Goal: Task Accomplishment & Management: Use online tool/utility

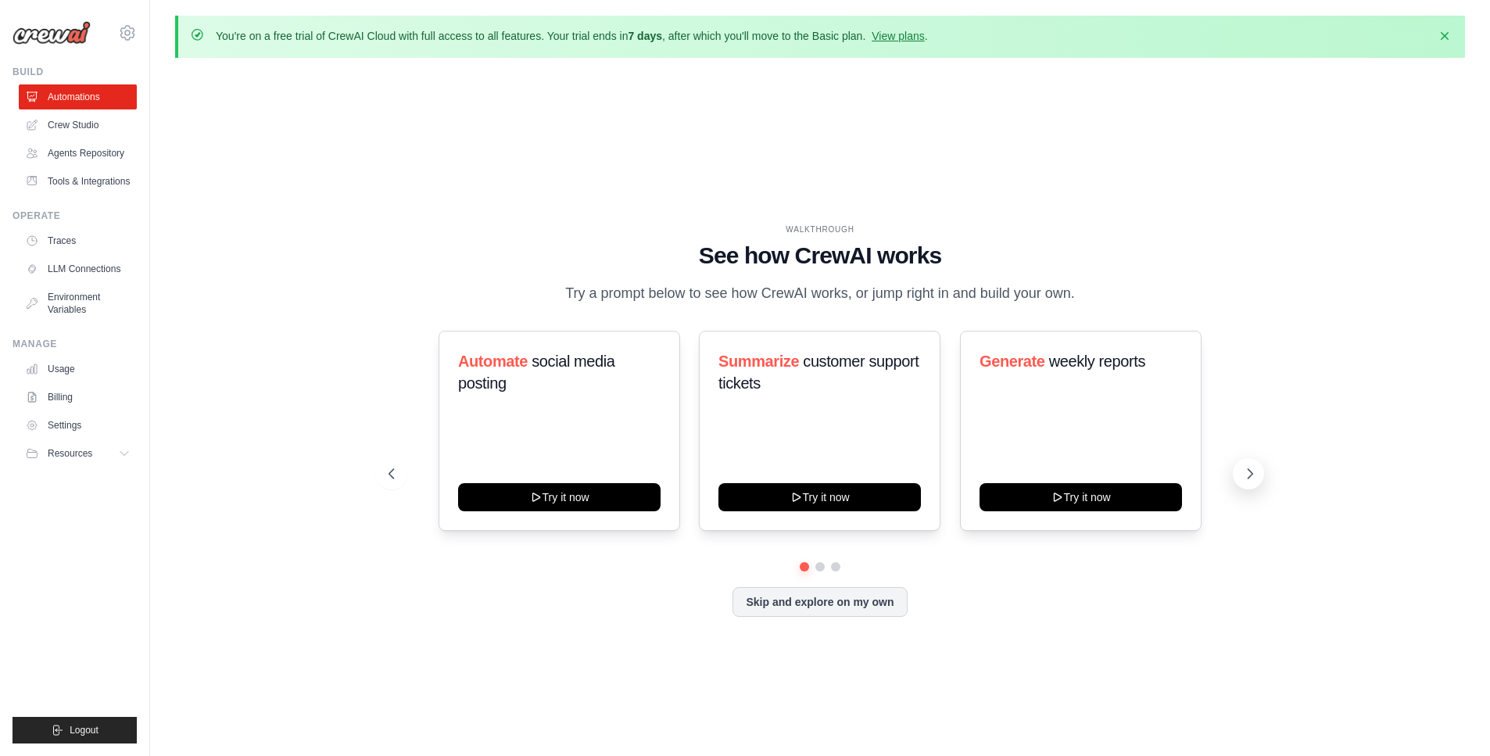
click at [1257, 476] on icon at bounding box center [1250, 474] width 16 height 16
click at [402, 465] on button at bounding box center [391, 473] width 31 height 31
click at [549, 385] on h3 "Create email marketing campaigns" at bounding box center [559, 372] width 203 height 44
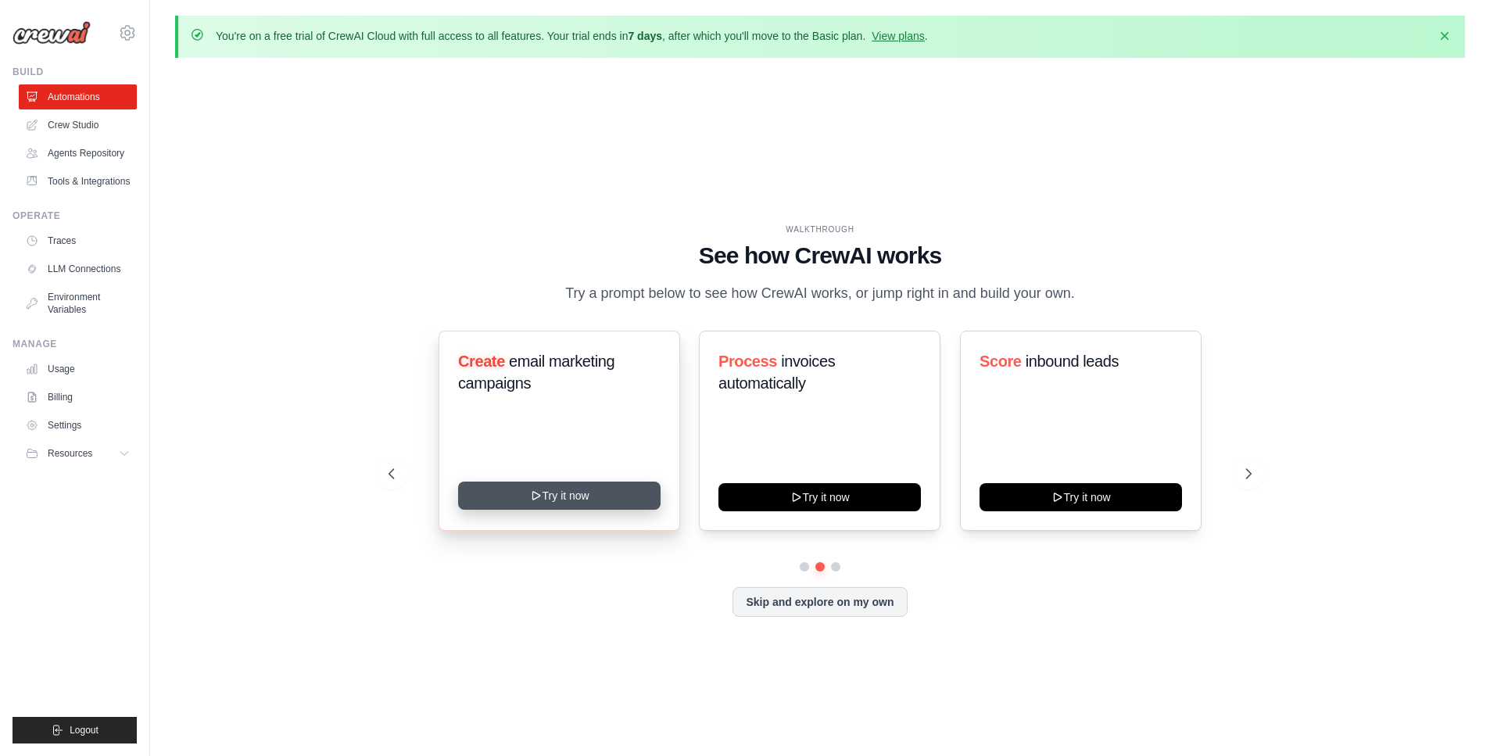
click at [556, 496] on button "Try it now" at bounding box center [559, 496] width 203 height 28
click at [84, 121] on link "Crew Studio" at bounding box center [79, 125] width 118 height 25
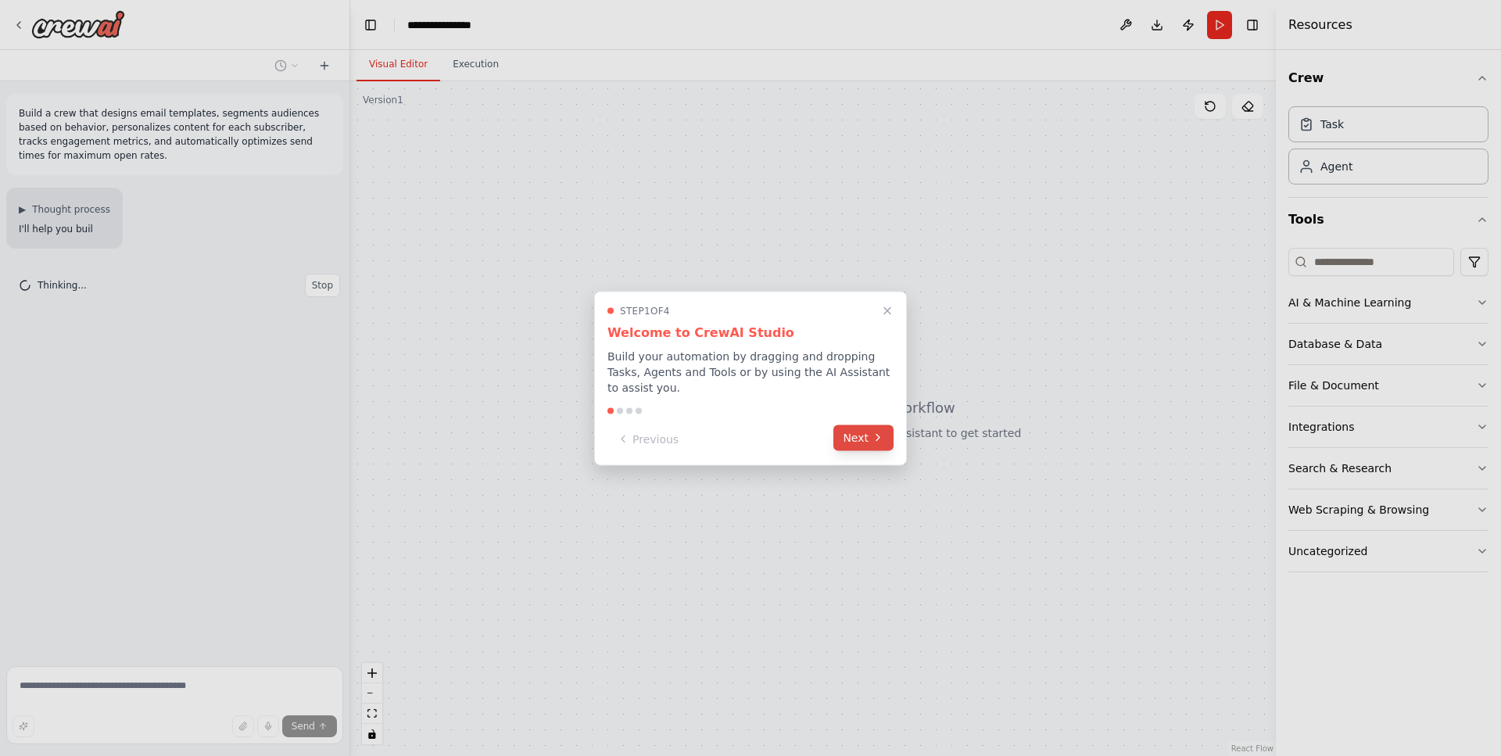
click at [855, 443] on button "Next" at bounding box center [864, 438] width 60 height 26
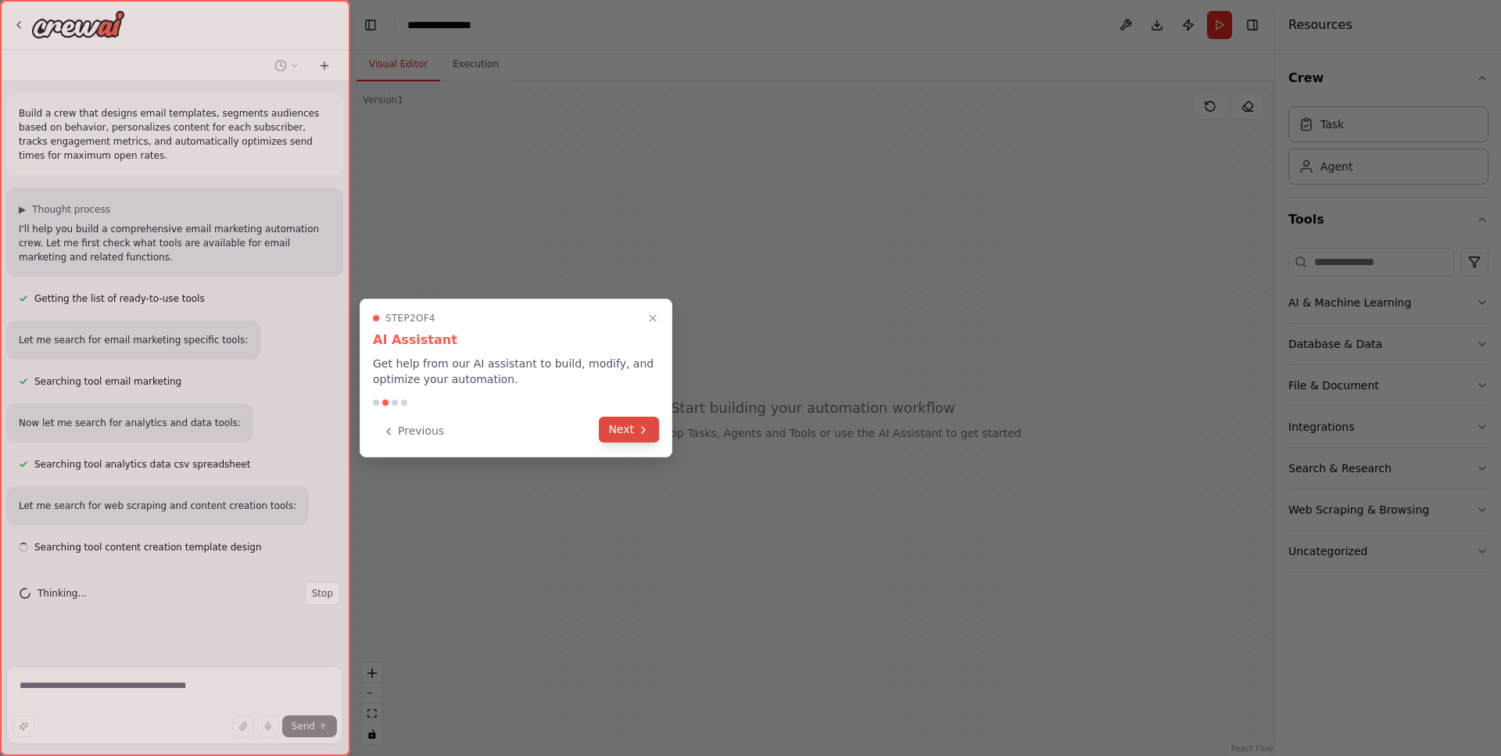
click at [635, 432] on button "Next" at bounding box center [629, 430] width 60 height 26
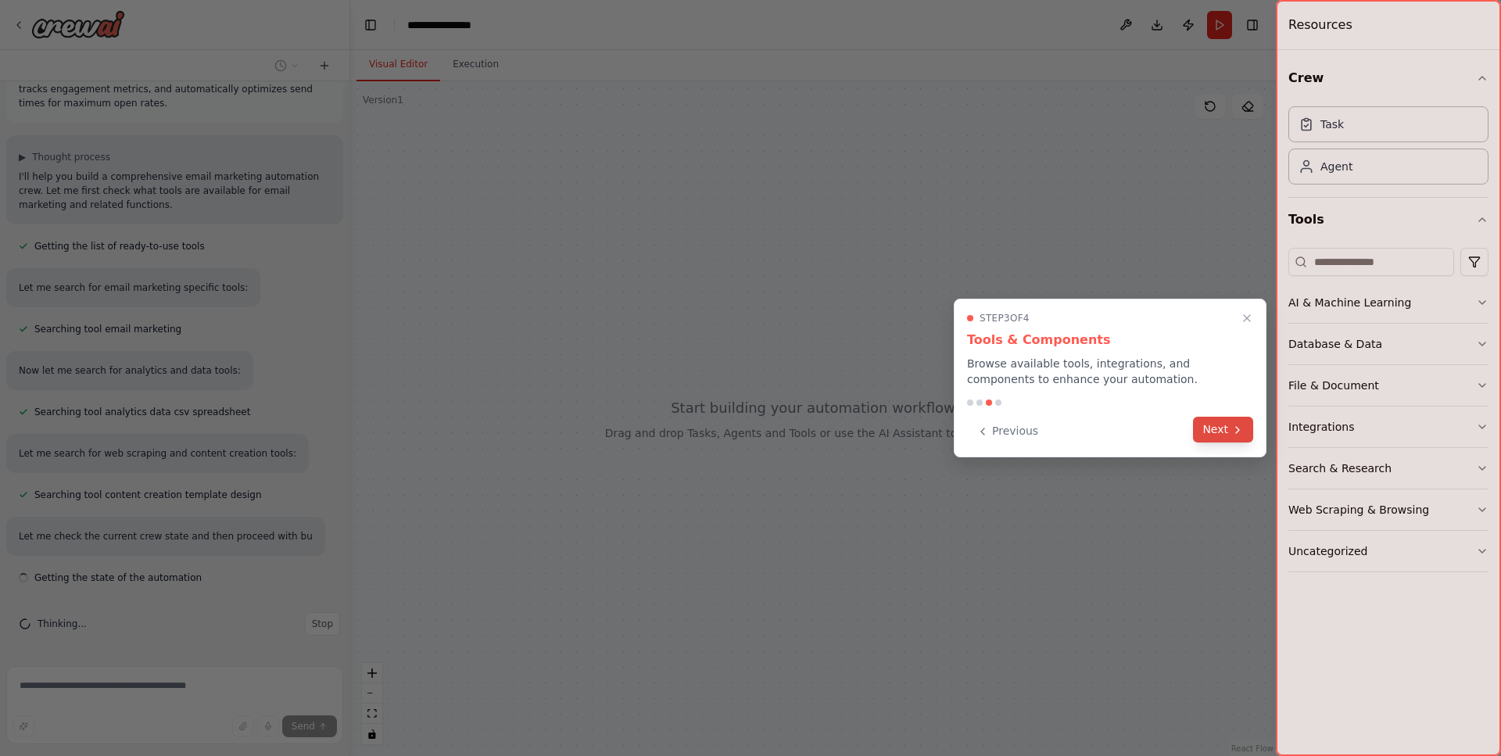
scroll to position [66, 0]
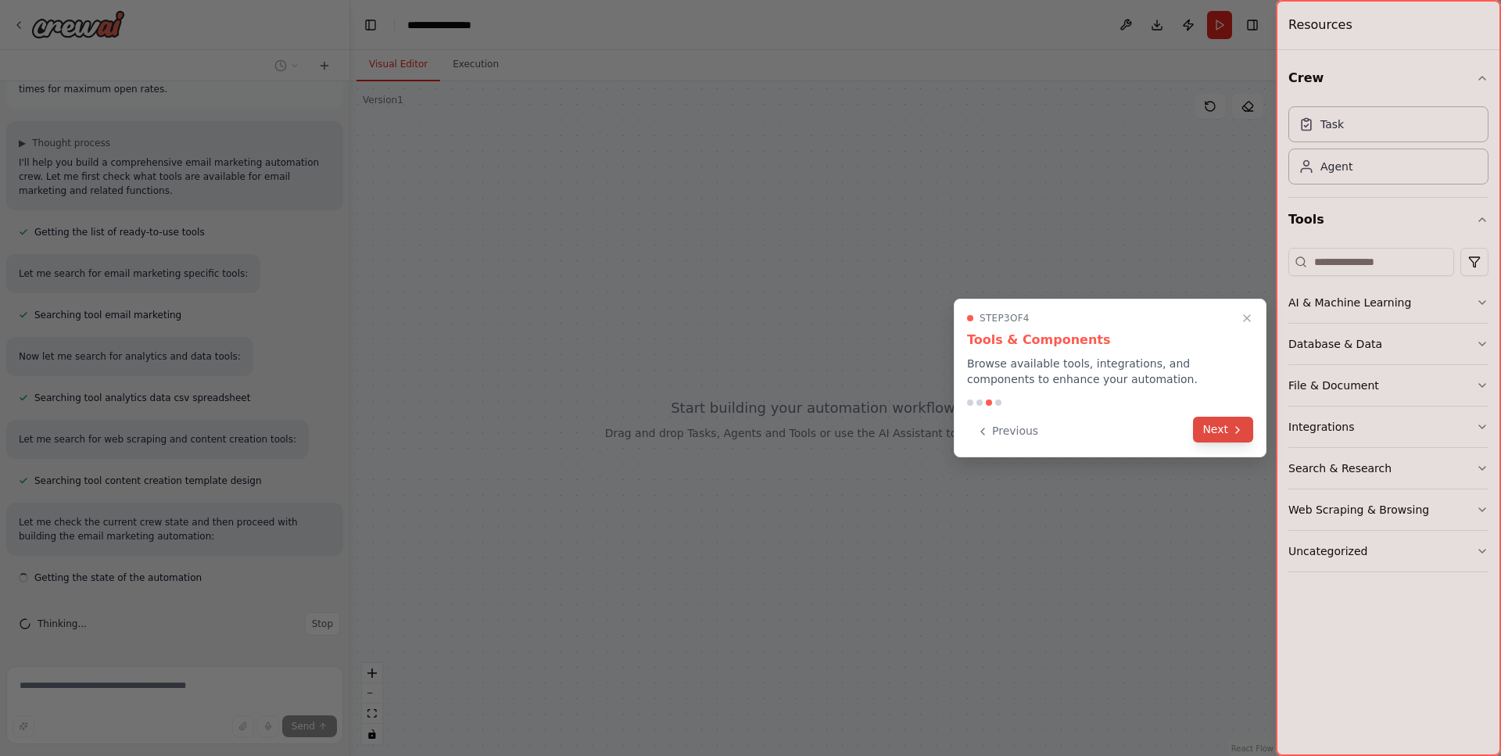
click at [1232, 434] on icon at bounding box center [1238, 430] width 13 height 13
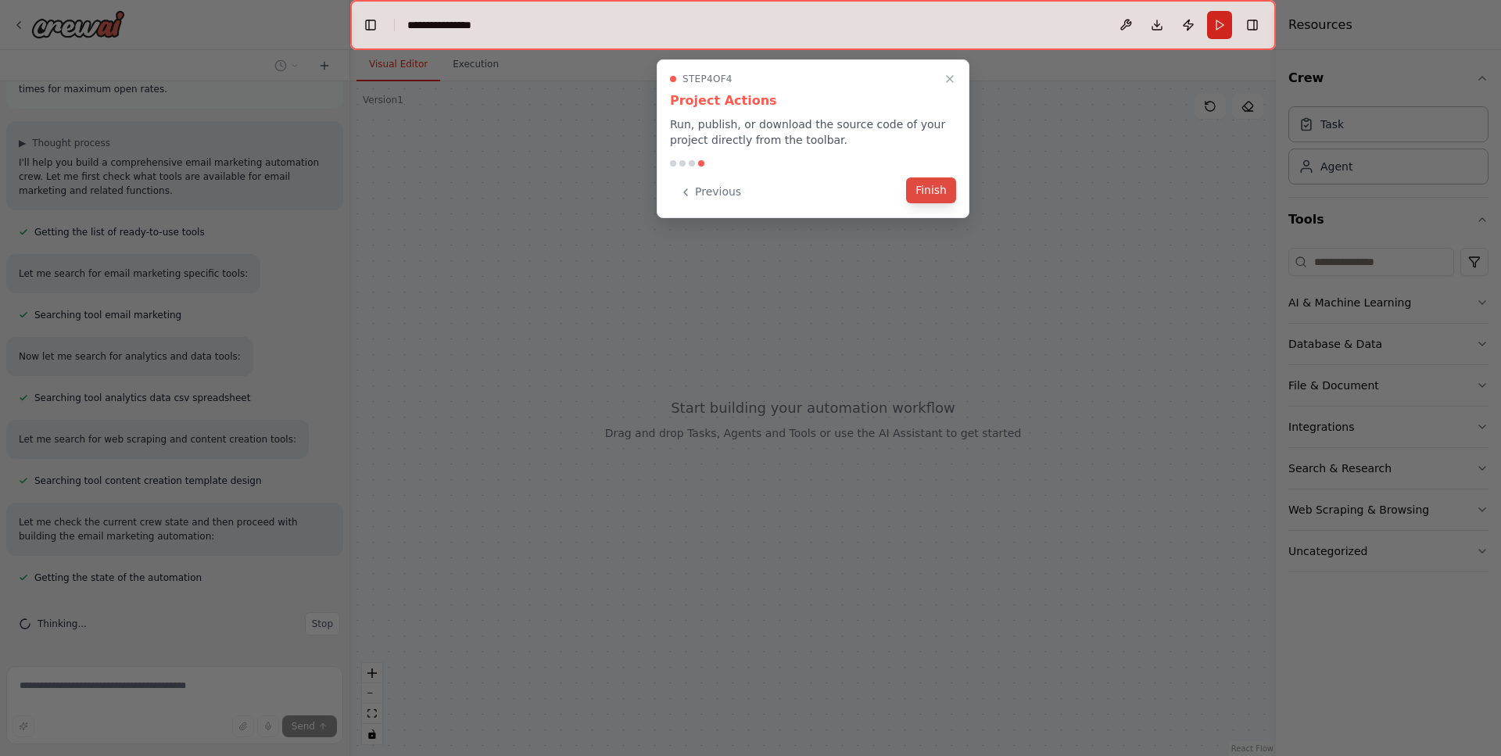
click at [940, 192] on button "Finish" at bounding box center [931, 190] width 50 height 26
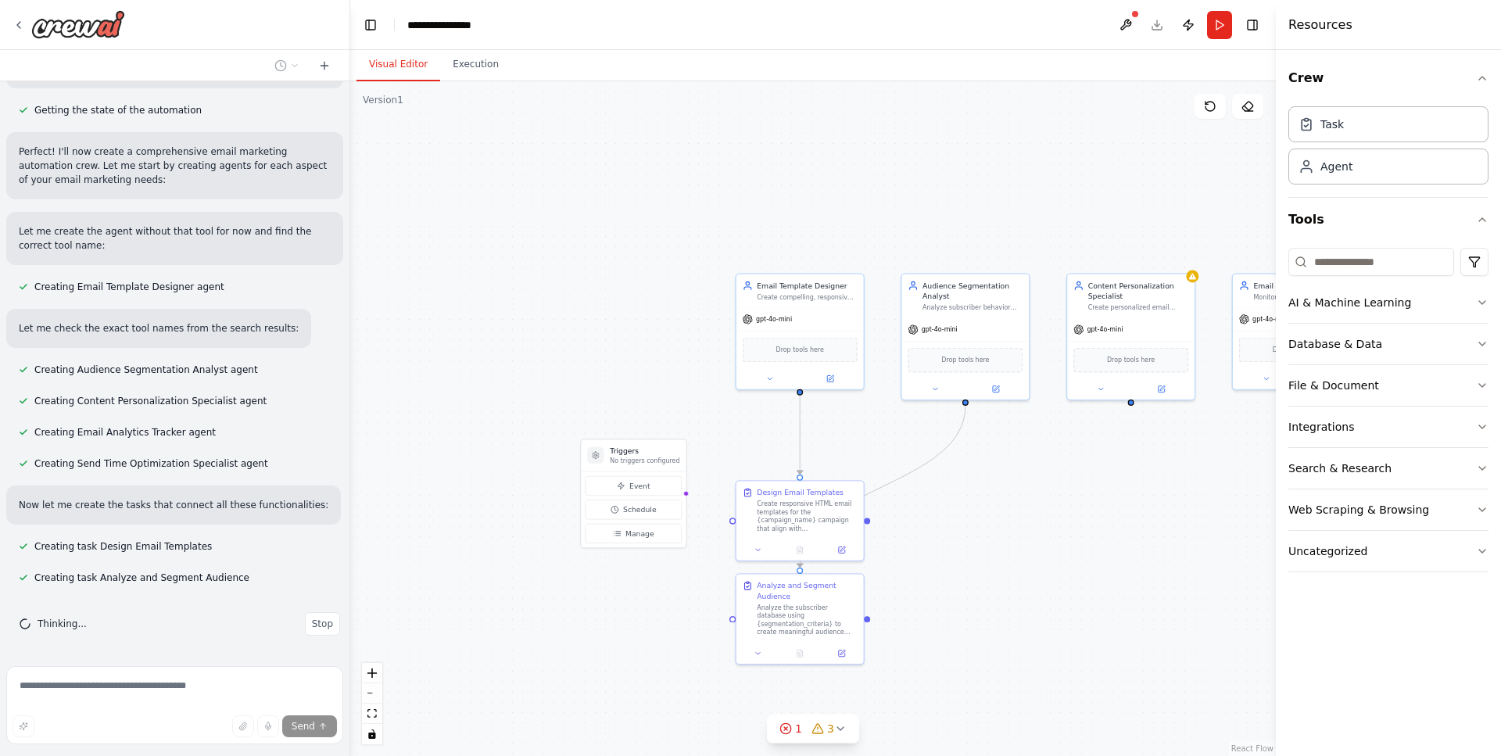
scroll to position [565, 0]
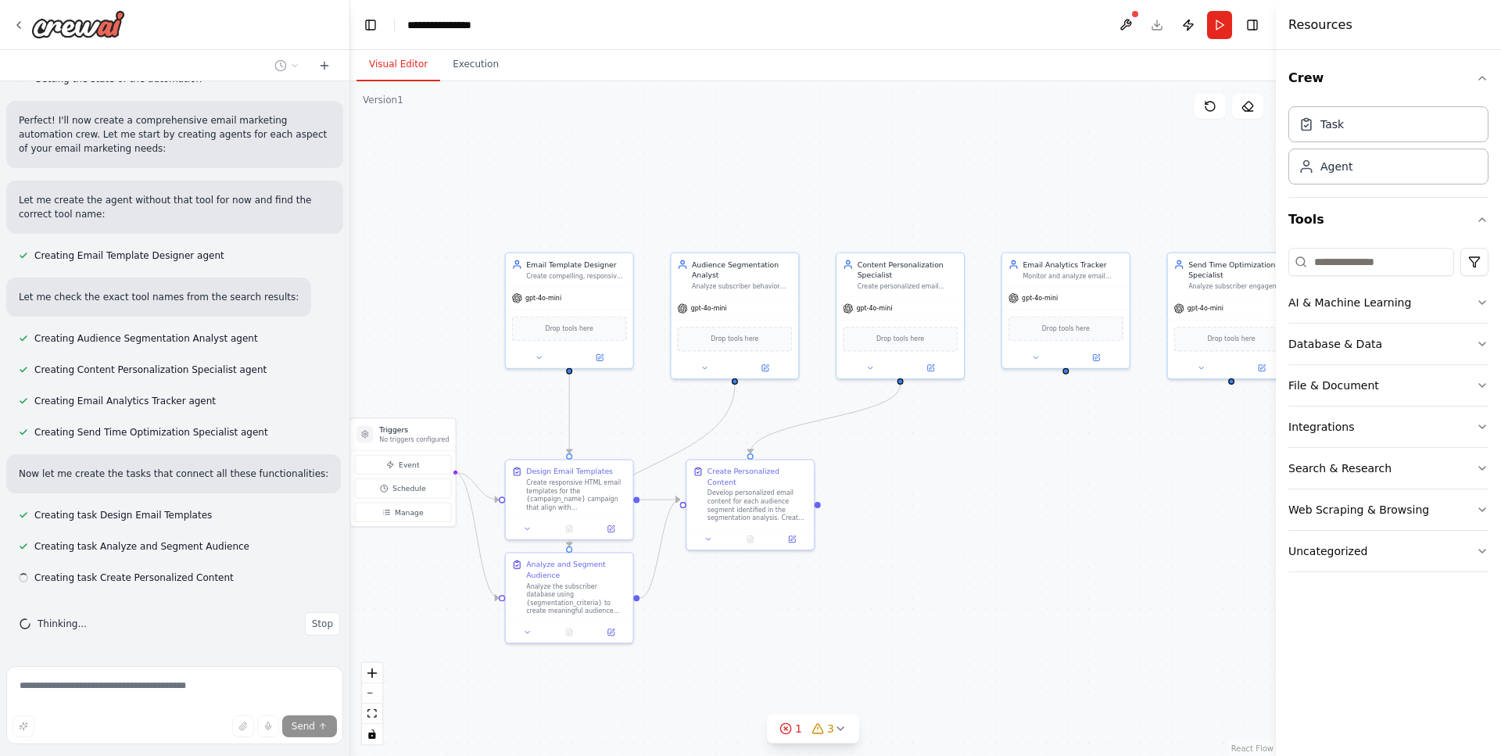
drag, startPoint x: 1120, startPoint y: 523, endPoint x: 887, endPoint y: 502, distance: 234.7
click at [887, 502] on div ".deletable-edge-delete-btn { width: 20px; height: 20px; border: 0px solid #ffff…" at bounding box center [813, 418] width 926 height 675
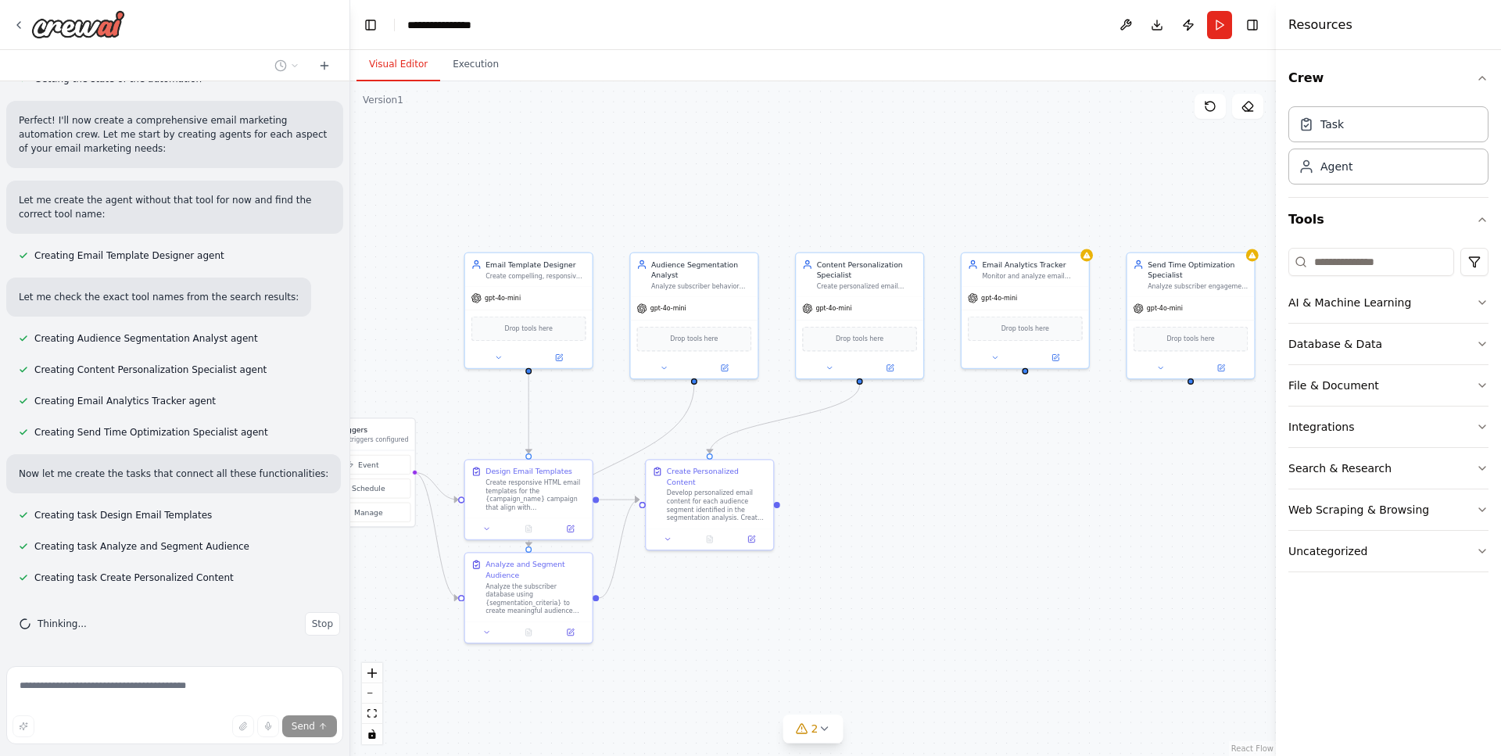
drag, startPoint x: 1124, startPoint y: 487, endPoint x: 938, endPoint y: 475, distance: 186.5
click at [938, 475] on div ".deletable-edge-delete-btn { width: 20px; height: 20px; border: 0px solid #ffff…" at bounding box center [813, 418] width 926 height 675
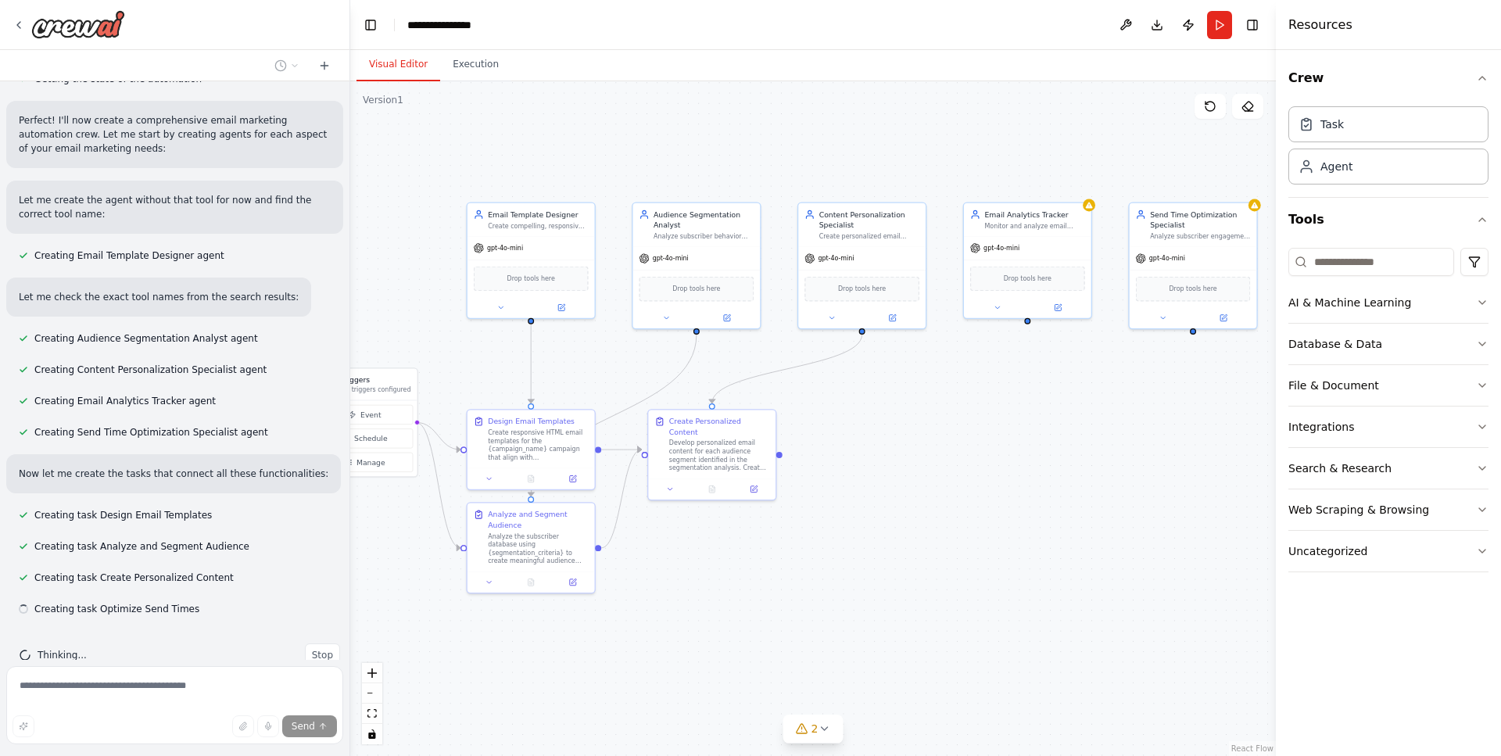
scroll to position [597, 0]
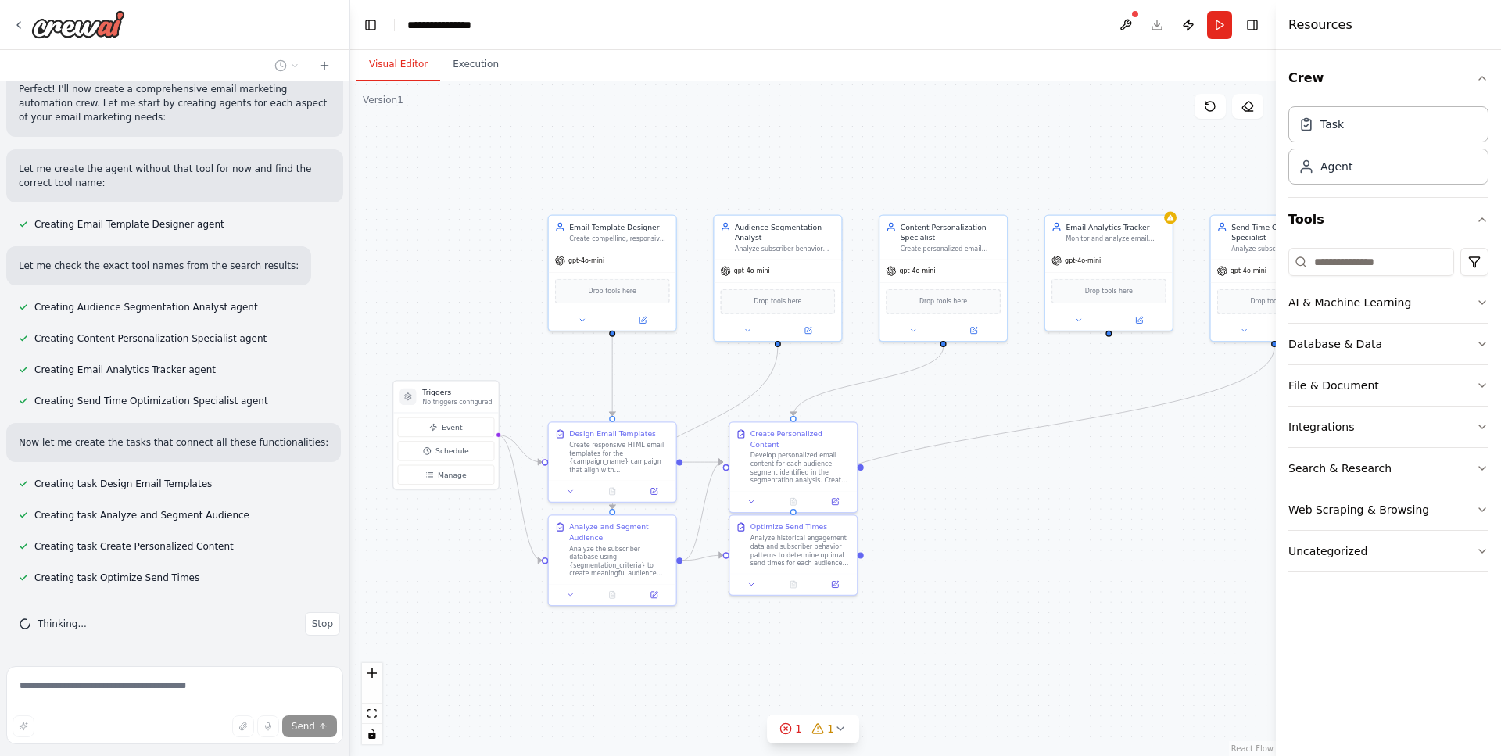
drag, startPoint x: 748, startPoint y: 481, endPoint x: 981, endPoint y: 456, distance: 233.6
click at [981, 456] on div ".deletable-edge-delete-btn { width: 20px; height: 20px; border: 0px solid #ffff…" at bounding box center [813, 418] width 926 height 675
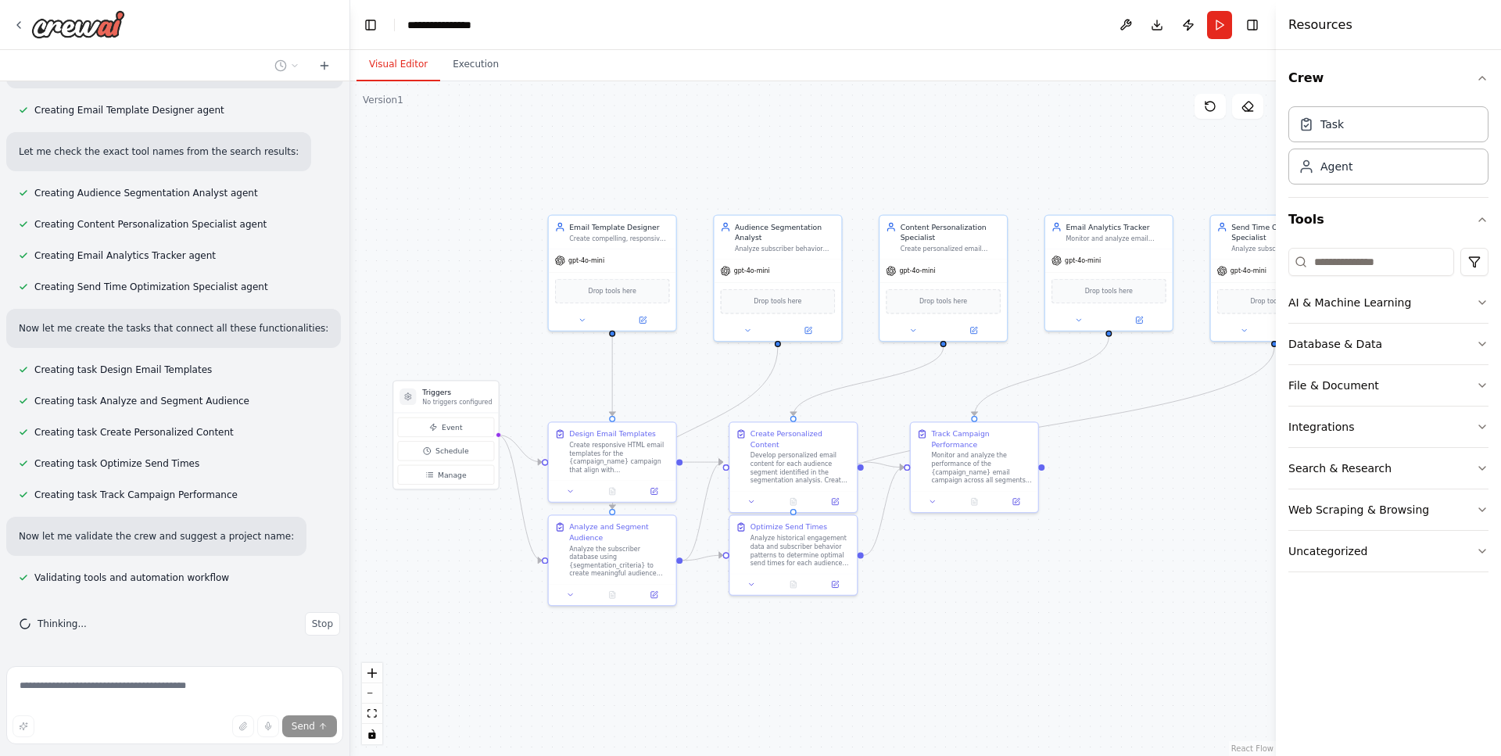
scroll to position [742, 0]
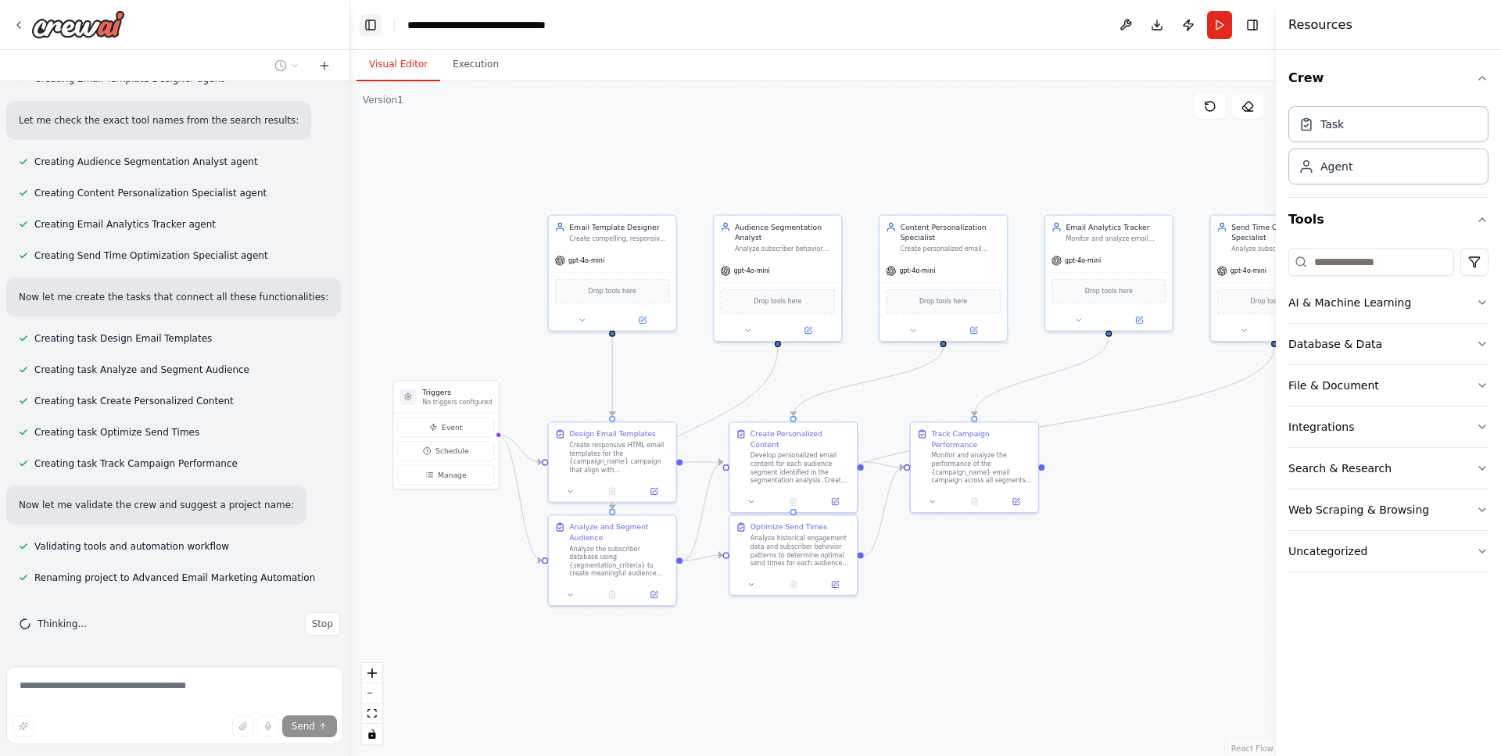
click at [372, 24] on button "Toggle Left Sidebar" at bounding box center [371, 25] width 22 height 22
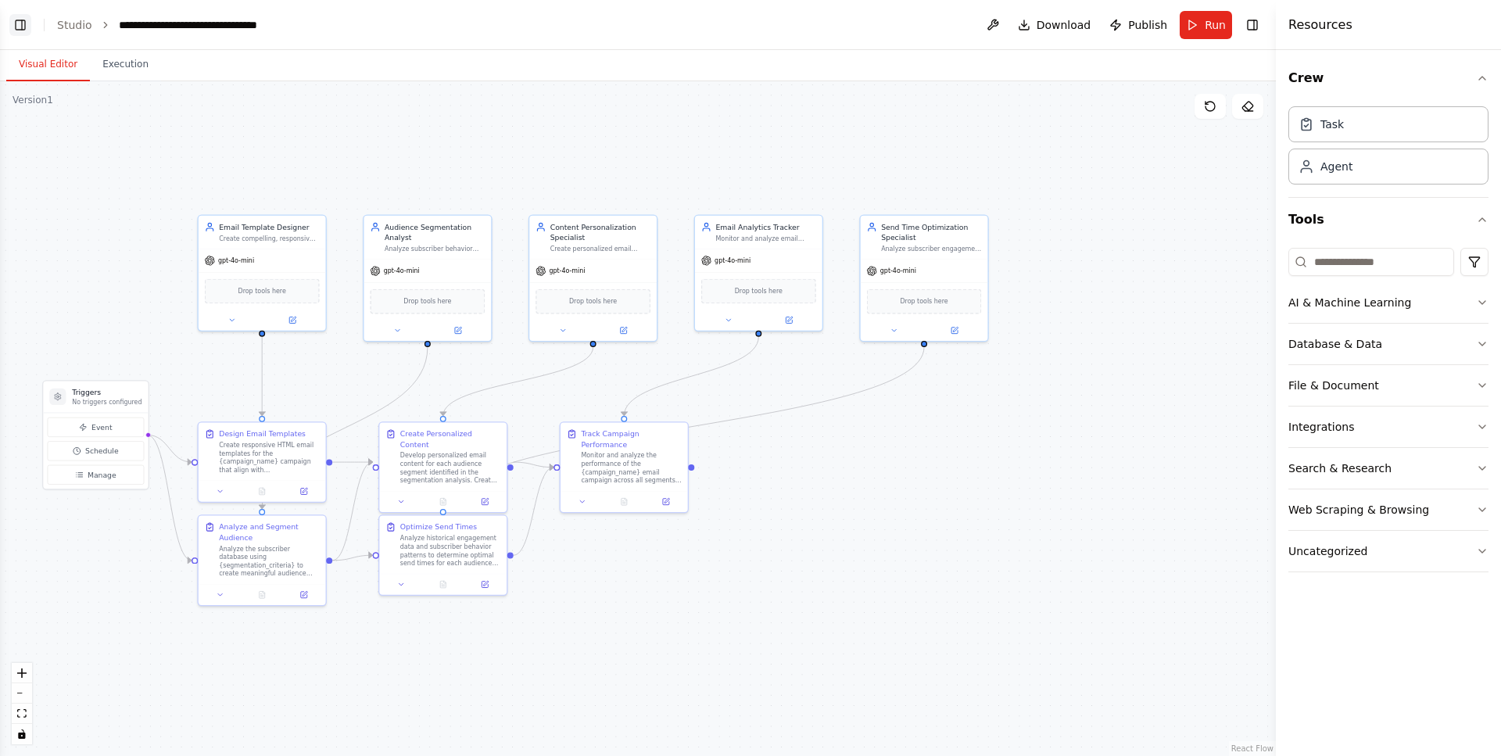
click at [20, 25] on button "Toggle Left Sidebar" at bounding box center [20, 25] width 22 height 22
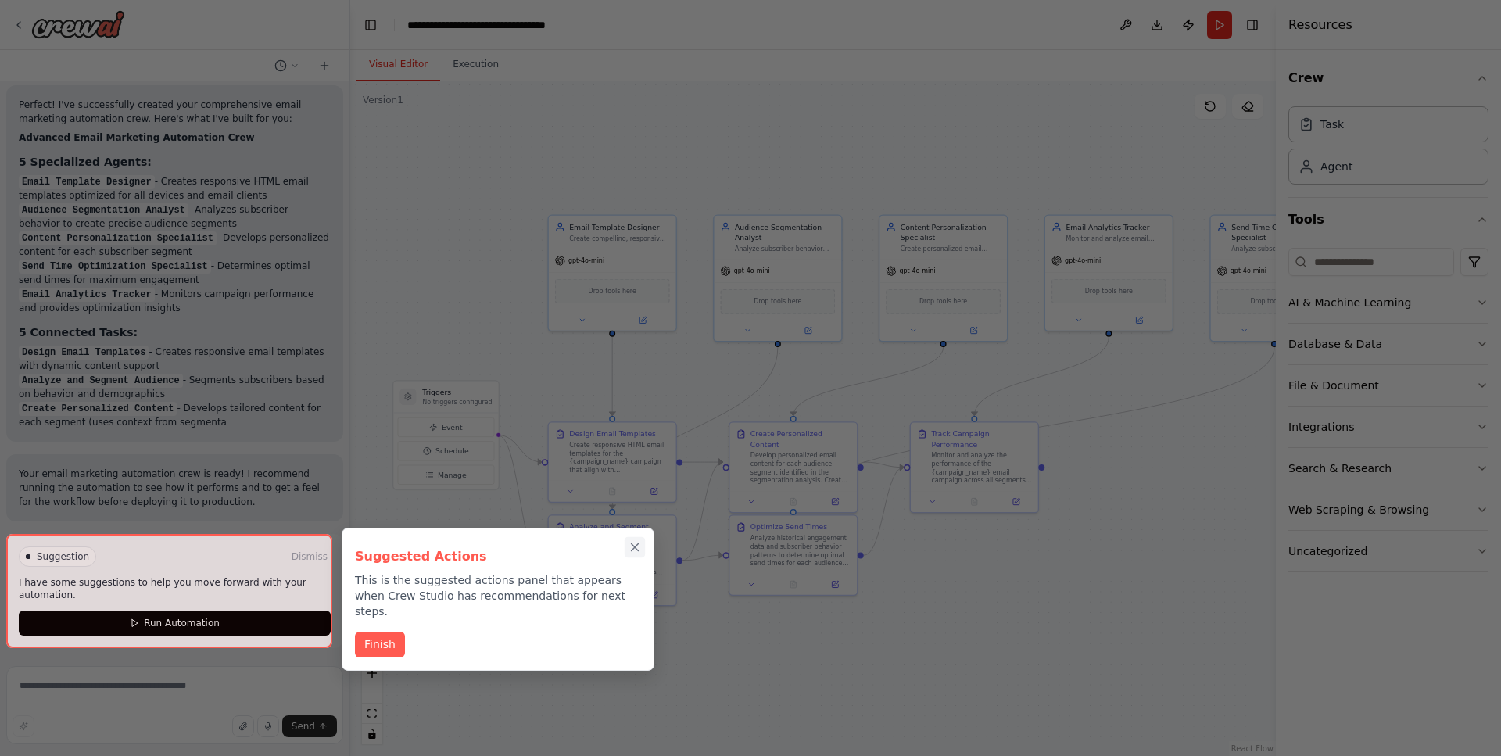
click at [636, 548] on icon "Close walkthrough" at bounding box center [635, 547] width 7 height 7
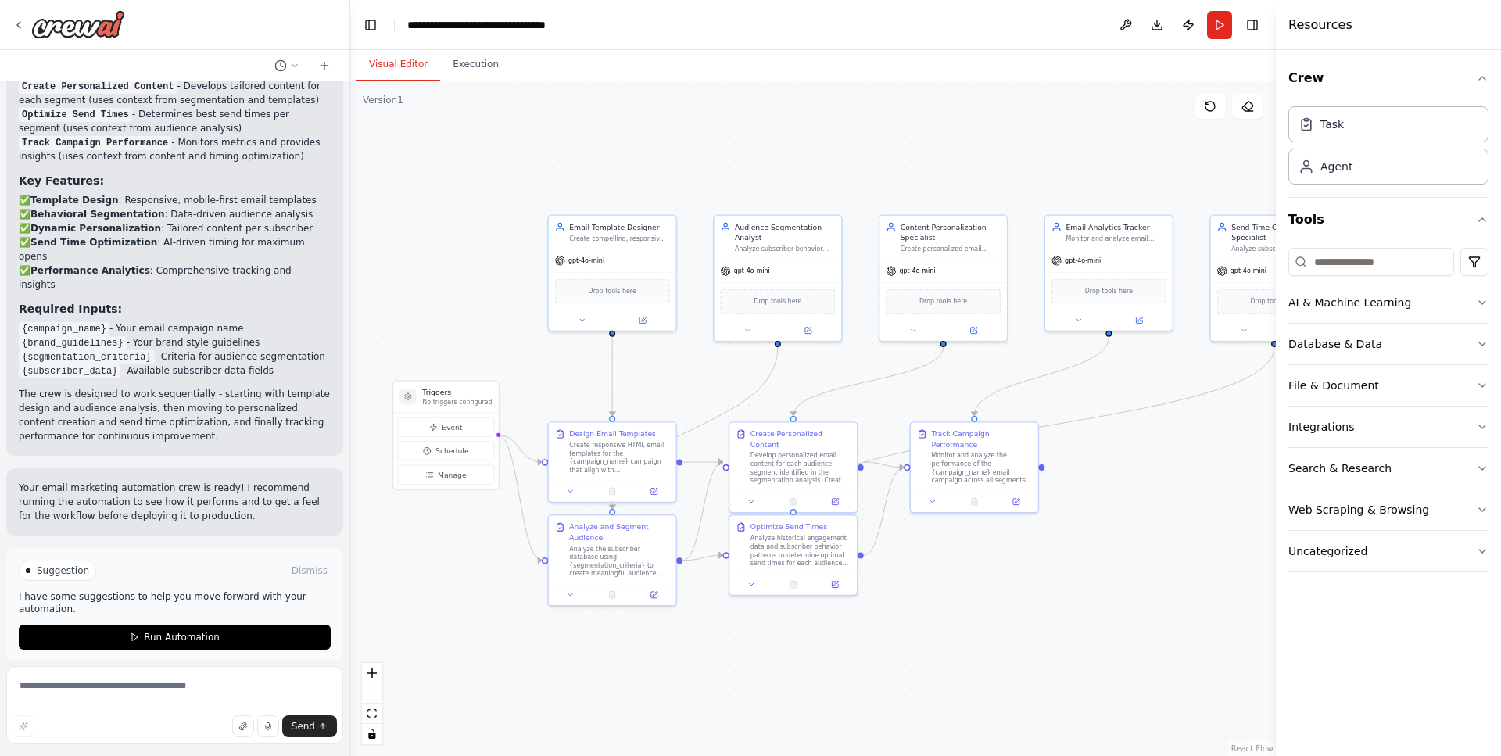
scroll to position [1511, 0]
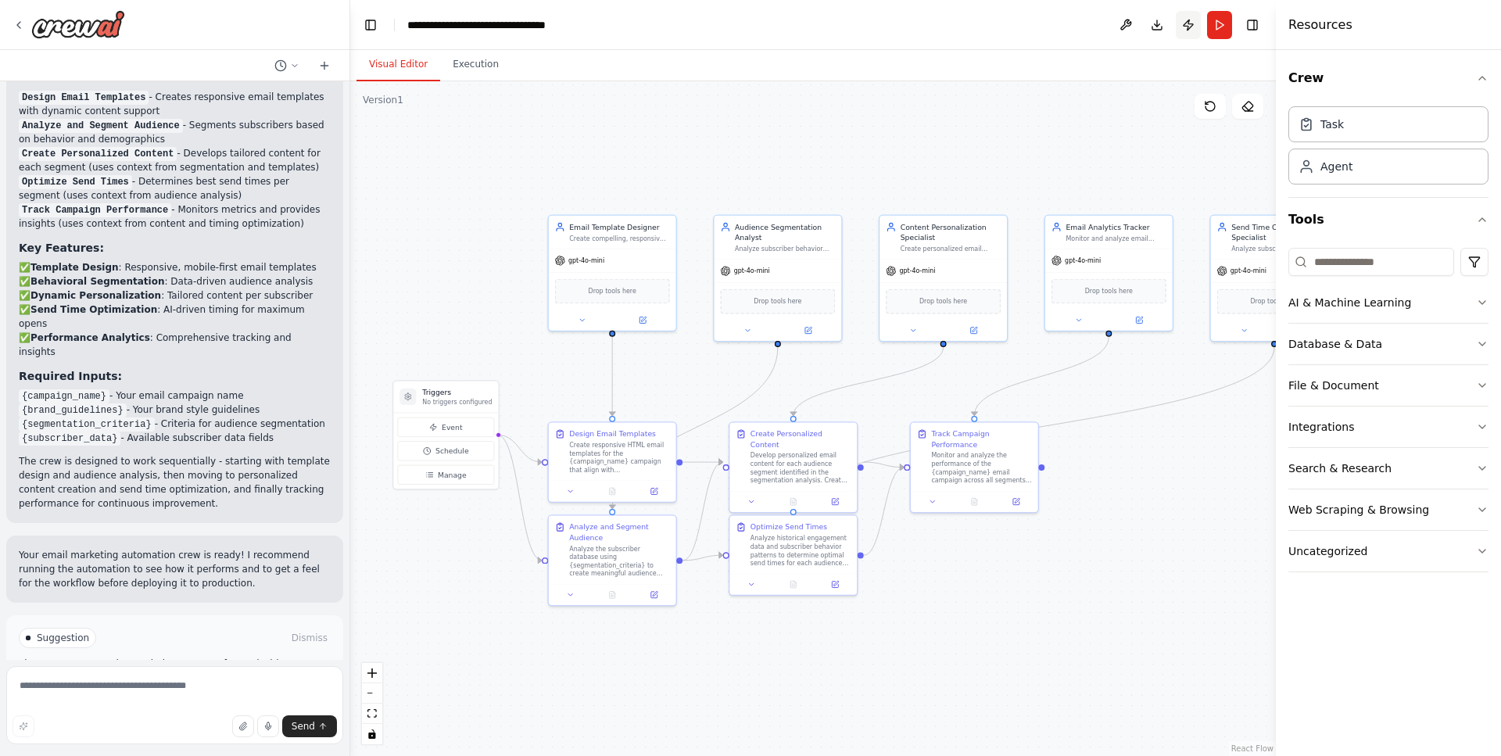
click at [1187, 27] on button "Publish" at bounding box center [1188, 25] width 25 height 28
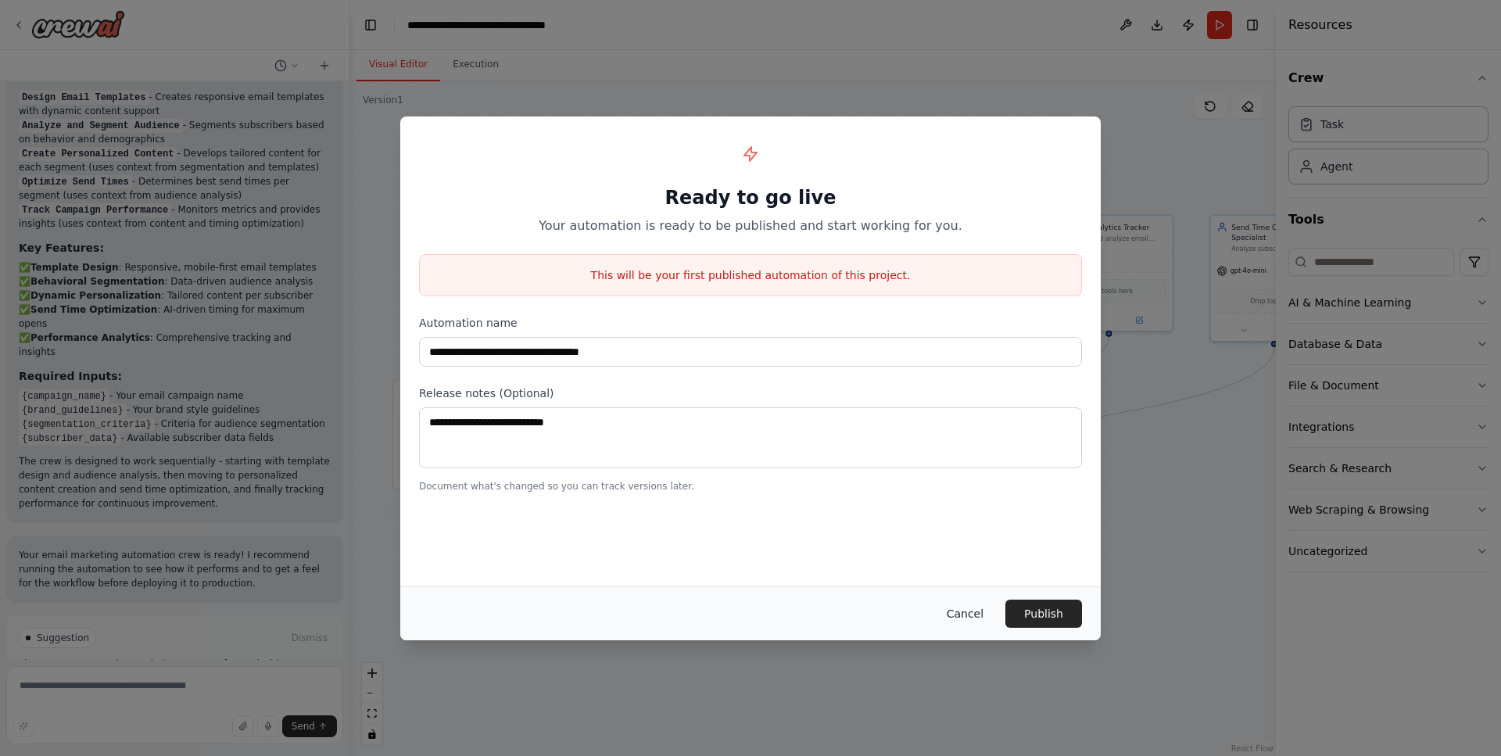
click at [961, 613] on button "Cancel" at bounding box center [965, 614] width 62 height 28
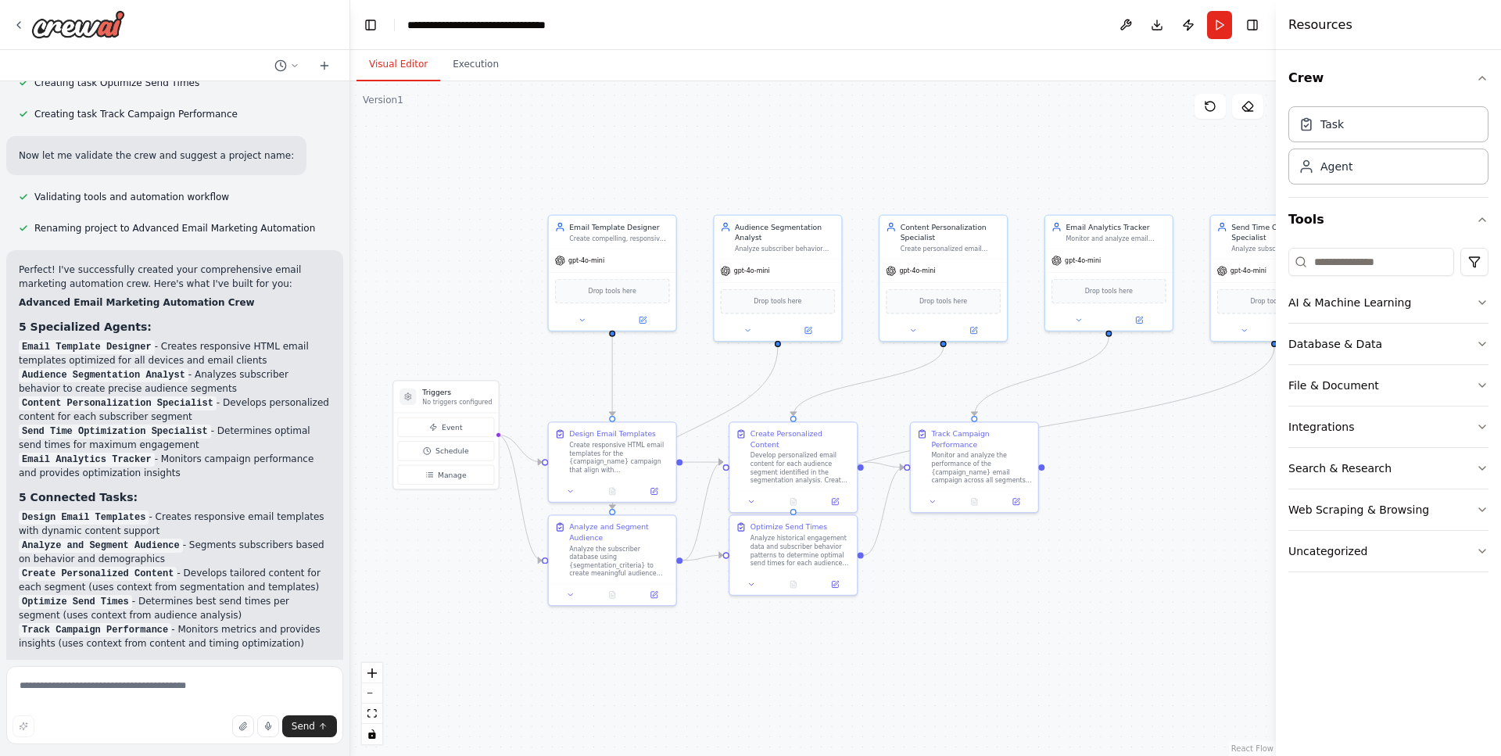
scroll to position [1135, 0]
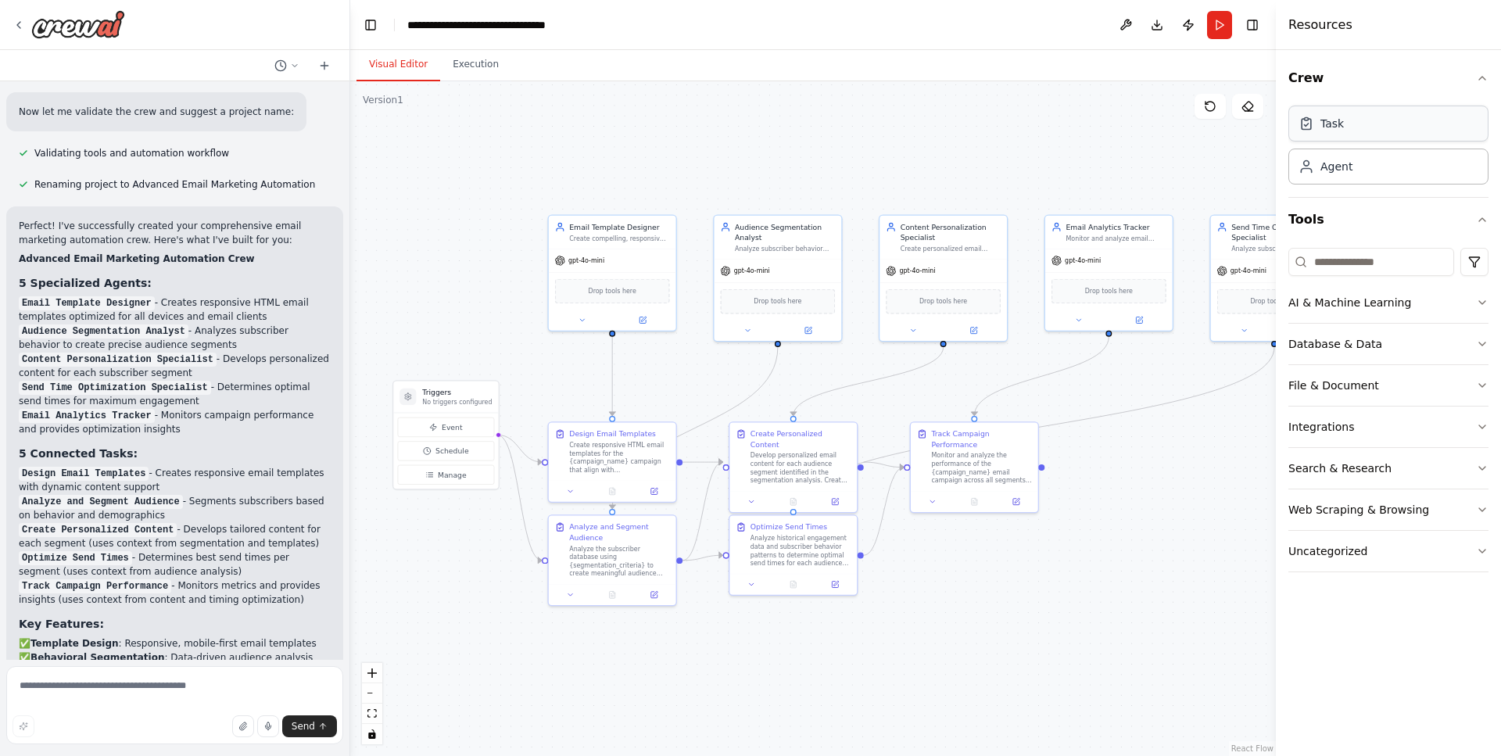
click at [1342, 137] on div "Task" at bounding box center [1389, 124] width 200 height 36
drag, startPoint x: 444, startPoint y: 397, endPoint x: 446, endPoint y: 466, distance: 68.8
click at [446, 466] on div "Triggers No triggers configured" at bounding box center [457, 469] width 70 height 19
click at [450, 551] on span "Manage" at bounding box center [452, 547] width 29 height 10
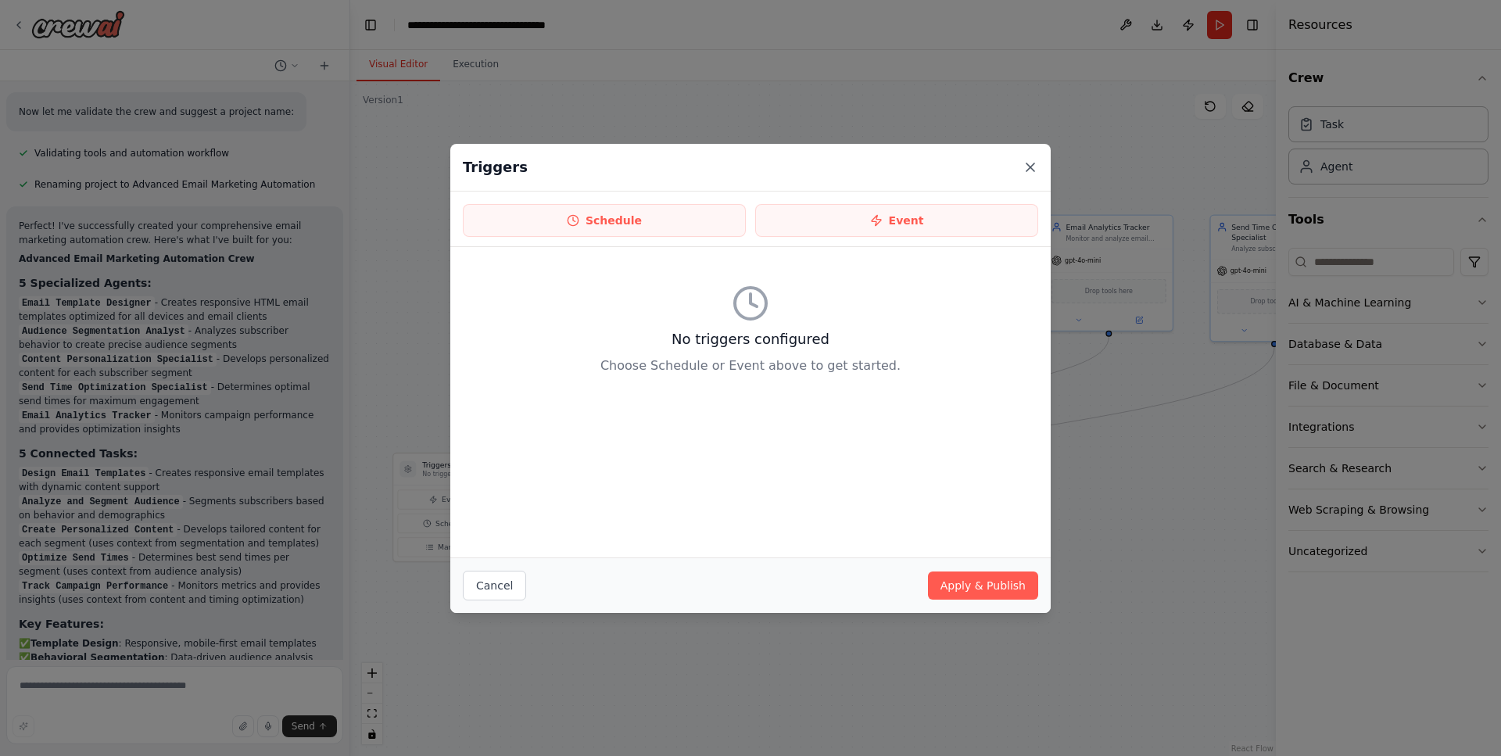
click at [1027, 171] on icon at bounding box center [1031, 168] width 16 height 16
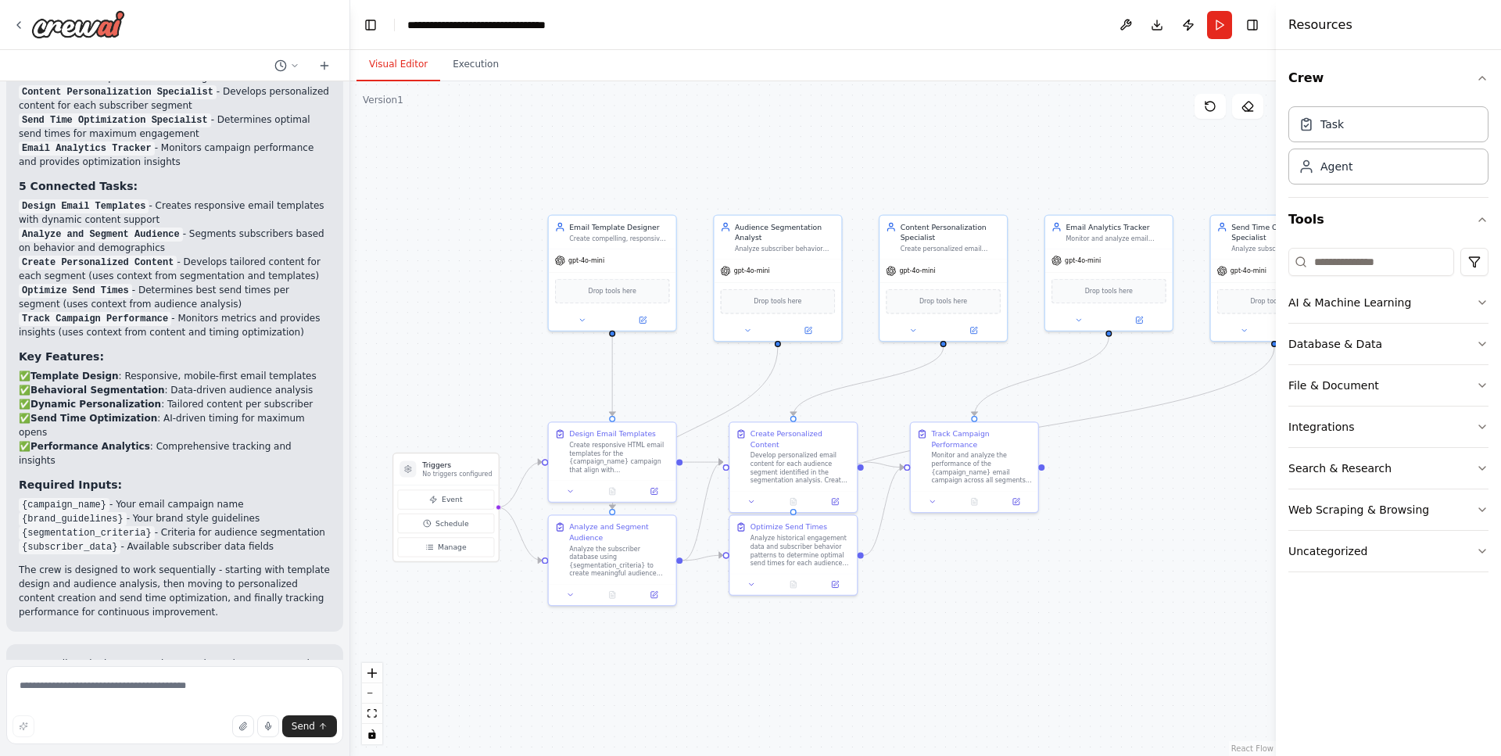
scroll to position [1579, 0]
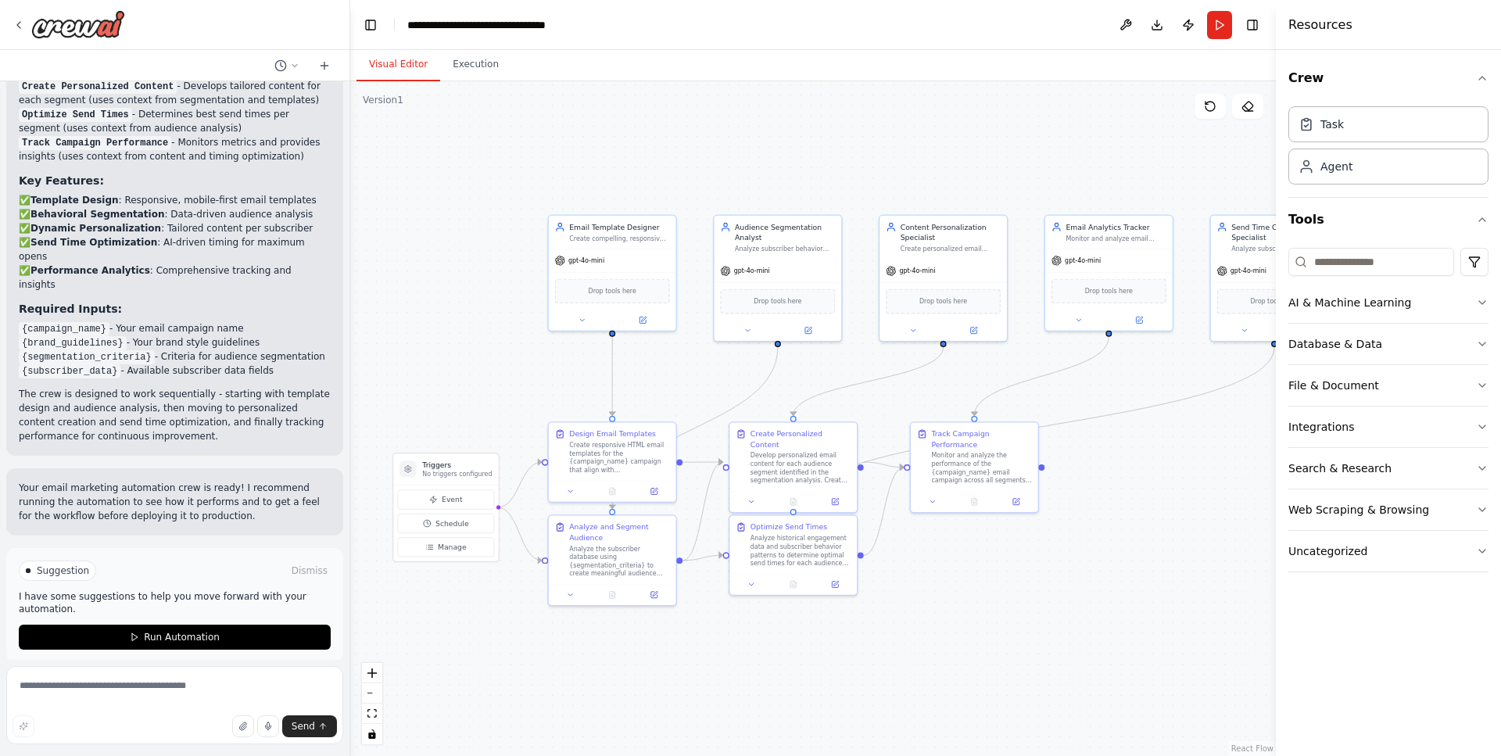
click at [65, 565] on span "Suggestion" at bounding box center [63, 571] width 52 height 13
click at [120, 625] on button "Run Automation" at bounding box center [175, 637] width 312 height 25
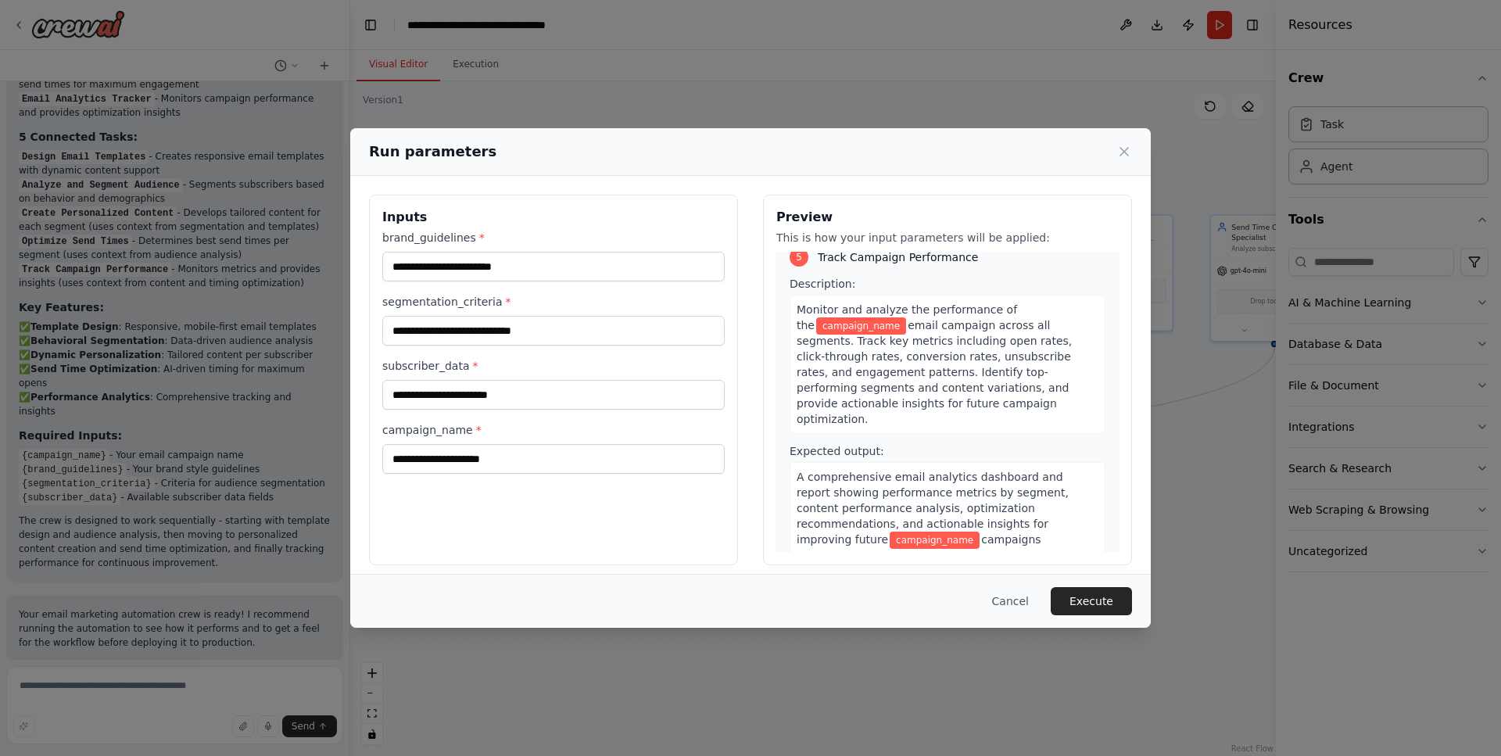
scroll to position [11, 0]
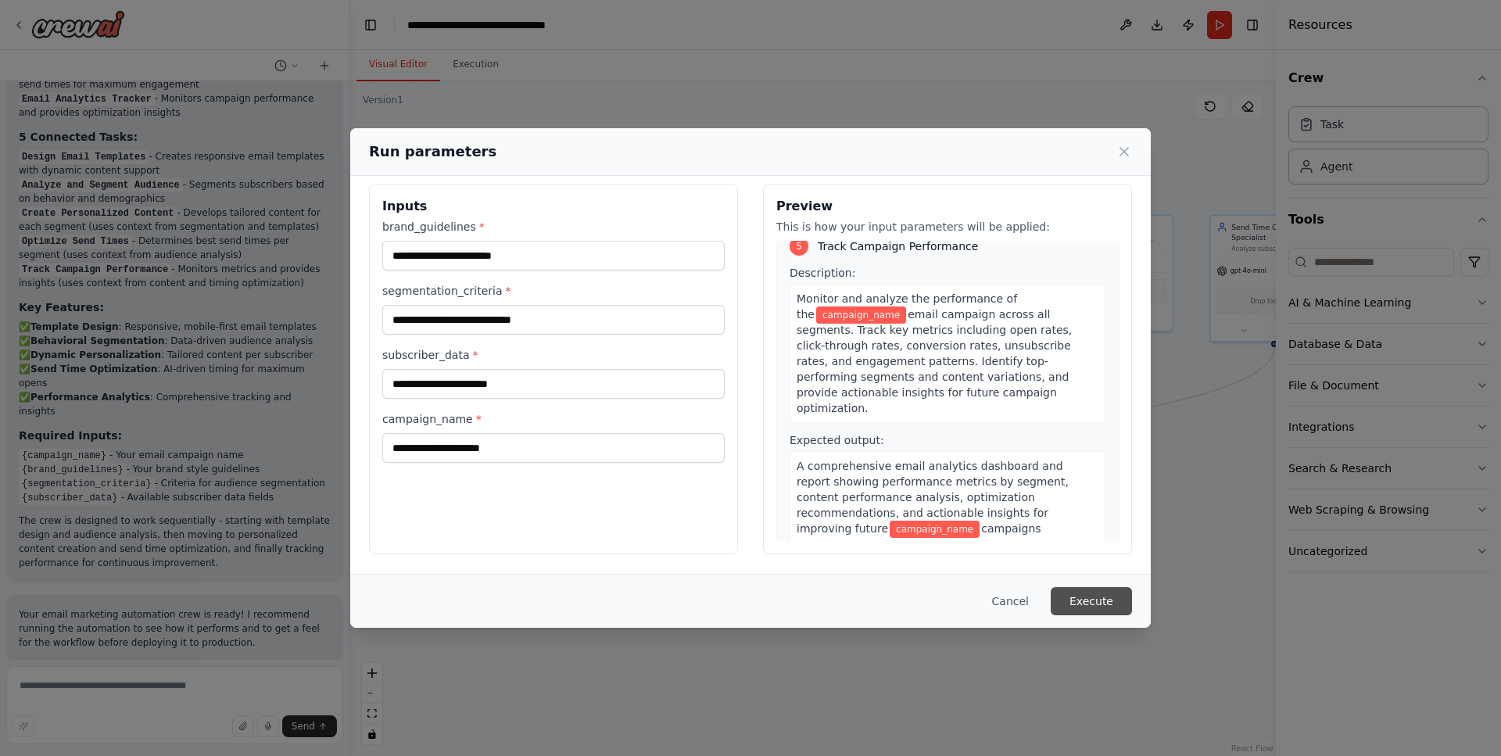
click at [1092, 609] on button "Execute" at bounding box center [1091, 601] width 81 height 28
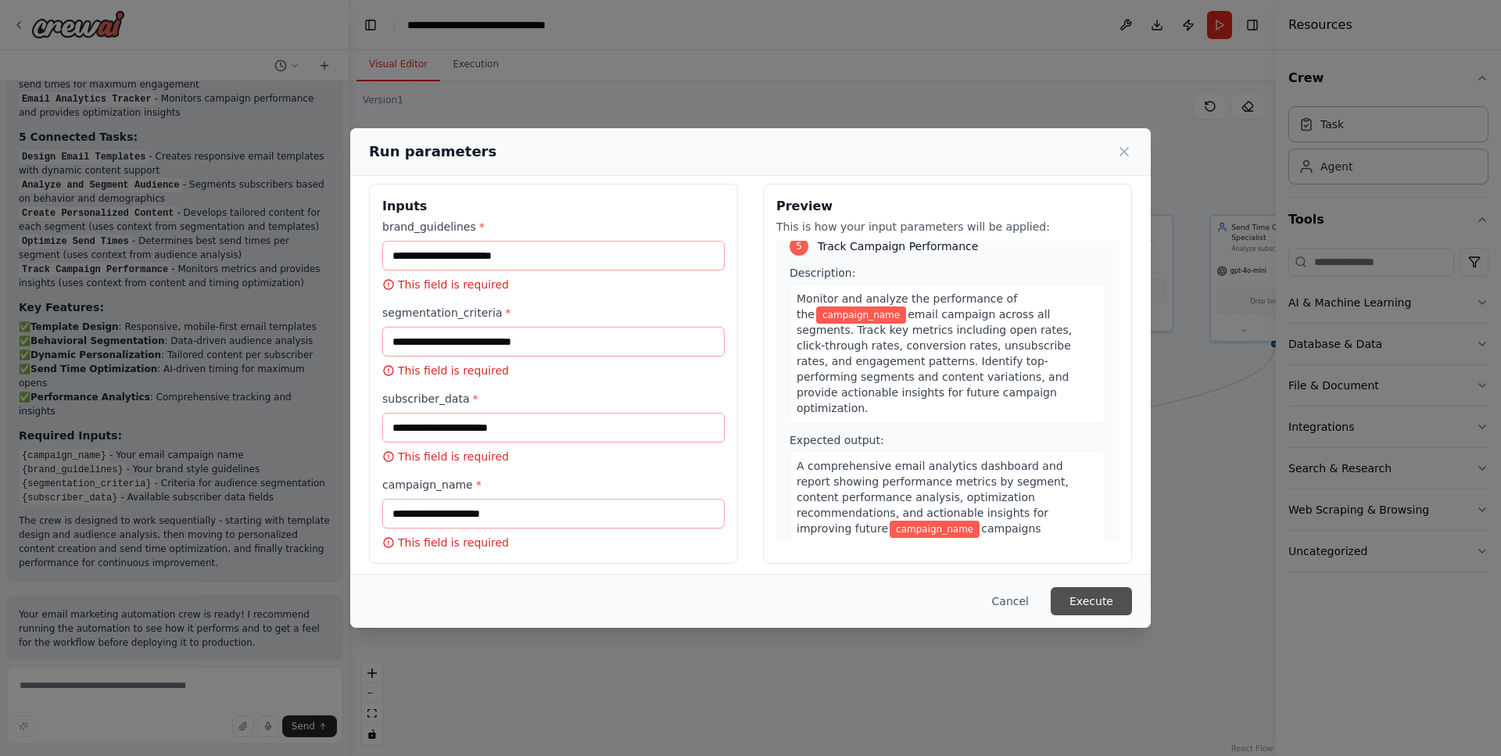
click at [1088, 612] on button "Execute" at bounding box center [1091, 601] width 81 height 28
click at [1020, 606] on button "Cancel" at bounding box center [1011, 601] width 62 height 28
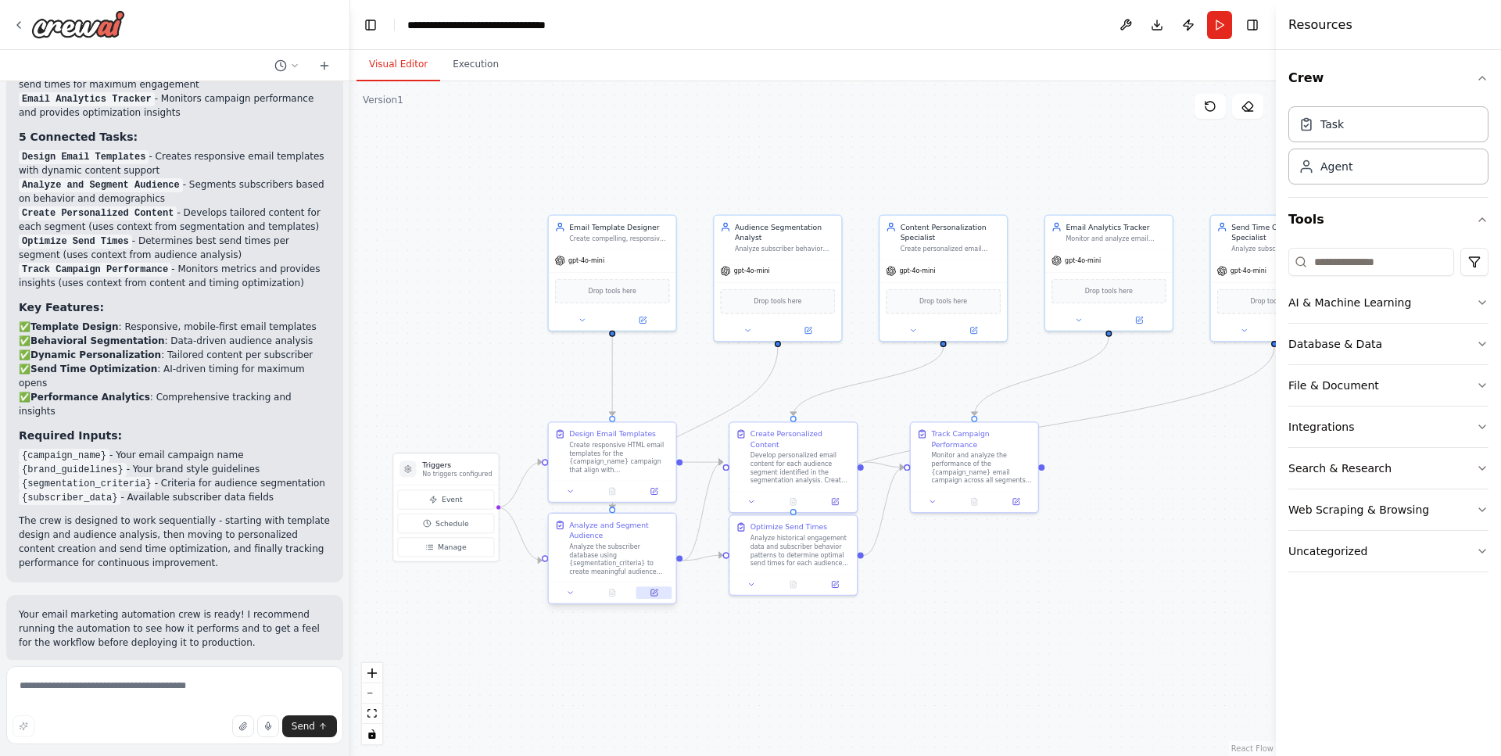
click at [658, 593] on icon at bounding box center [654, 593] width 9 height 9
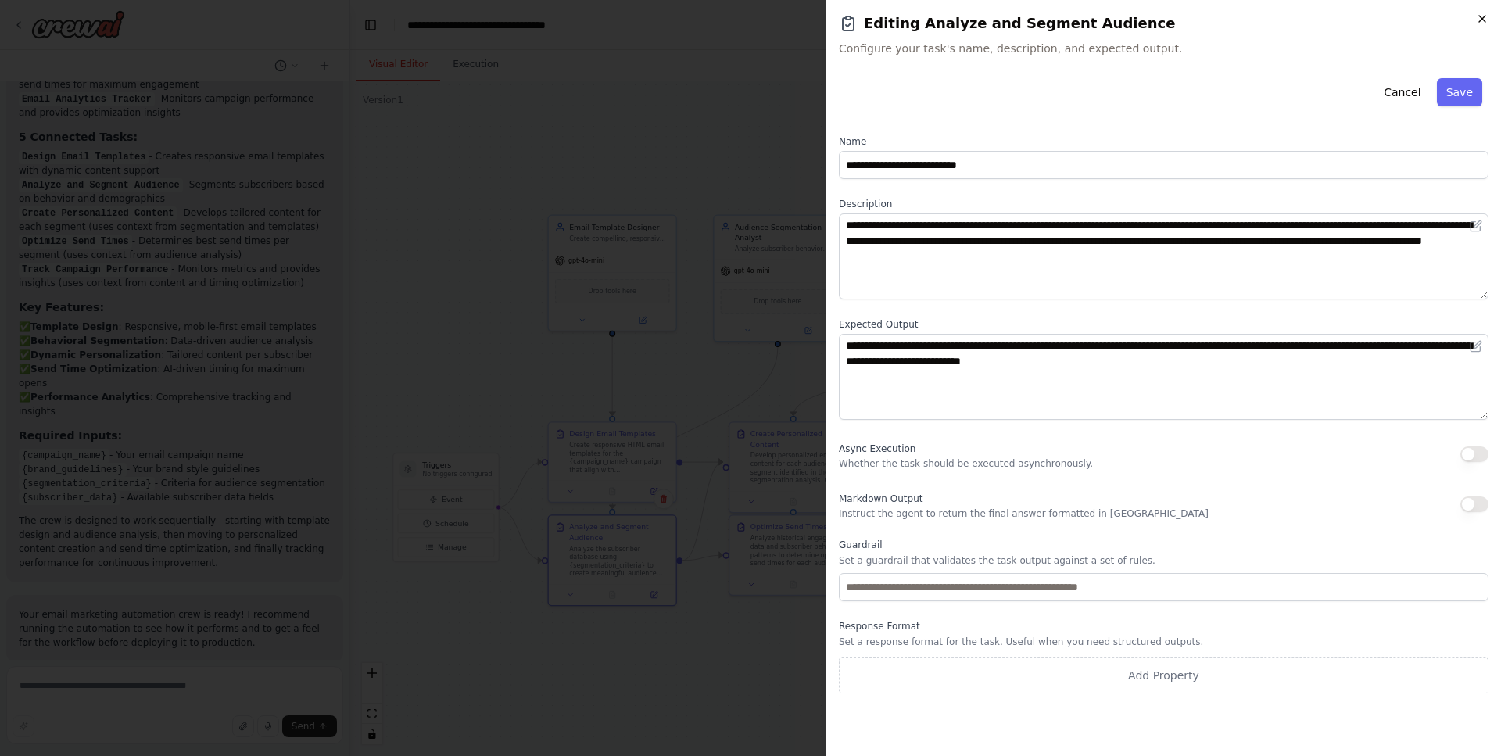
click at [1486, 20] on icon "button" at bounding box center [1482, 19] width 13 height 13
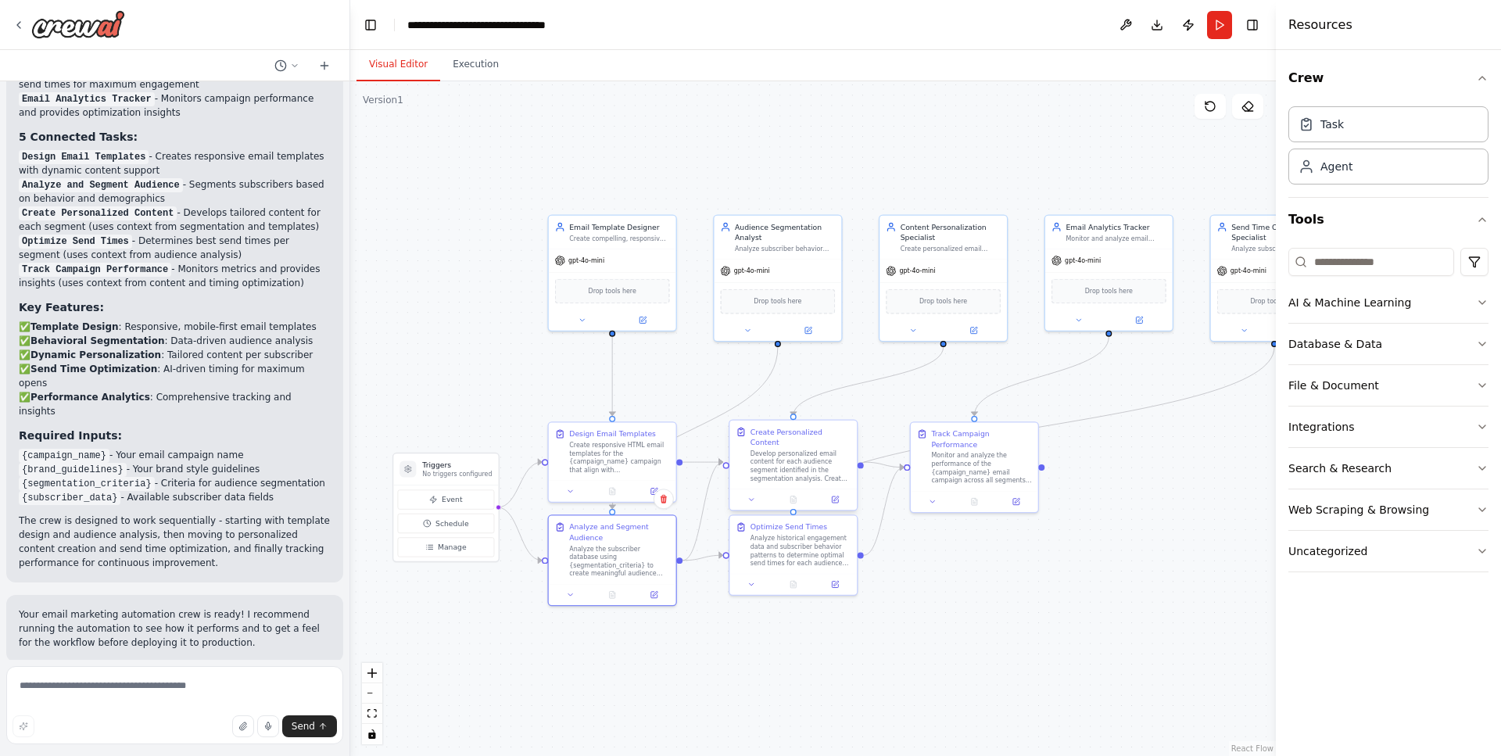
click at [775, 463] on div "Develop personalized email content for each audience segment identified in the …" at bounding box center [801, 466] width 100 height 33
click at [830, 555] on div "Analyze historical engagement data and subscriber behavior patterns to determin…" at bounding box center [805, 548] width 100 height 33
click at [1003, 582] on div ".deletable-edge-delete-btn { width: 20px; height: 20px; border: 0px solid #ffff…" at bounding box center [813, 418] width 926 height 675
click at [1483, 300] on icon "button" at bounding box center [1482, 302] width 13 height 13
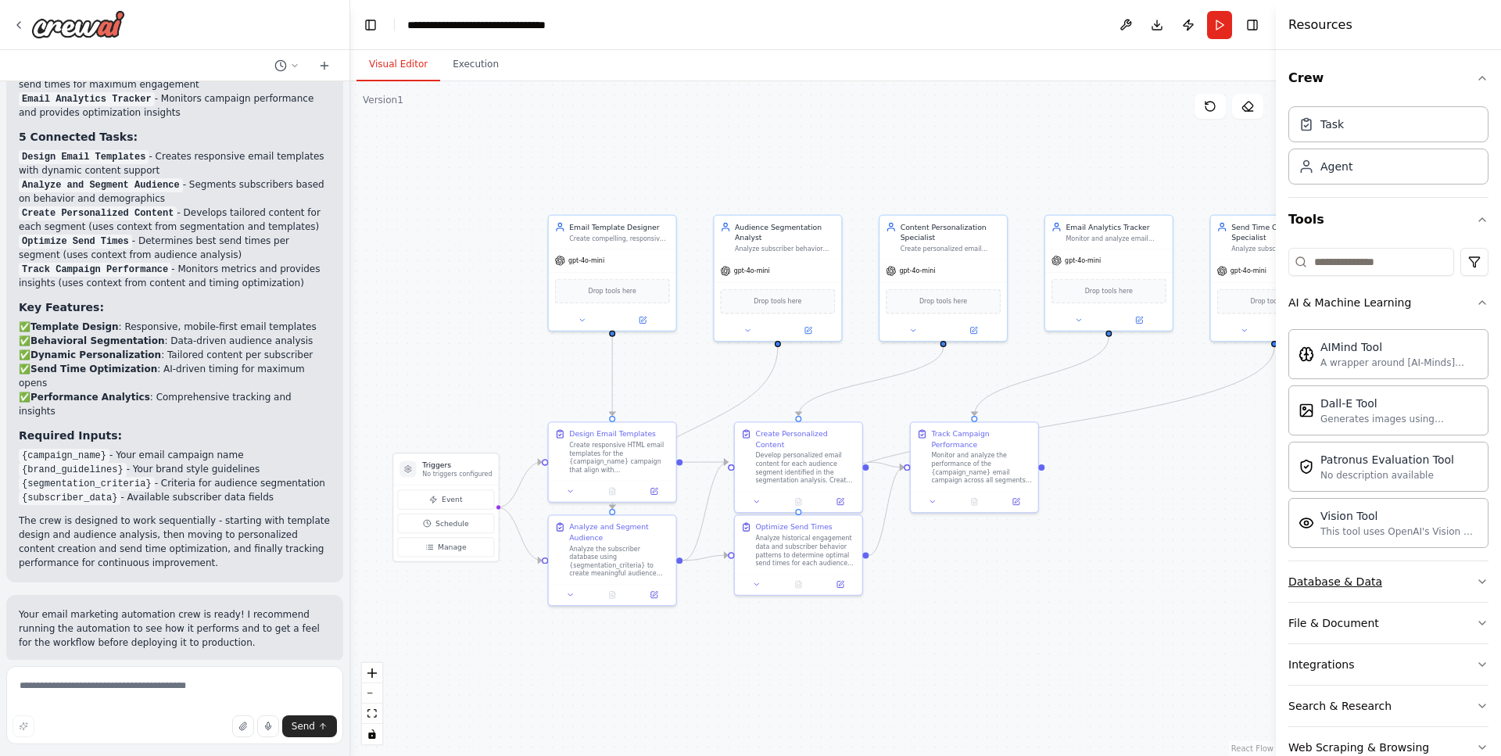
click at [1476, 583] on icon "button" at bounding box center [1482, 581] width 13 height 13
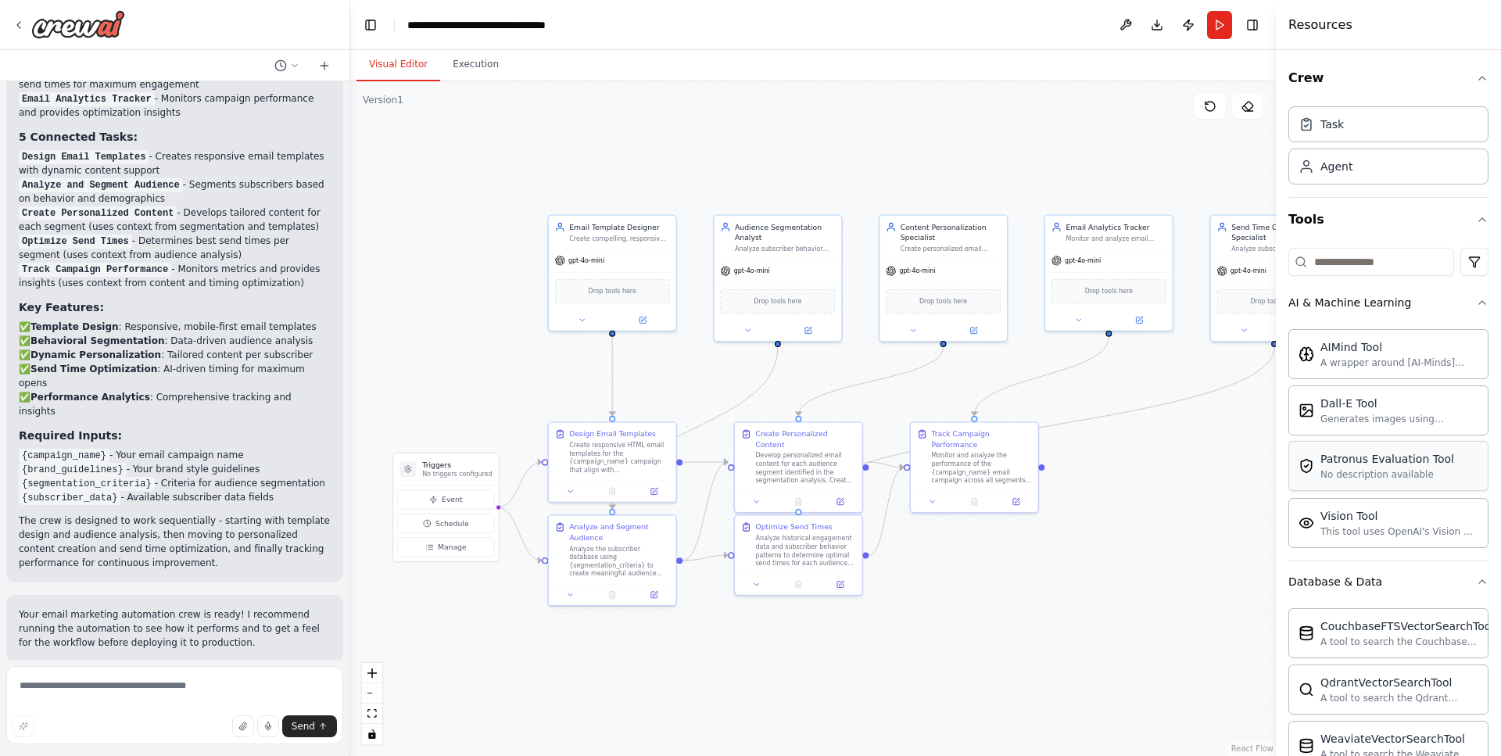
scroll to position [260, 0]
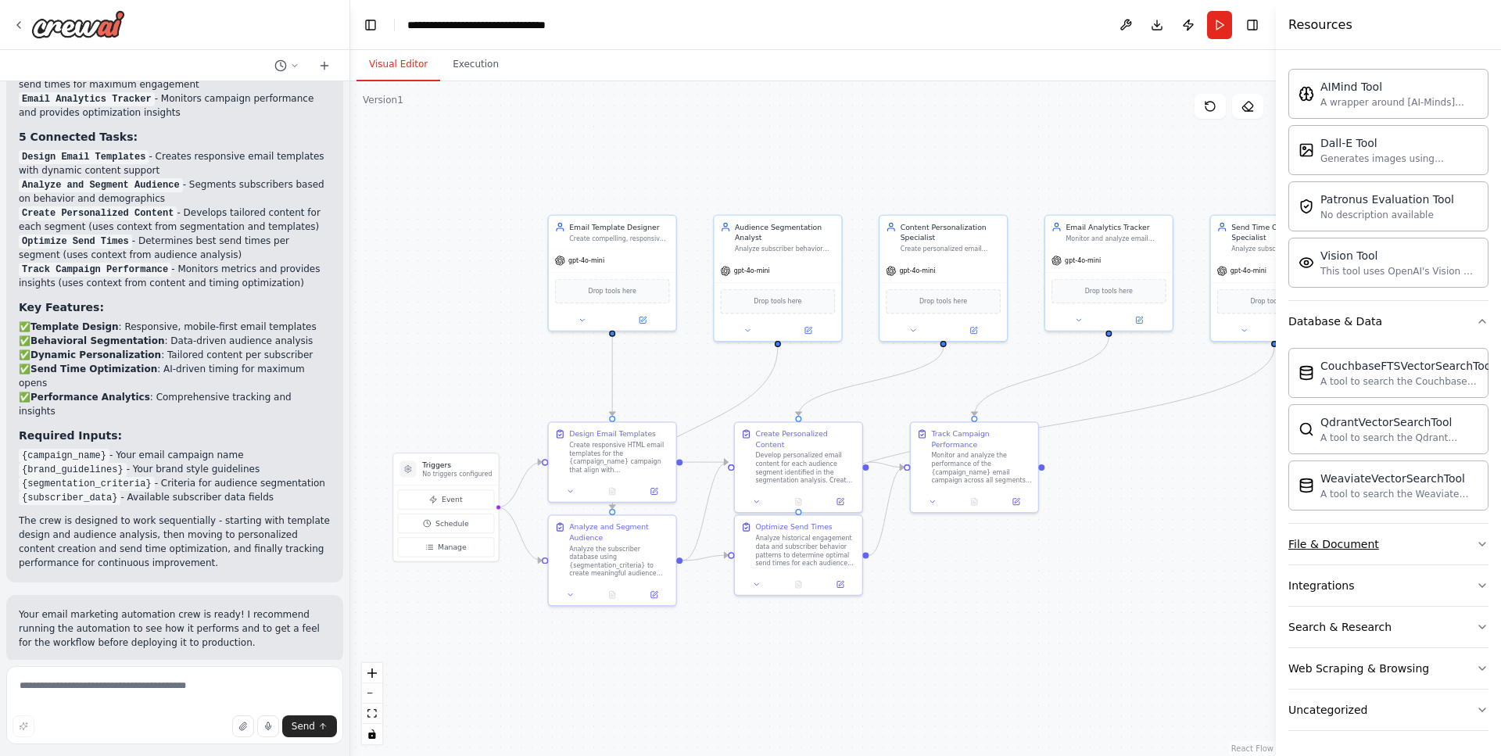
click at [1476, 549] on icon "button" at bounding box center [1482, 544] width 13 height 13
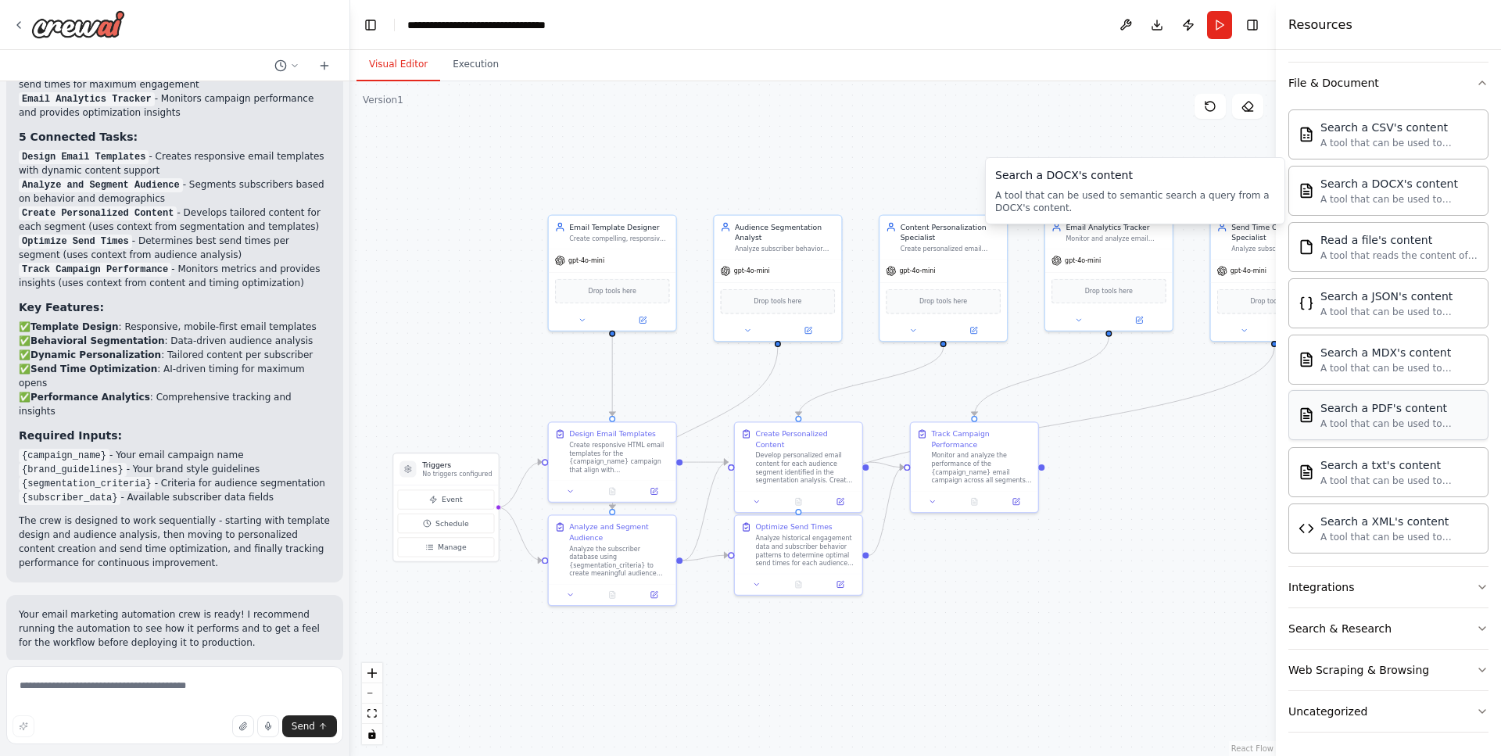
scroll to position [723, 0]
click at [1476, 587] on icon "button" at bounding box center [1482, 585] width 13 height 13
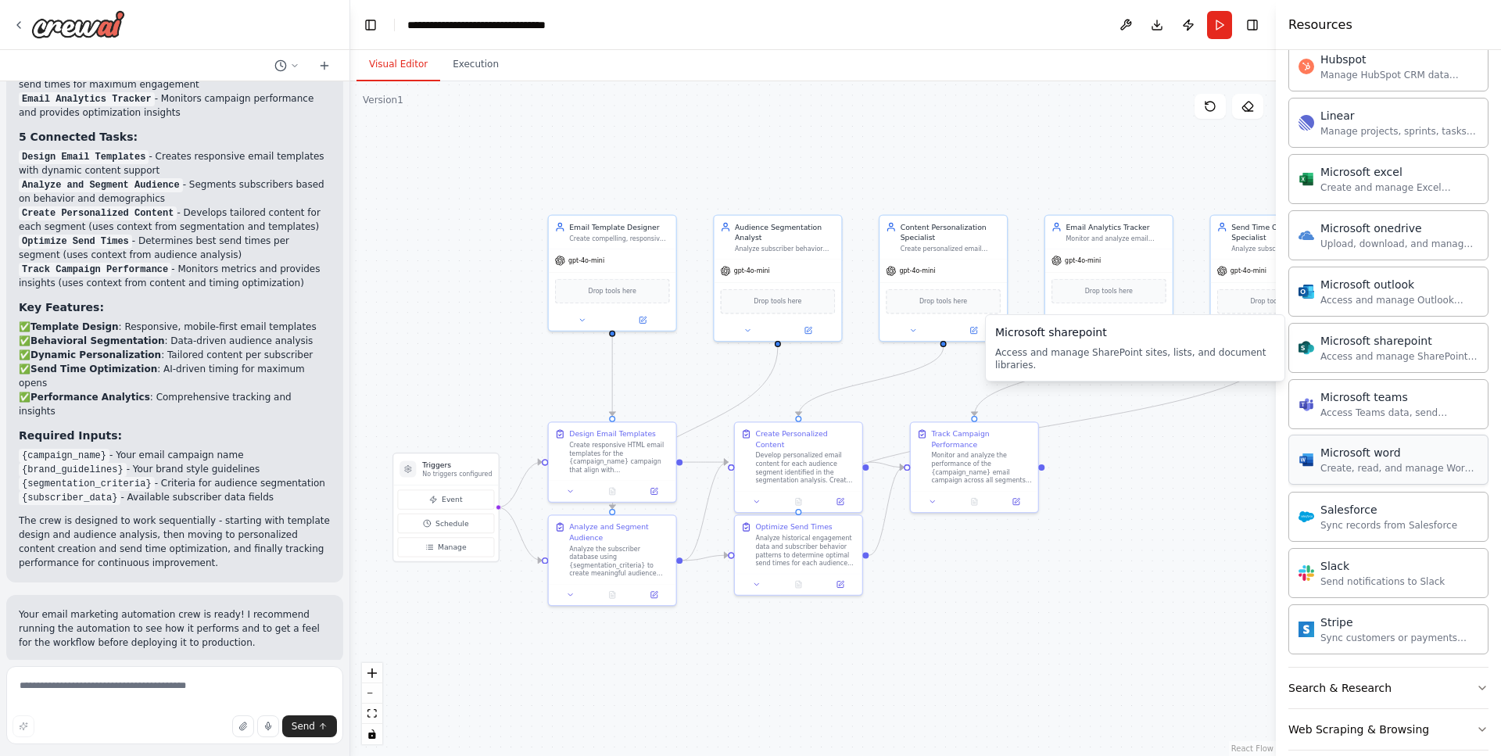
scroll to position [1693, 0]
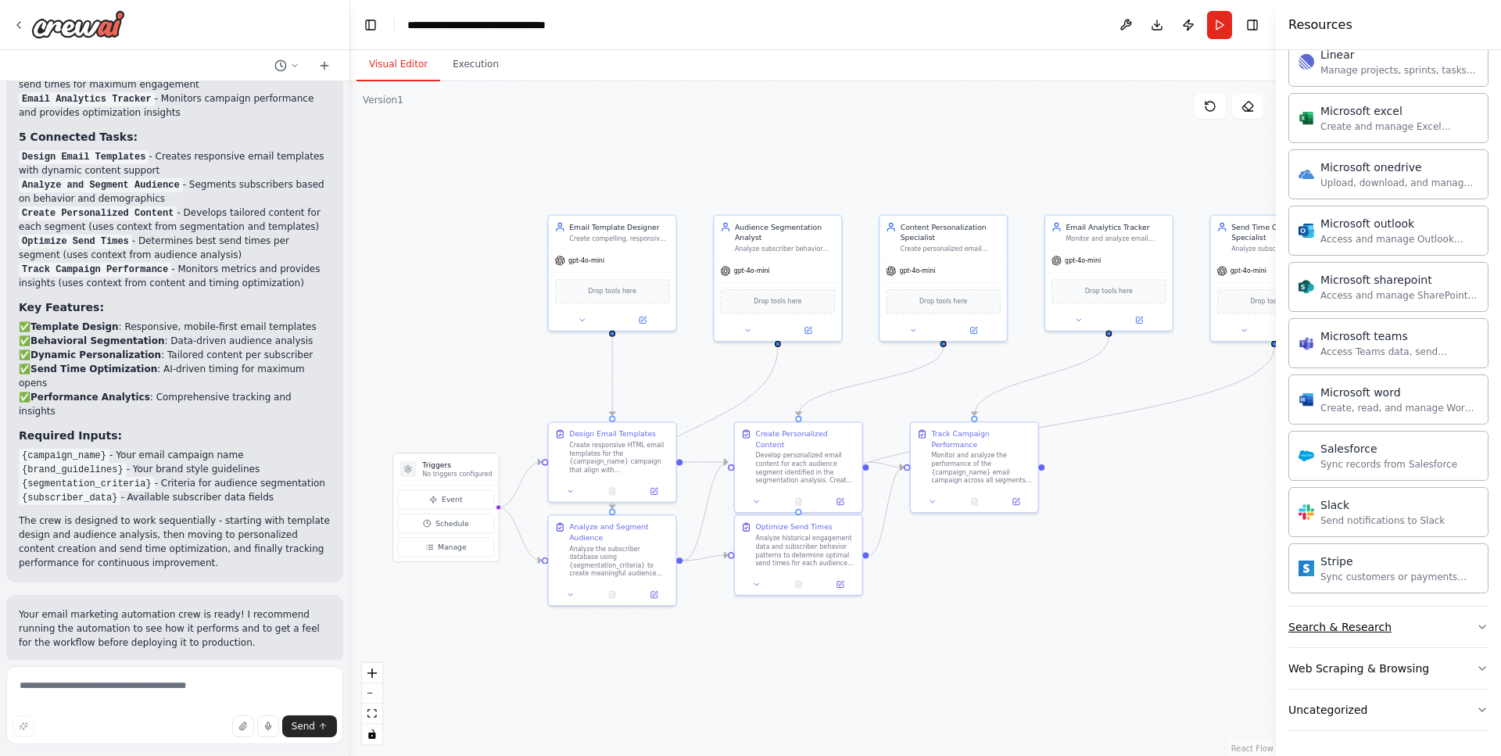
click at [1477, 627] on icon "button" at bounding box center [1482, 627] width 13 height 13
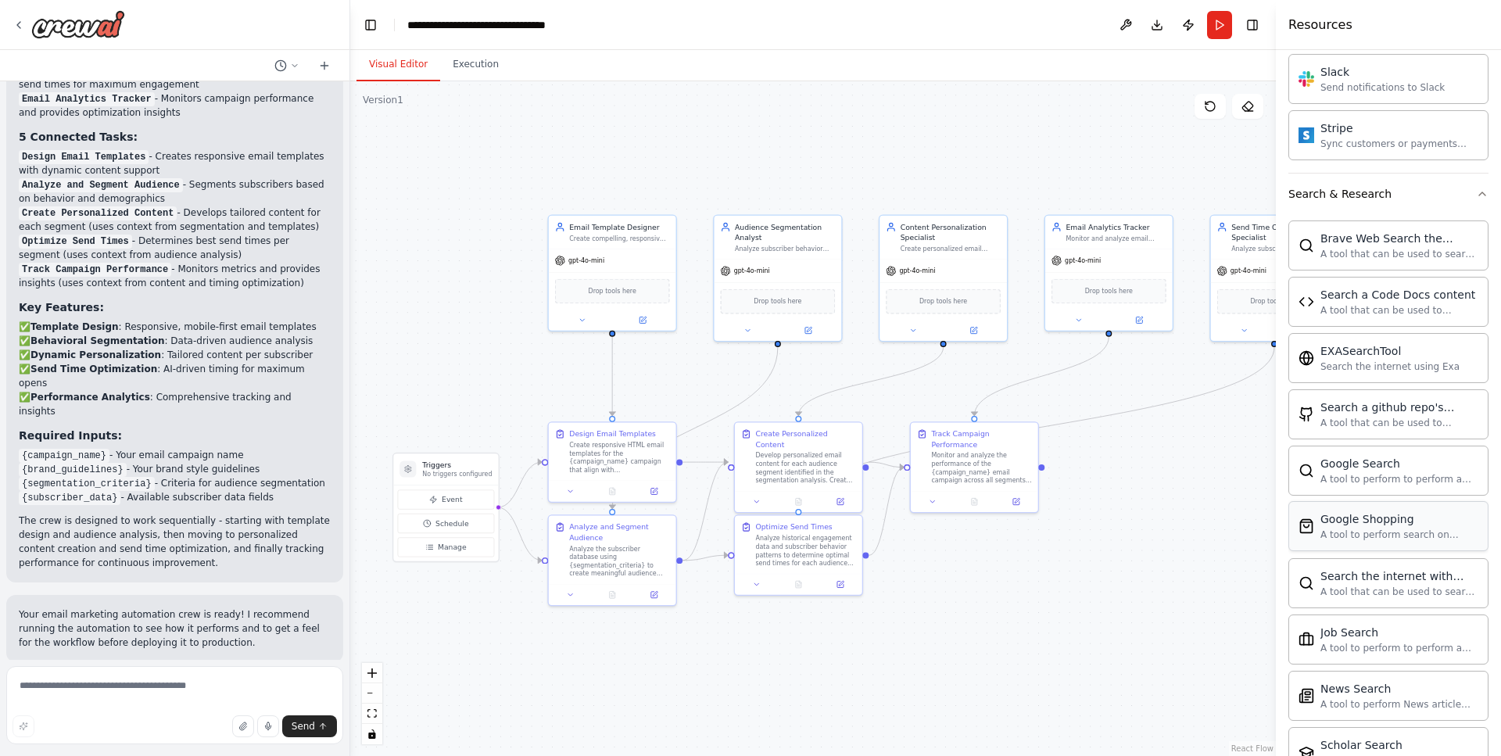
scroll to position [2494, 0]
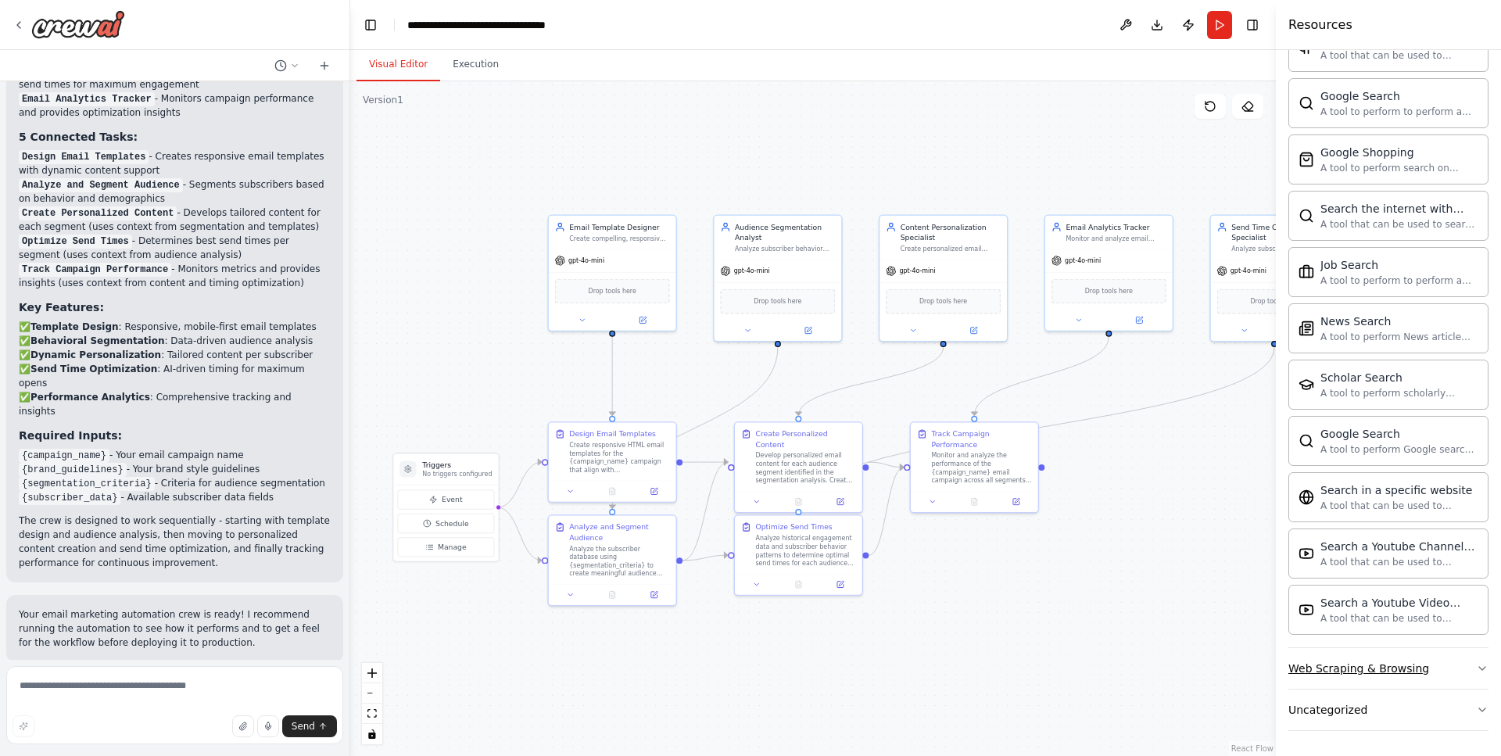
click at [1476, 670] on icon "button" at bounding box center [1482, 668] width 13 height 13
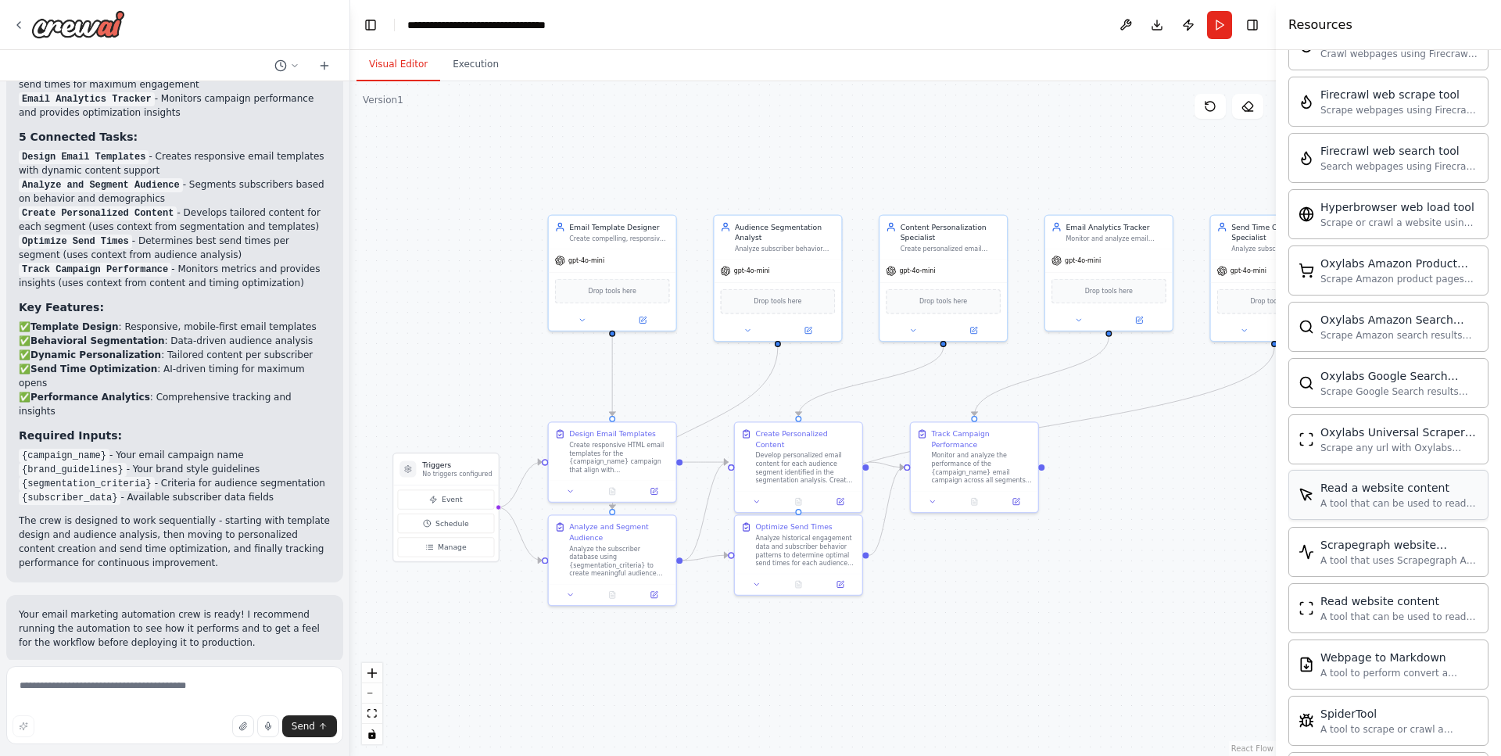
scroll to position [3351, 0]
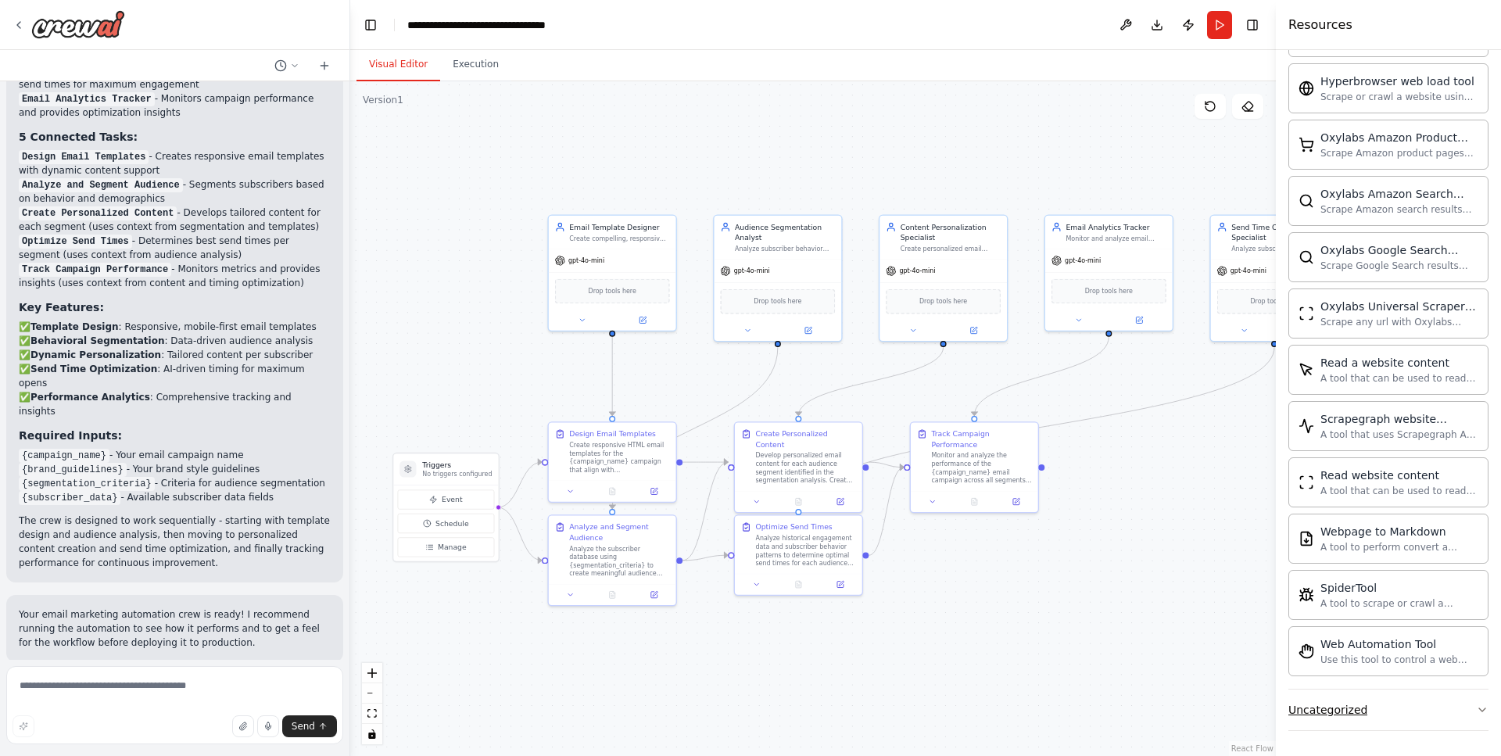
click at [1479, 712] on icon "button" at bounding box center [1482, 709] width 6 height 3
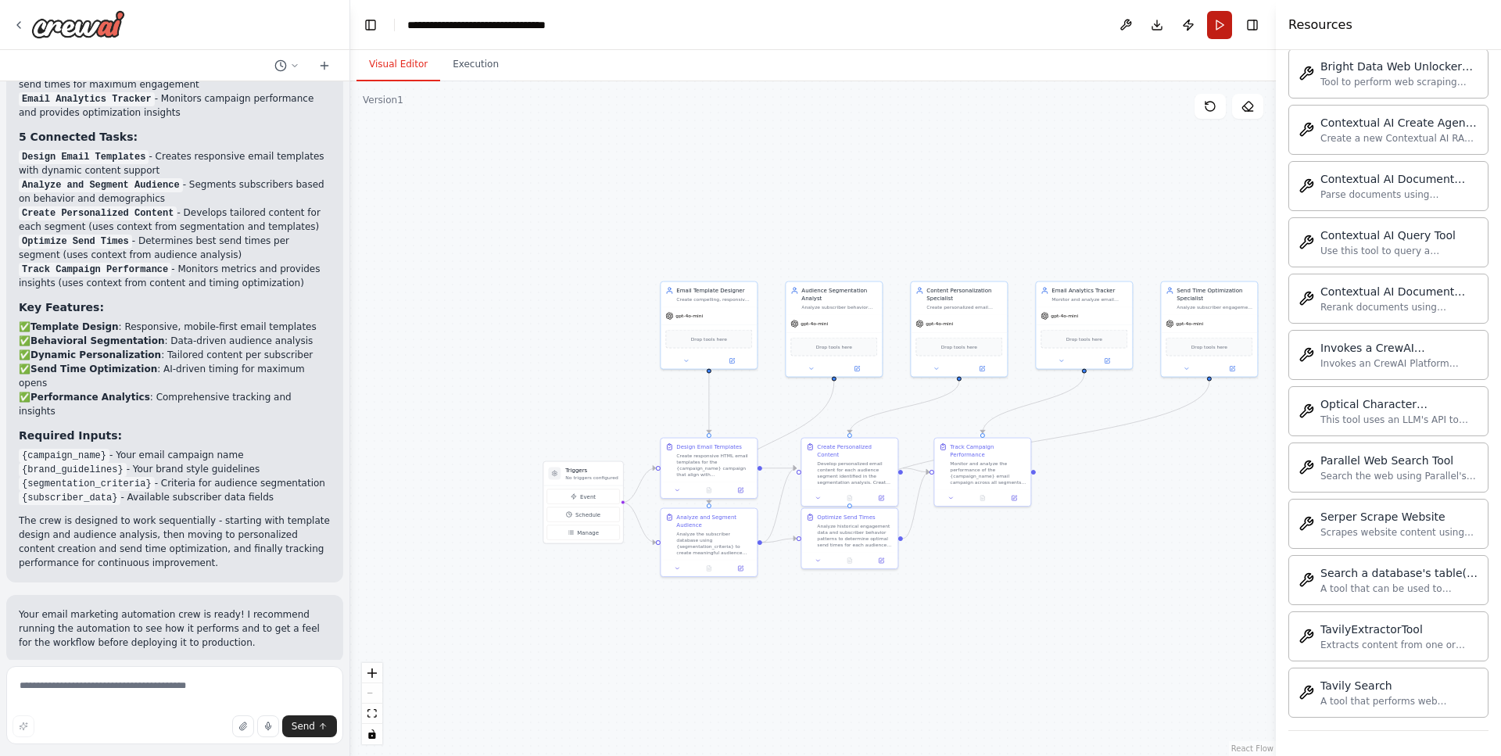
click at [1217, 25] on button "Run" at bounding box center [1219, 25] width 25 height 28
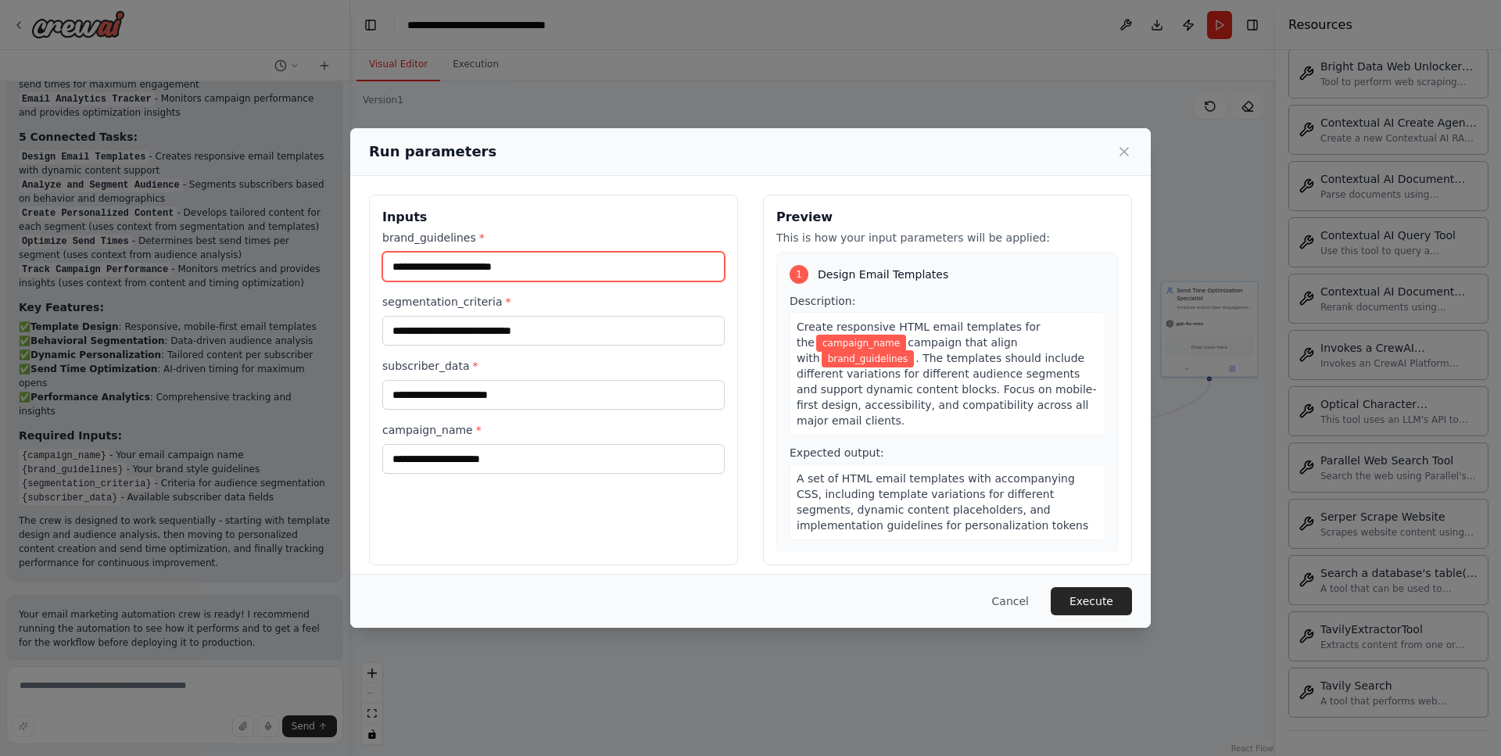
click at [459, 262] on input "brand_guidelines *" at bounding box center [553, 267] width 342 height 30
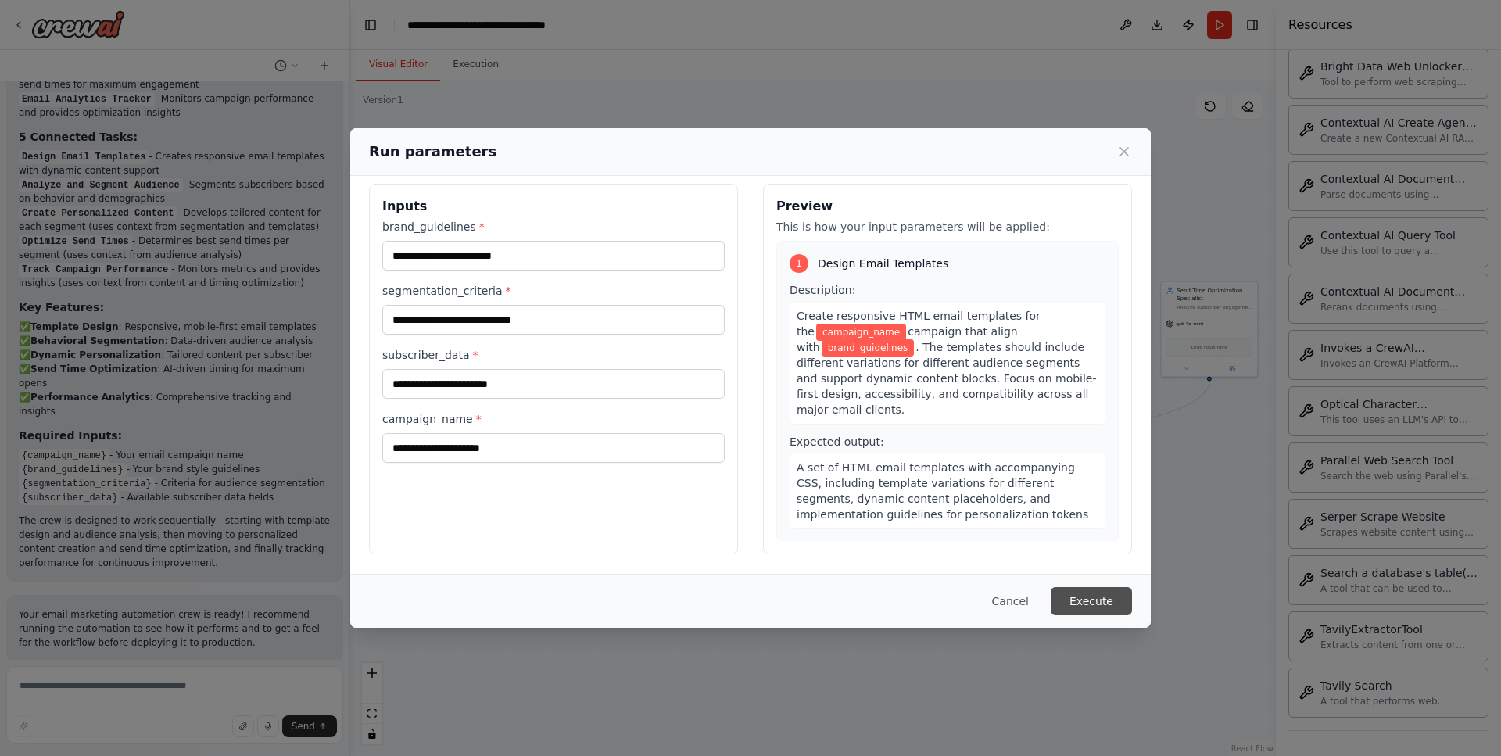
click at [1077, 598] on button "Execute" at bounding box center [1091, 601] width 81 height 28
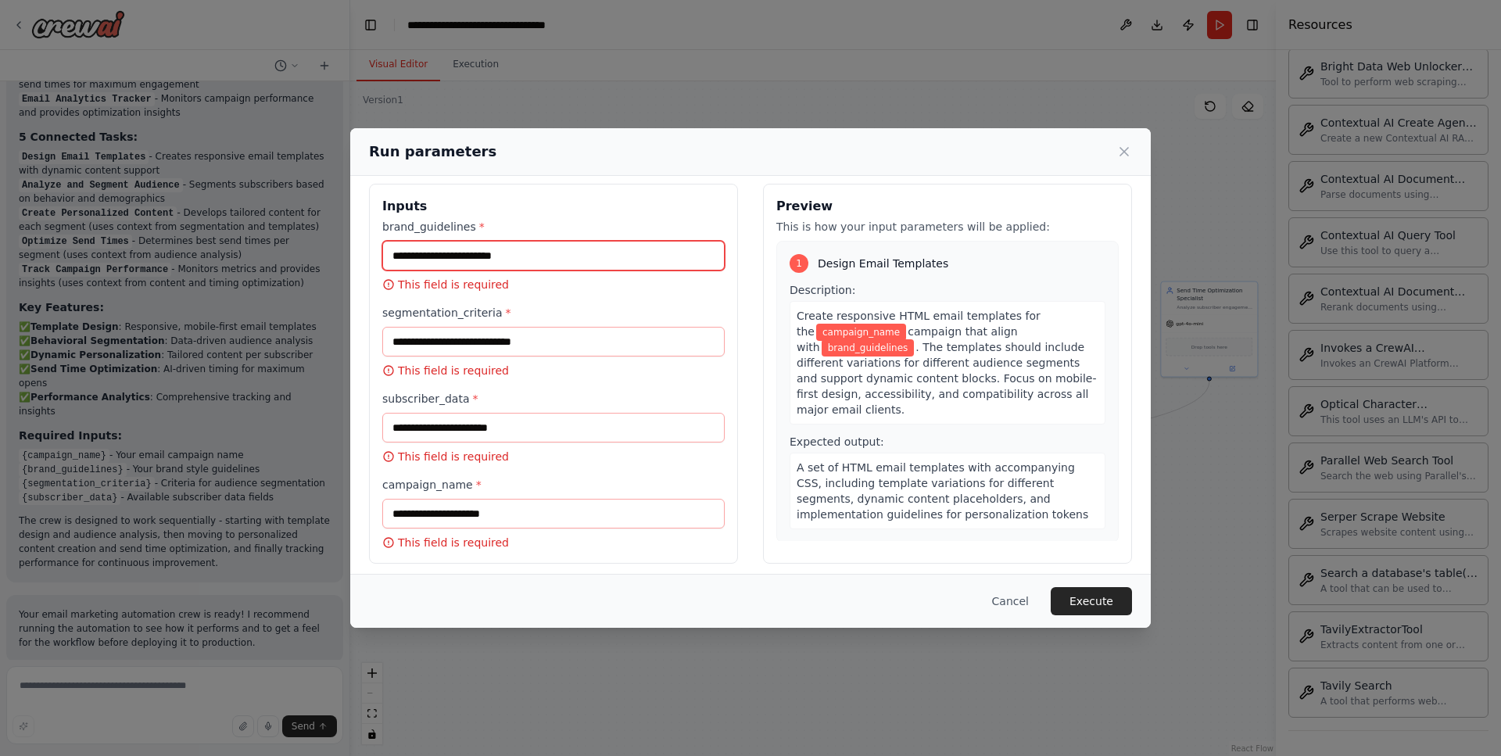
click at [464, 260] on input "brand_guidelines *" at bounding box center [553, 256] width 342 height 30
type input "*"
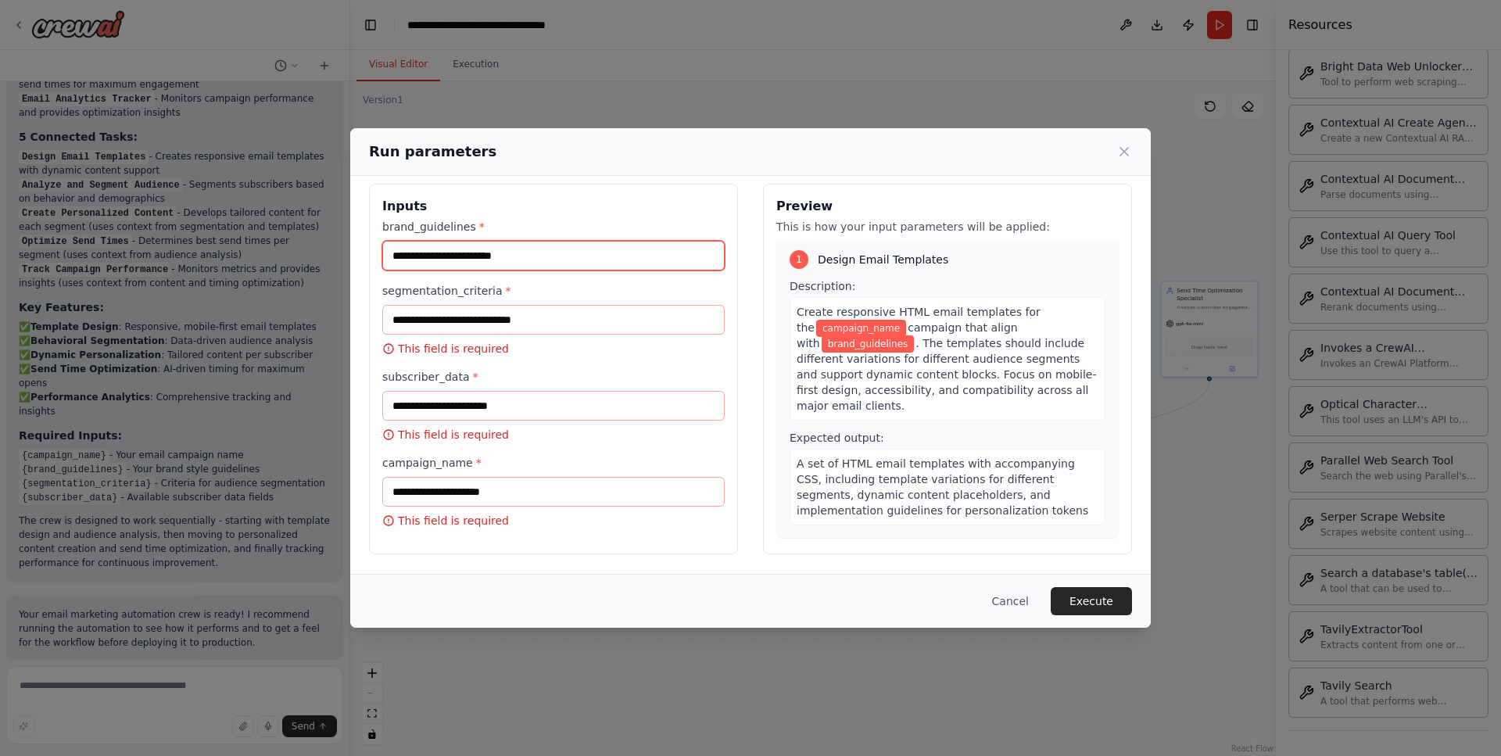
scroll to position [0, 0]
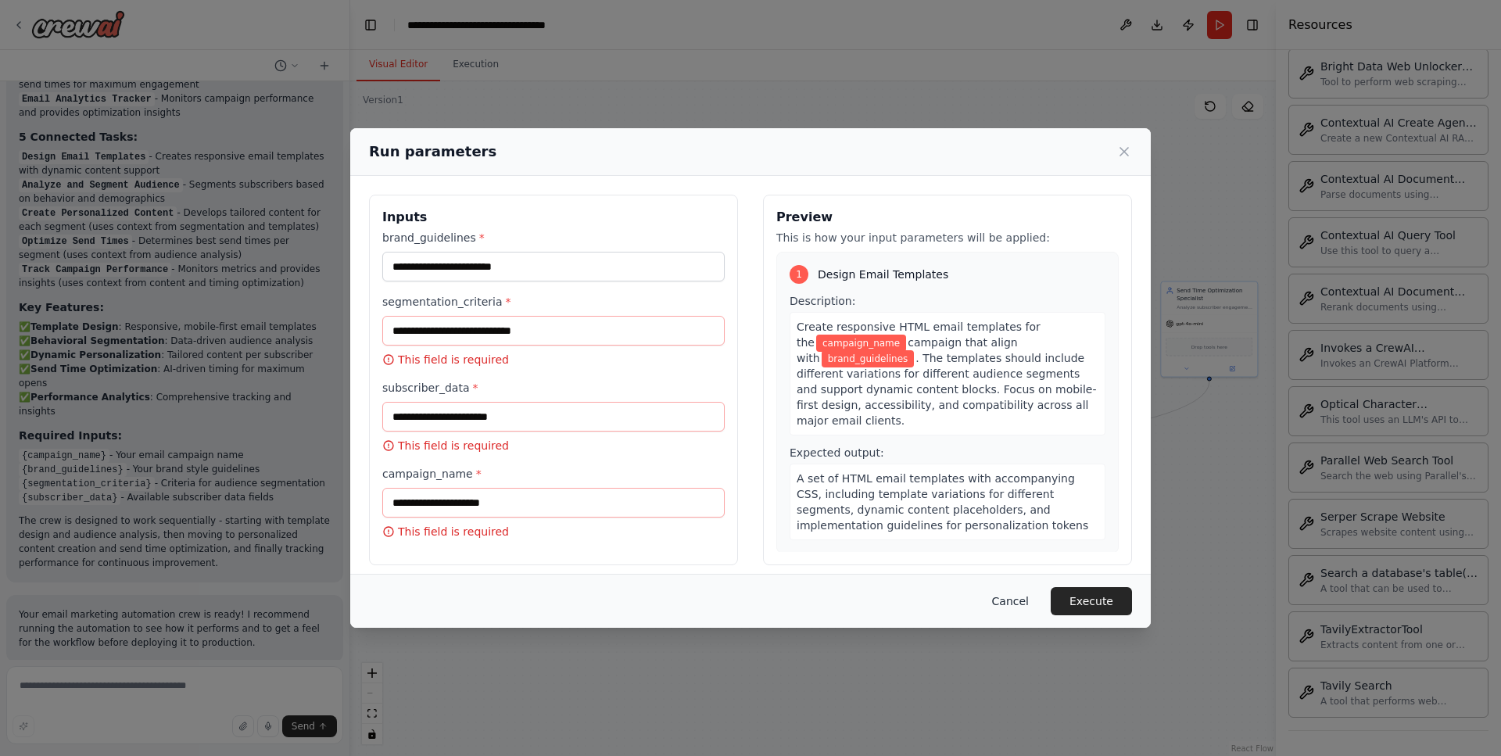
click at [1004, 596] on button "Cancel" at bounding box center [1011, 601] width 62 height 28
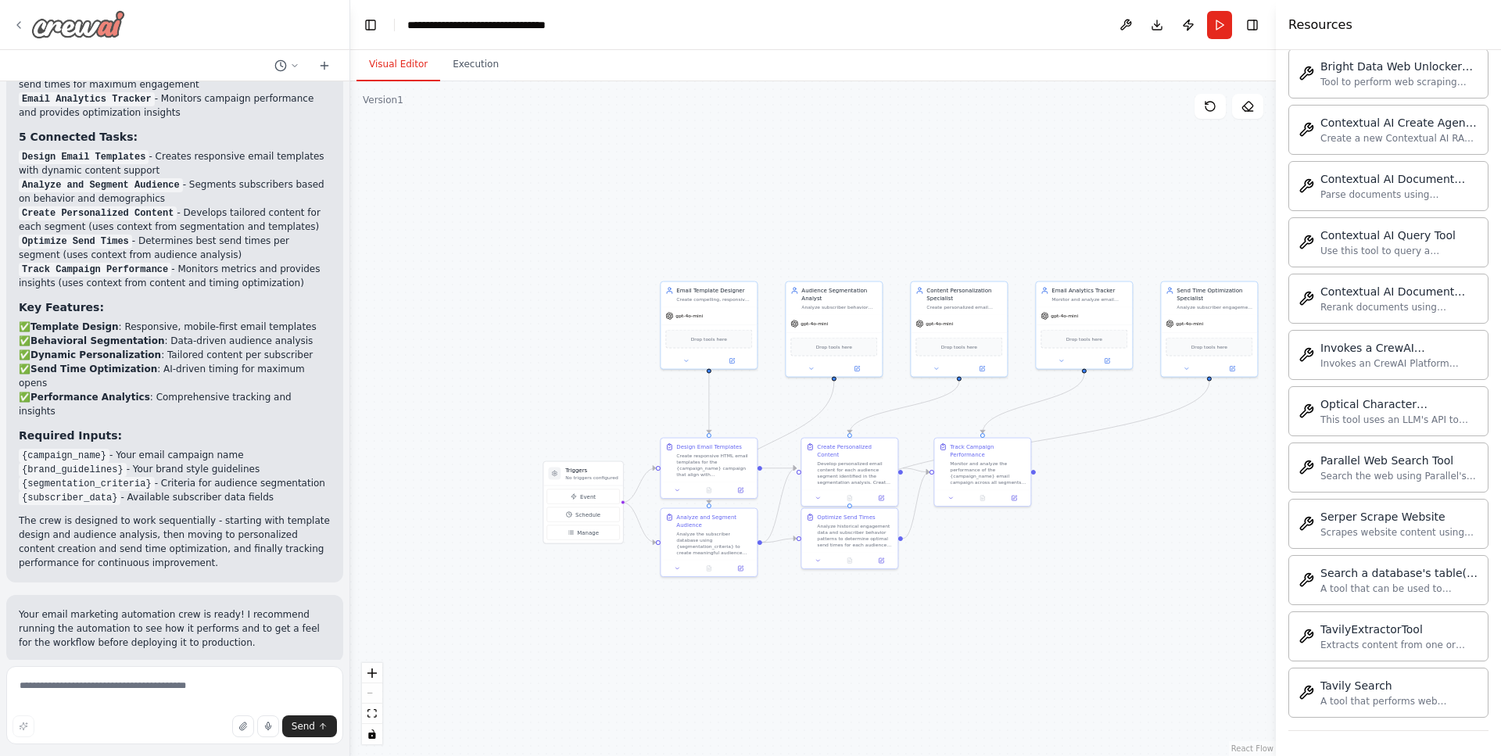
click at [67, 30] on img at bounding box center [78, 24] width 94 height 28
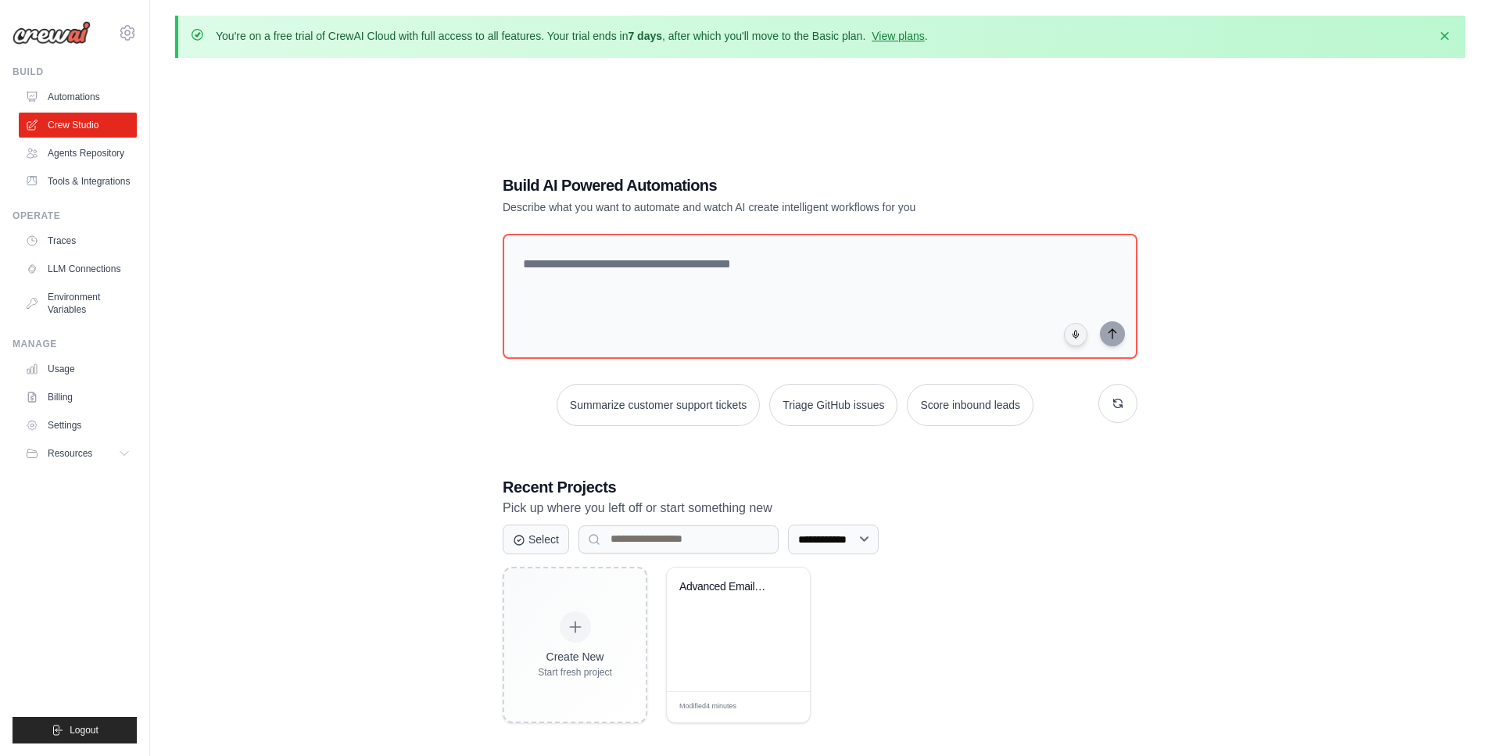
click at [70, 195] on ul "Build Automations Crew Studio Agents Repository Tools & Integrations" at bounding box center [75, 405] width 124 height 678
click at [73, 155] on link "Agents Repository" at bounding box center [79, 153] width 118 height 25
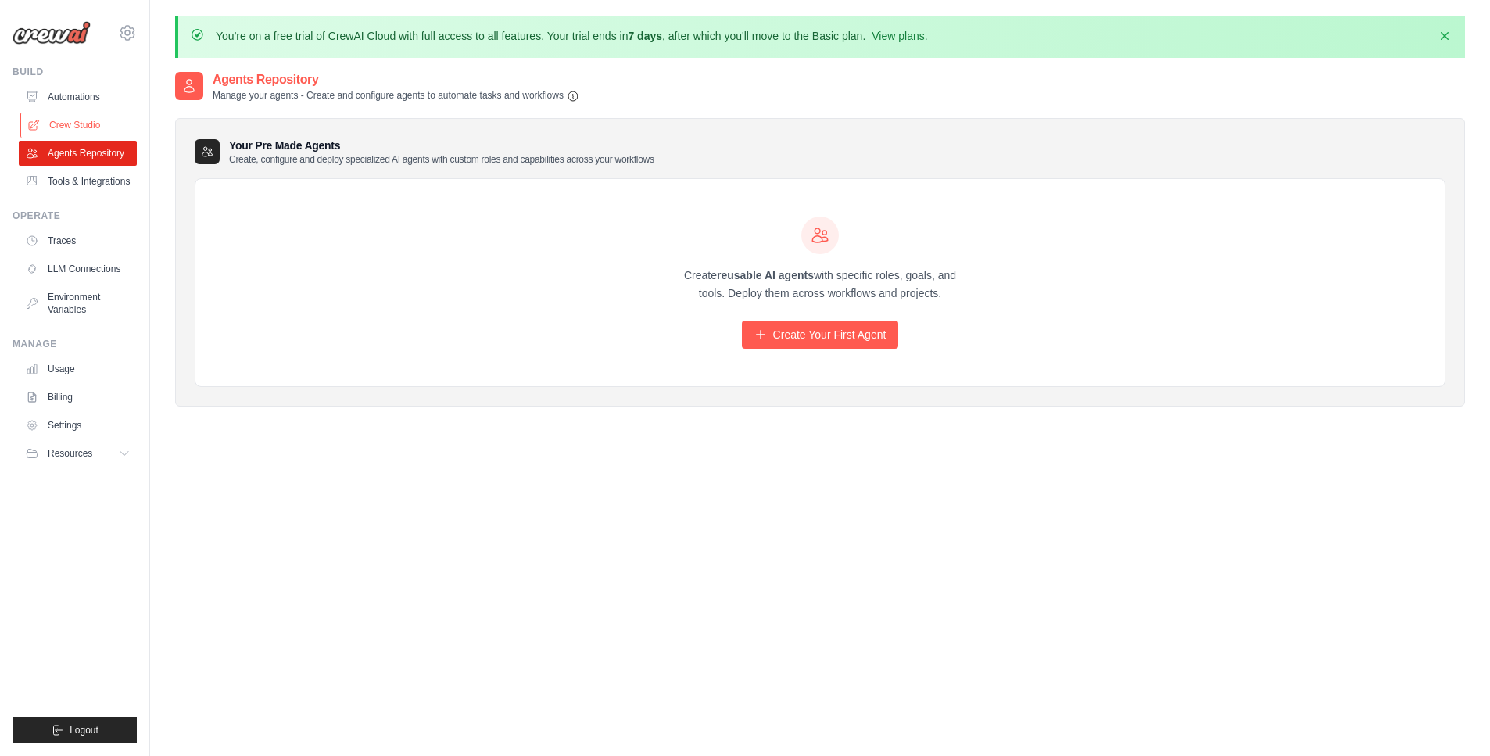
click at [73, 136] on link "Crew Studio" at bounding box center [79, 125] width 118 height 25
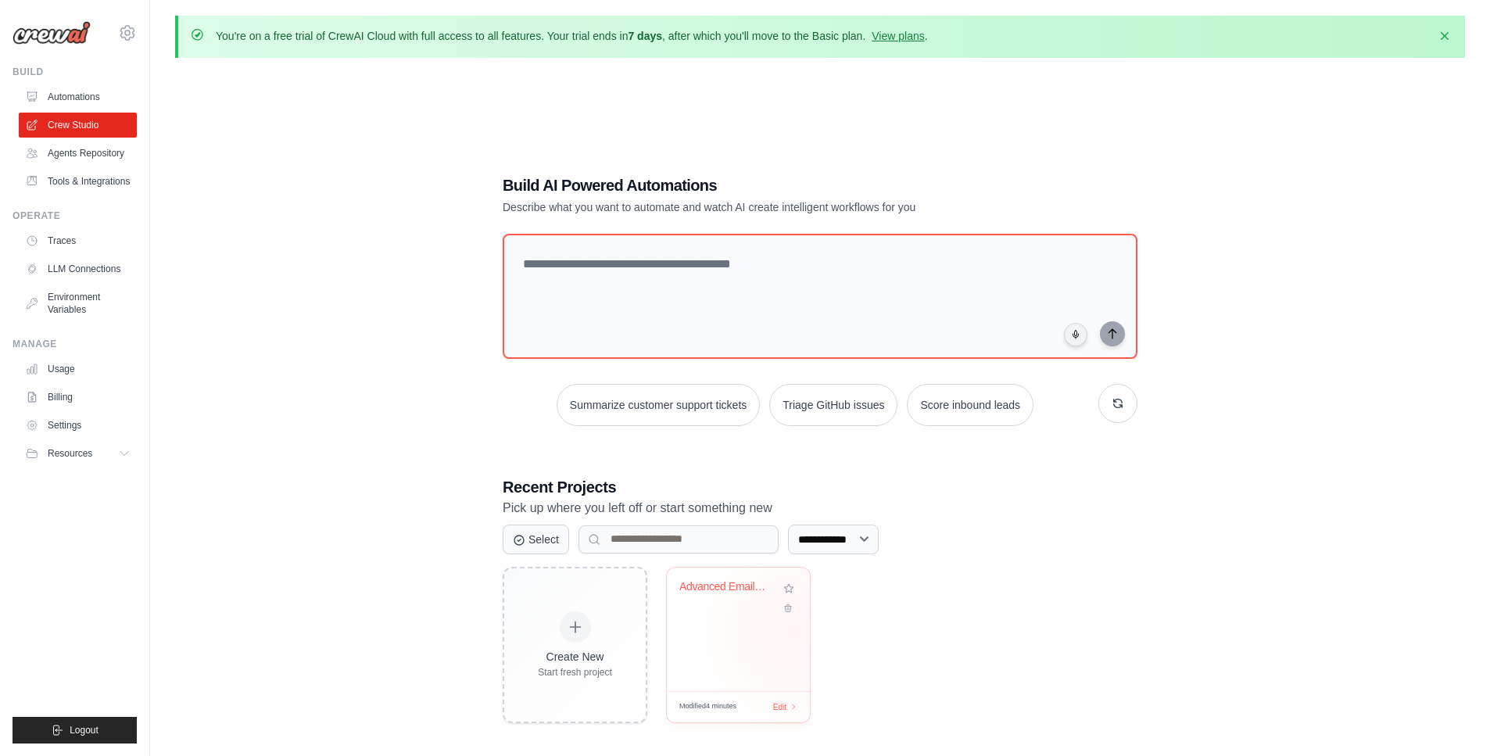
click at [794, 631] on div "Advanced Email Marketing Automation" at bounding box center [738, 630] width 143 height 124
click at [59, 100] on link "Automations" at bounding box center [79, 96] width 118 height 25
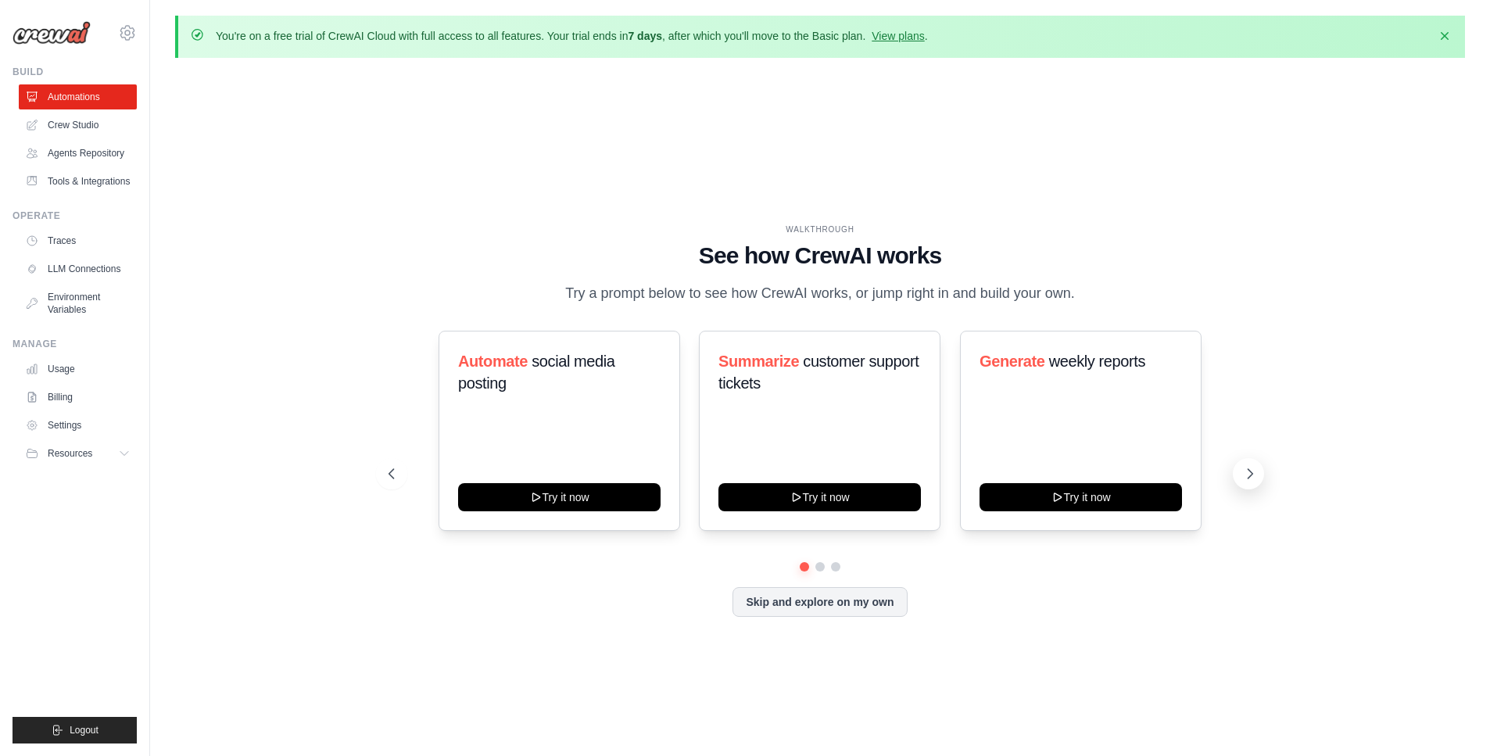
click at [1246, 475] on icon at bounding box center [1250, 474] width 16 height 16
click at [393, 472] on icon at bounding box center [390, 474] width 16 height 16
click at [1117, 504] on button "Try it now" at bounding box center [1081, 496] width 203 height 28
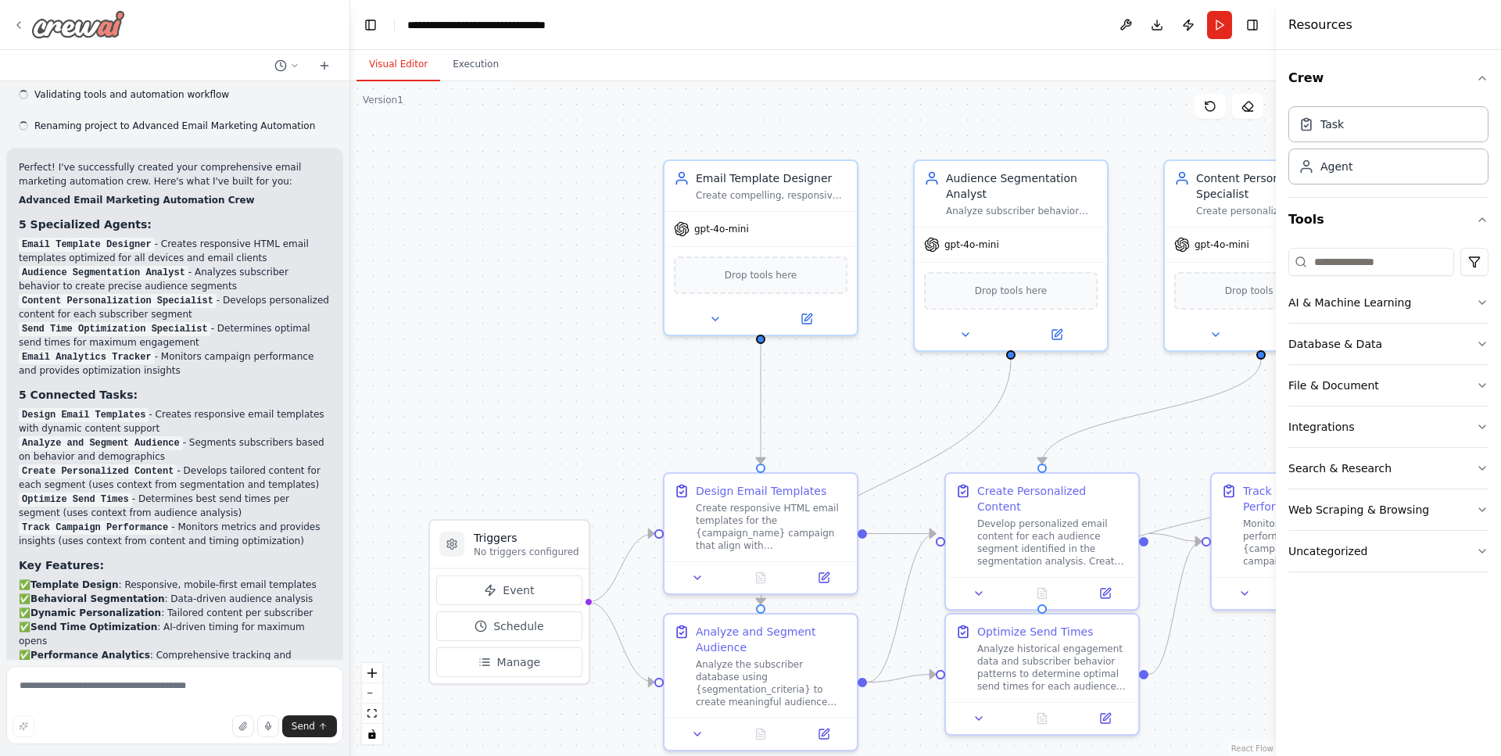
scroll to position [1452, 0]
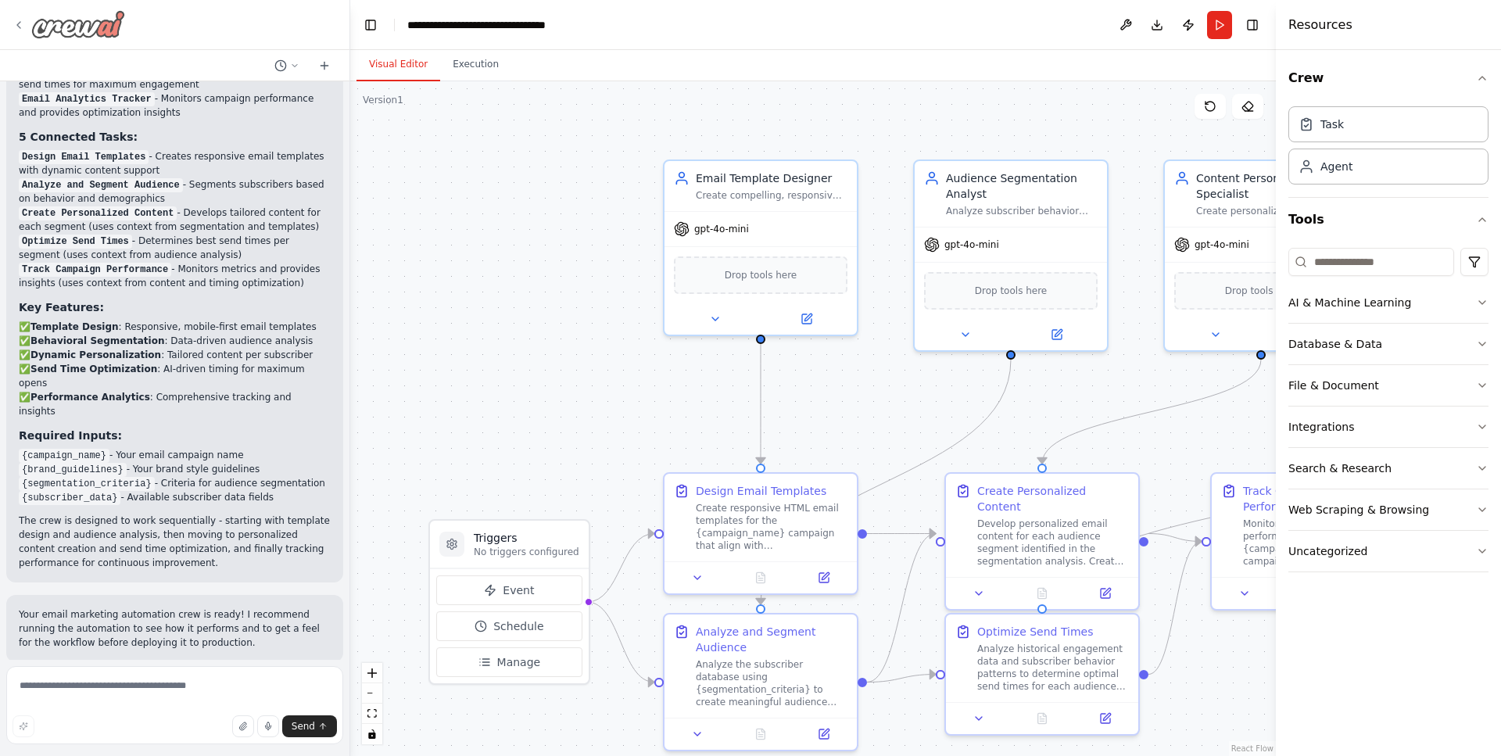
click at [26, 27] on div at bounding box center [69, 24] width 113 height 28
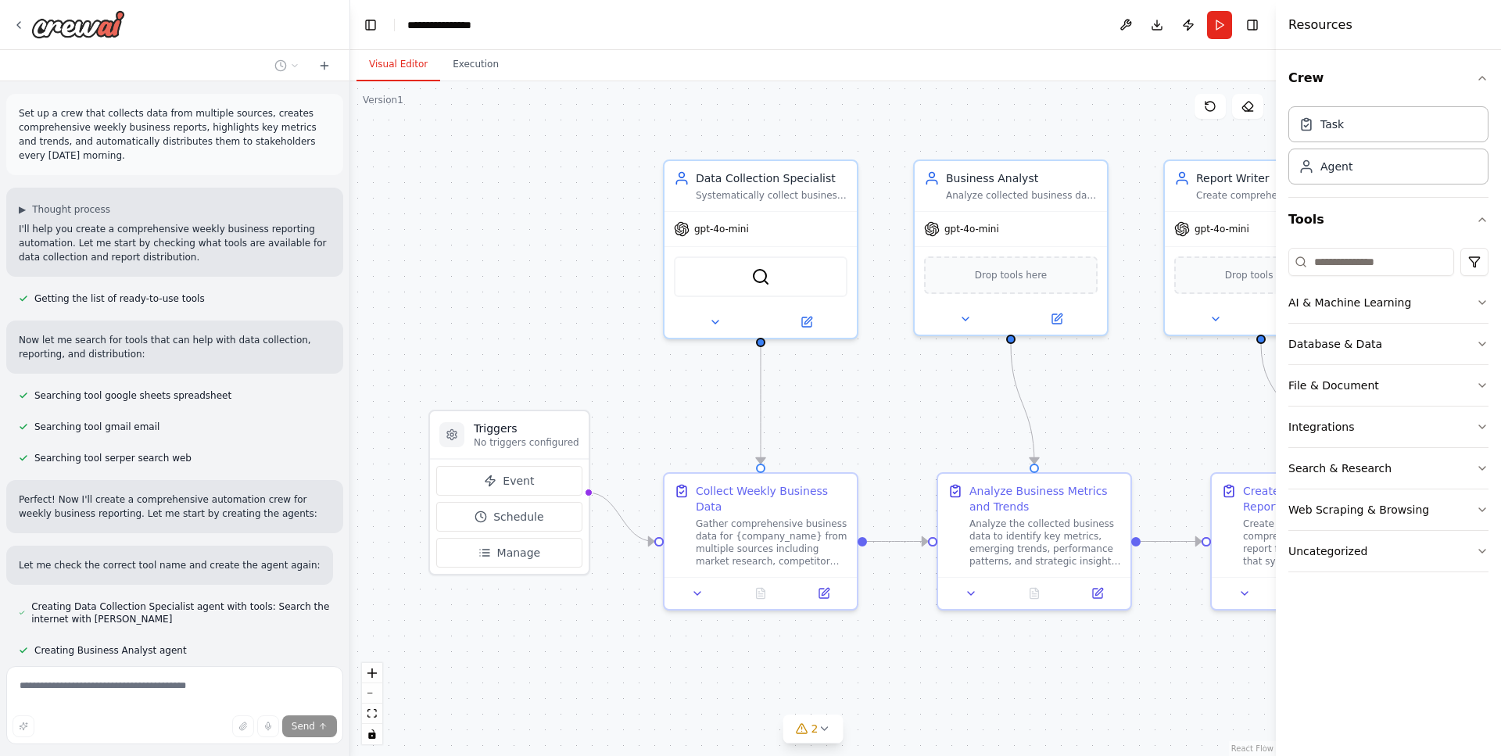
scroll to position [3, 0]
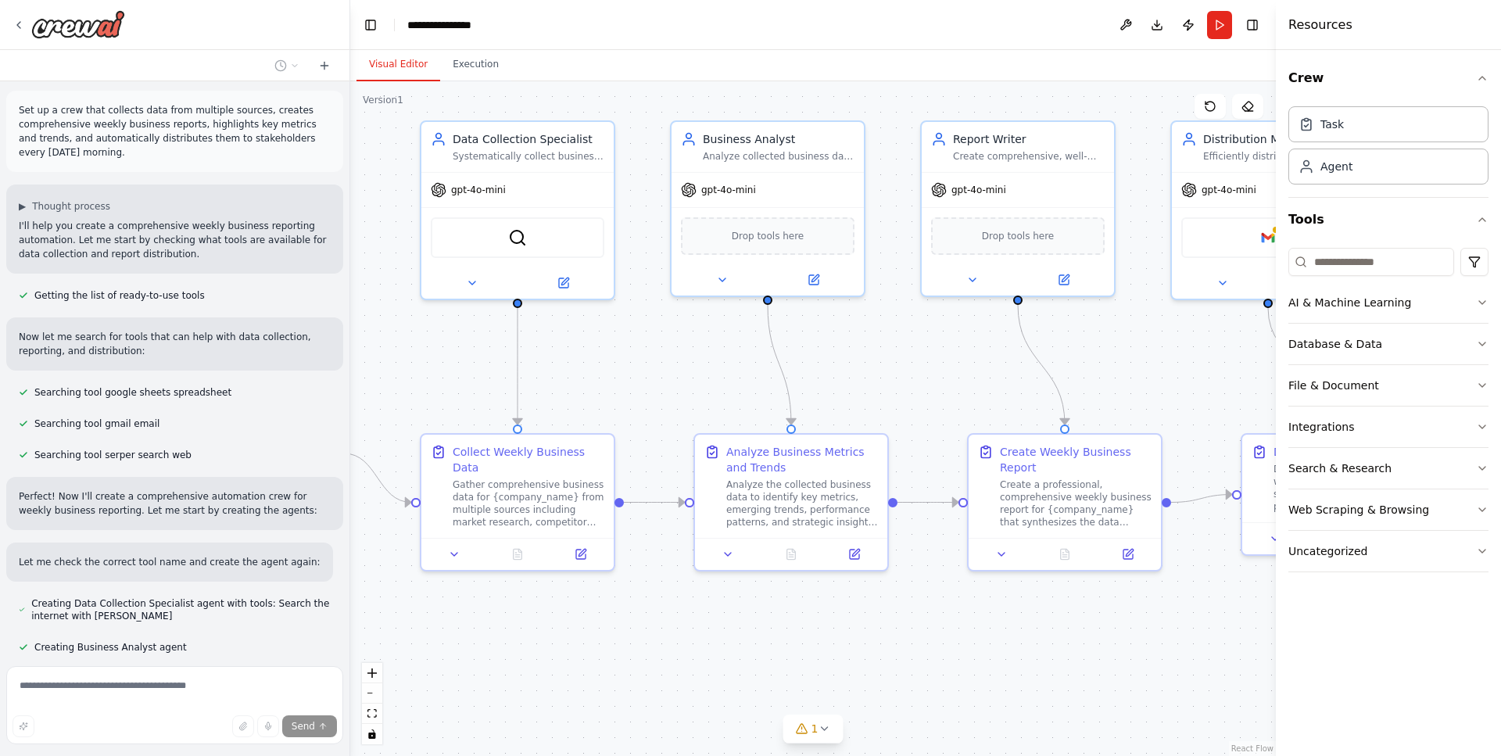
drag, startPoint x: 940, startPoint y: 683, endPoint x: 697, endPoint y: 644, distance: 246.3
click at [697, 644] on div ".deletable-edge-delete-btn { width: 20px; height: 20px; border: 0px solid #ffff…" at bounding box center [813, 418] width 926 height 675
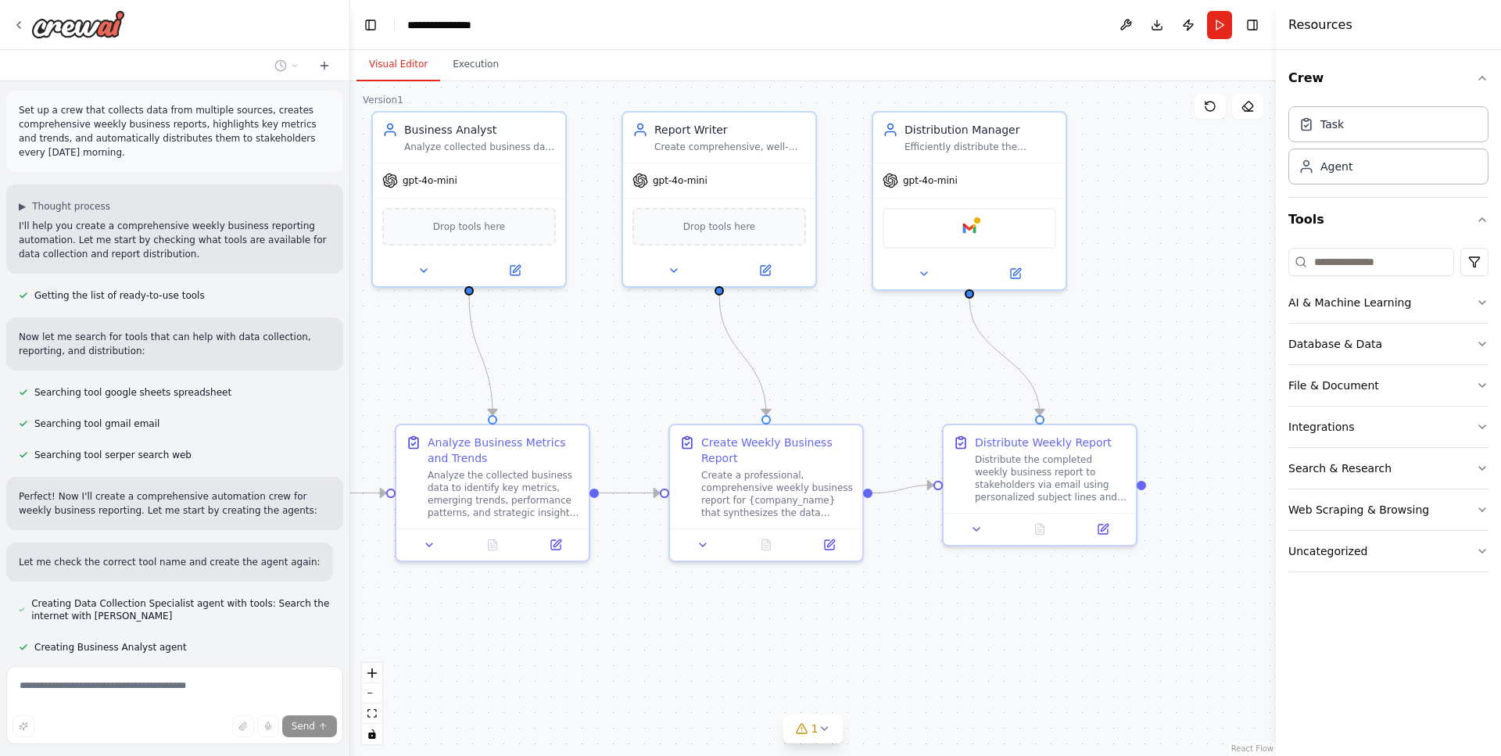
drag, startPoint x: 1075, startPoint y: 636, endPoint x: 776, endPoint y: 626, distance: 298.8
click at [776, 626] on div ".deletable-edge-delete-btn { width: 20px; height: 20px; border: 0px solid #ffff…" at bounding box center [813, 418] width 926 height 675
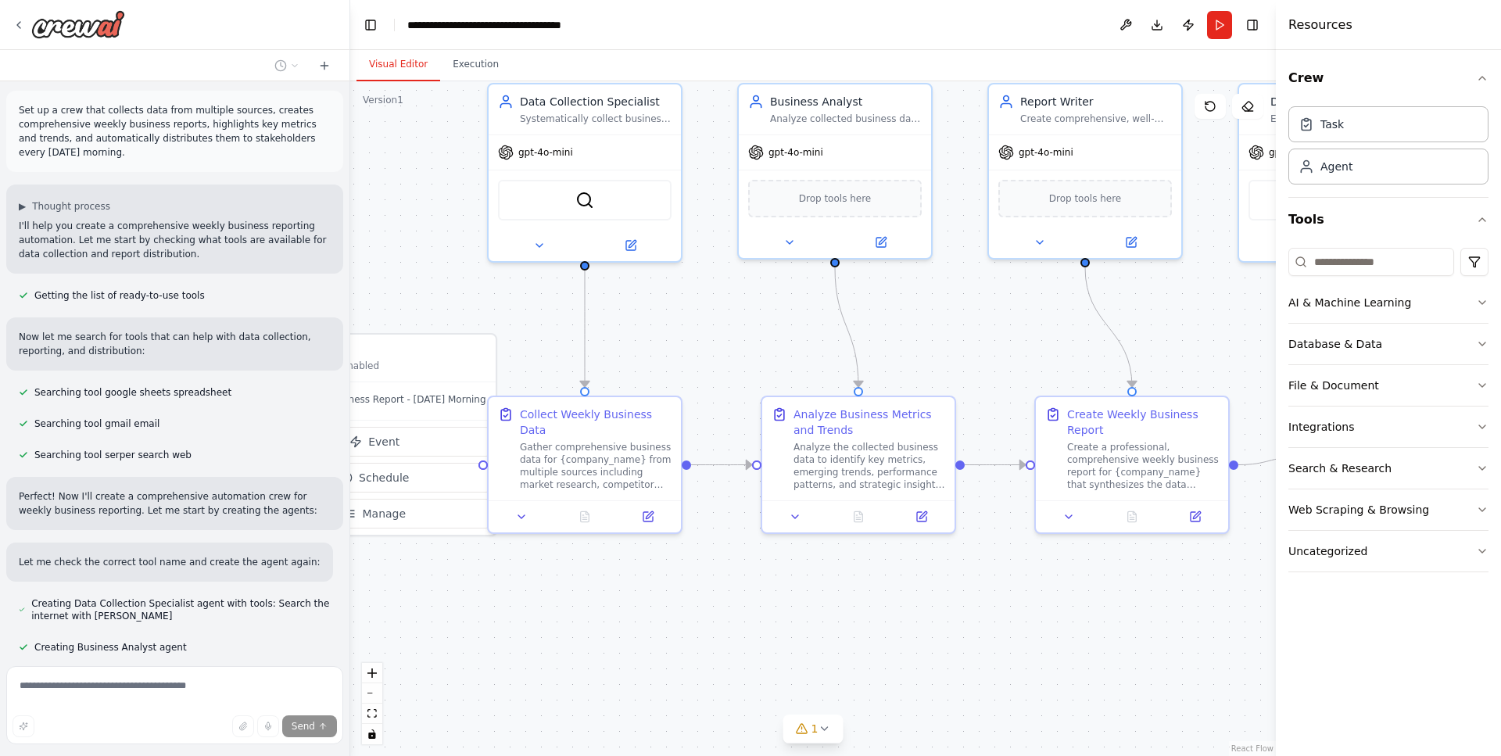
drag, startPoint x: 498, startPoint y: 629, endPoint x: 864, endPoint y: 601, distance: 367.0
click at [864, 601] on div ".deletable-edge-delete-btn { width: 20px; height: 20px; border: 0px solid #ffff…" at bounding box center [813, 418] width 926 height 675
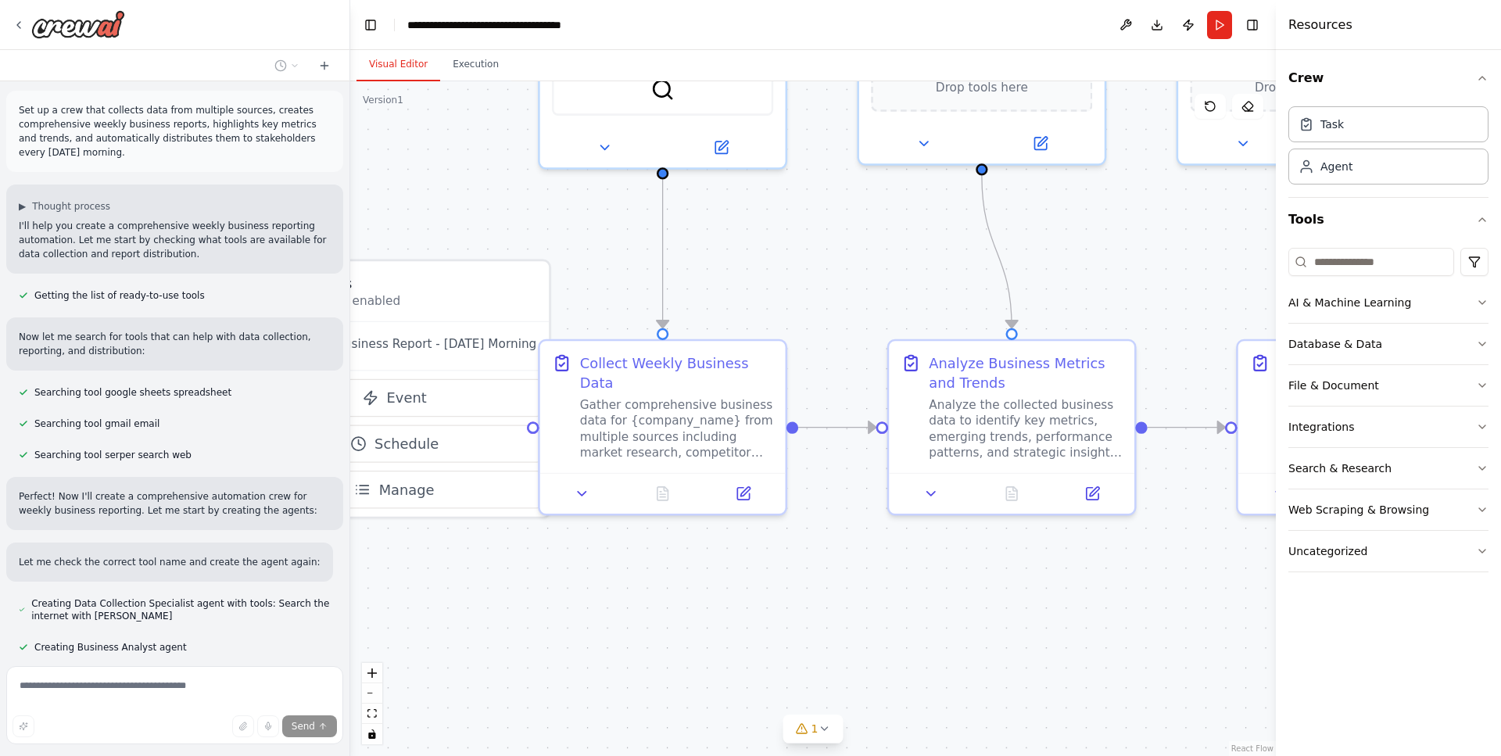
drag, startPoint x: 530, startPoint y: 587, endPoint x: 684, endPoint y: 583, distance: 154.1
click at [684, 583] on div ".deletable-edge-delete-btn { width: 20px; height: 20px; border: 0px solid #ffff…" at bounding box center [813, 418] width 926 height 675
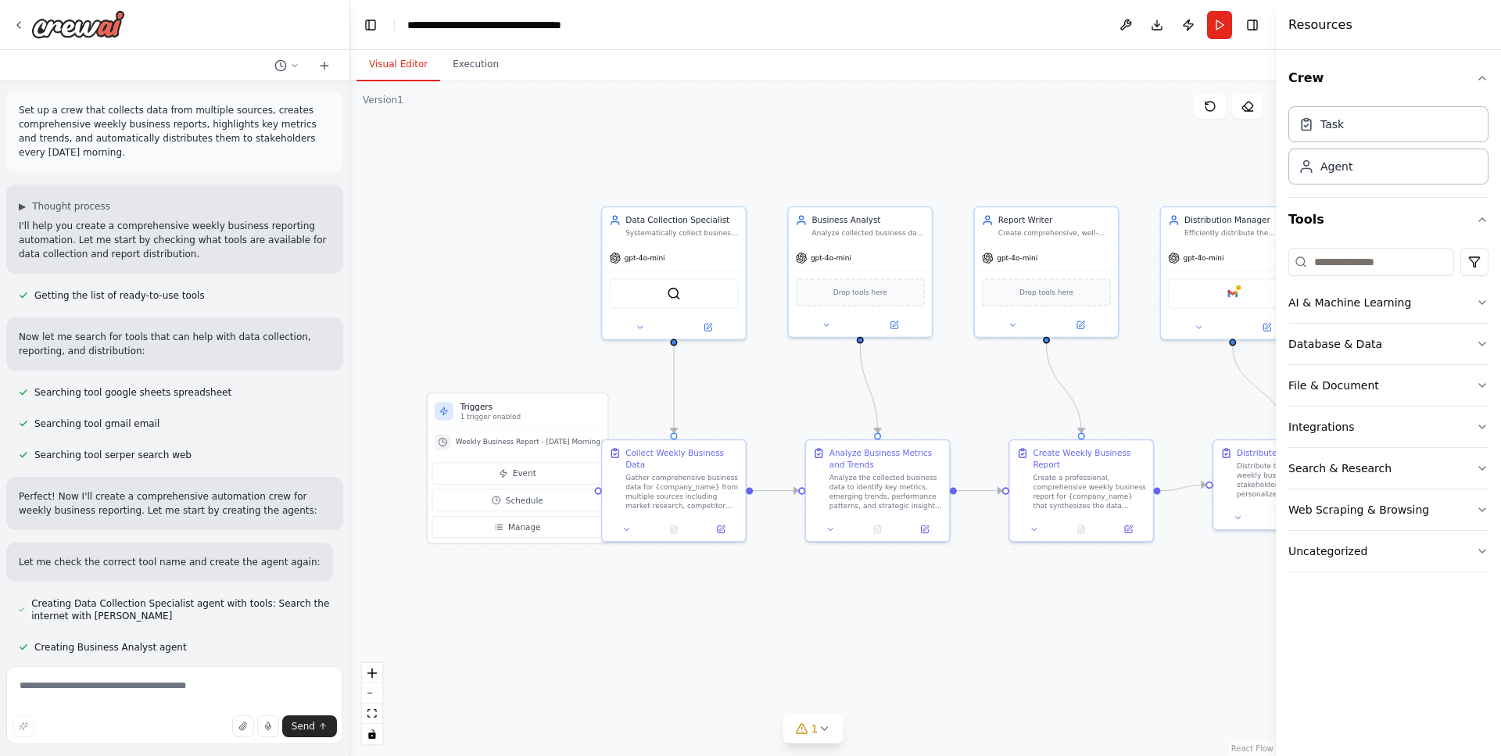
click at [686, 580] on div ".deletable-edge-delete-btn { width: 20px; height: 20px; border: 0px solid #ffff…" at bounding box center [813, 418] width 926 height 675
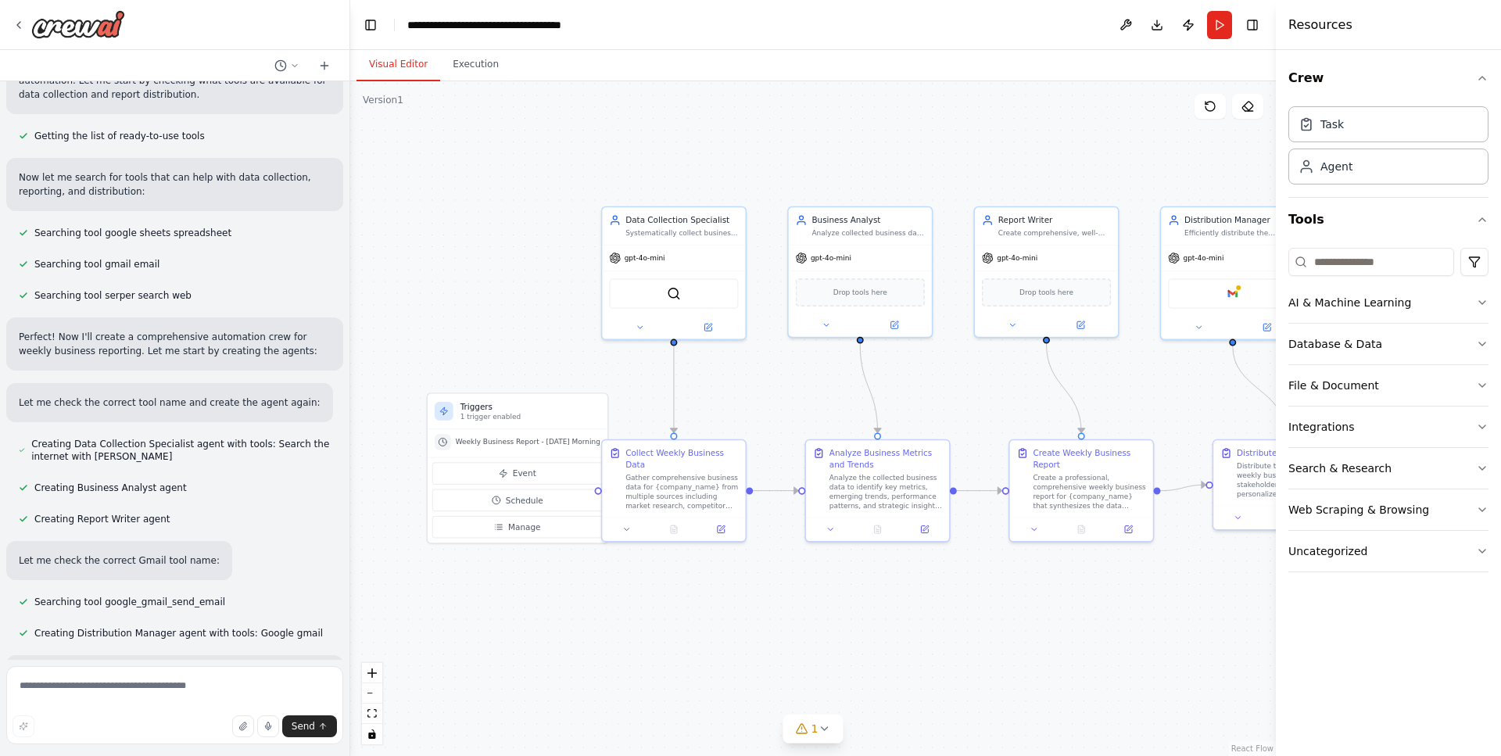
scroll to position [0, 0]
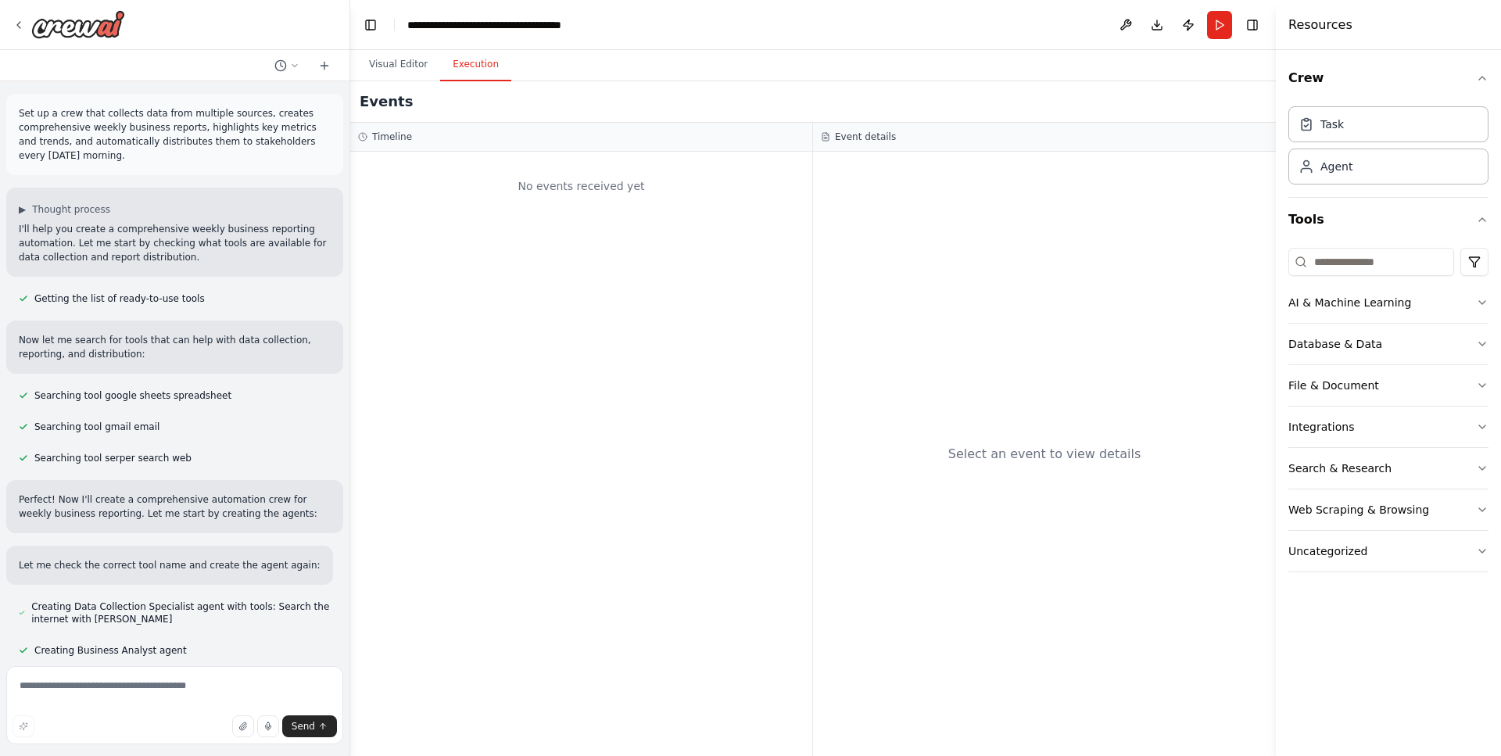
click at [489, 68] on button "Execution" at bounding box center [475, 64] width 71 height 33
click at [407, 59] on button "Visual Editor" at bounding box center [399, 64] width 84 height 33
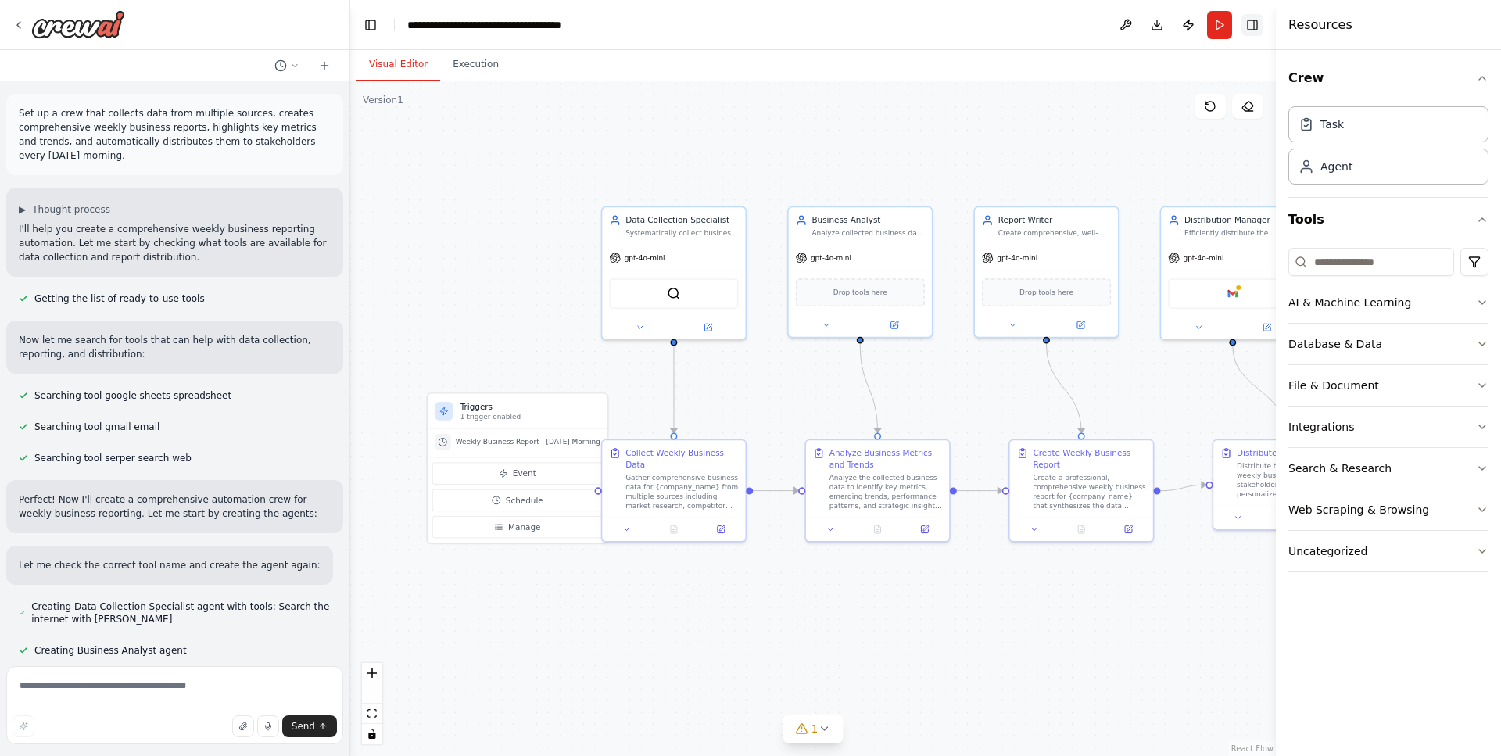
click at [1258, 23] on button "Toggle Right Sidebar" at bounding box center [1253, 25] width 22 height 22
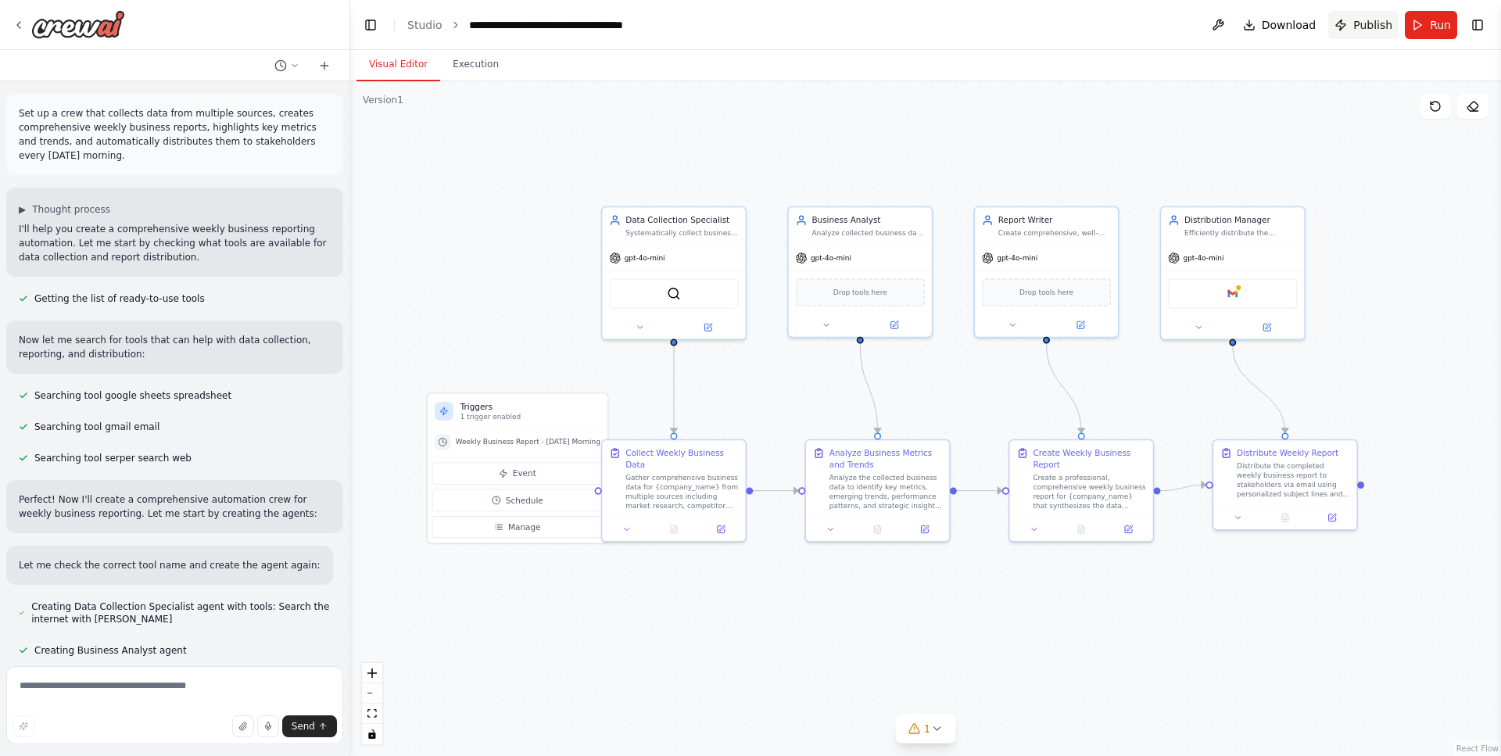
click at [1368, 29] on span "Publish" at bounding box center [1373, 25] width 39 height 16
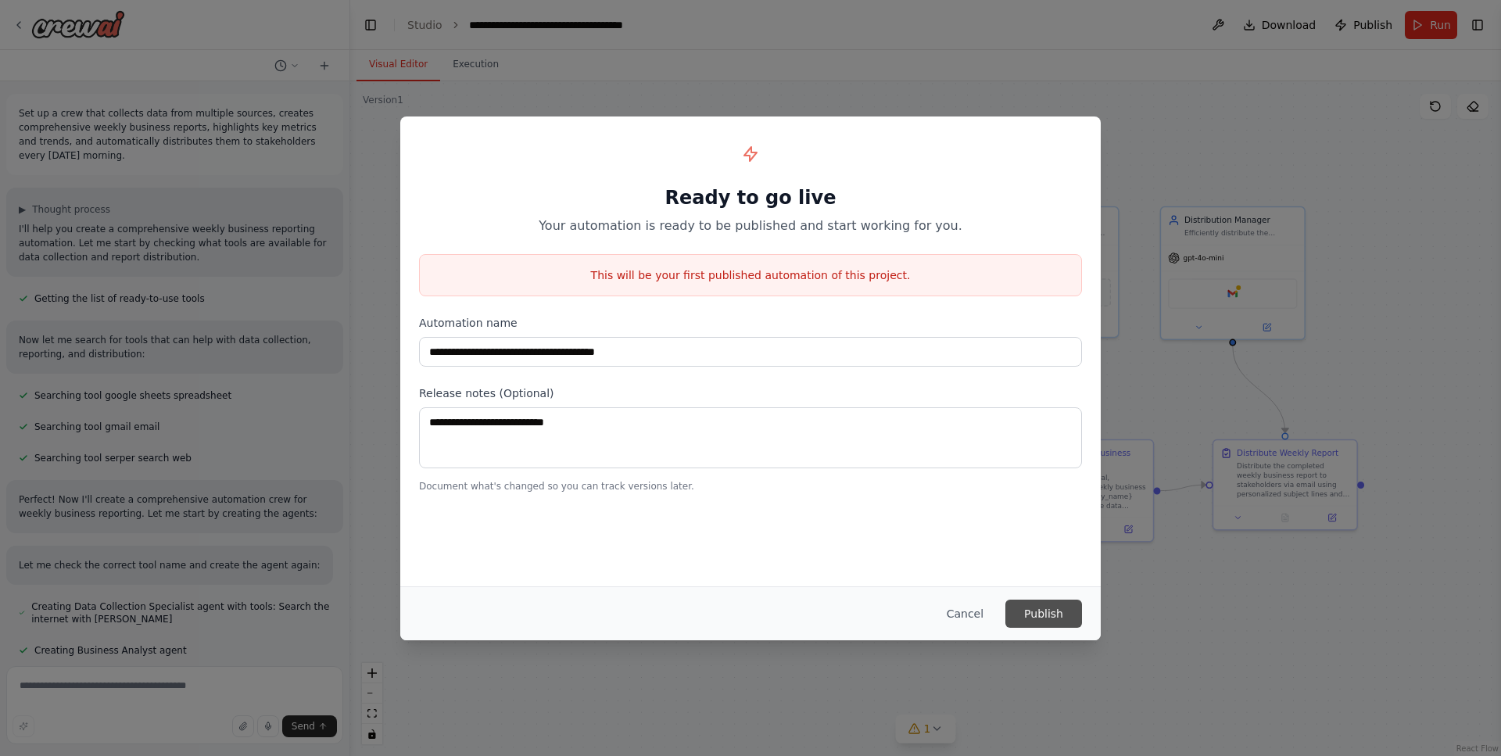
click at [1029, 618] on button "Publish" at bounding box center [1044, 614] width 77 height 28
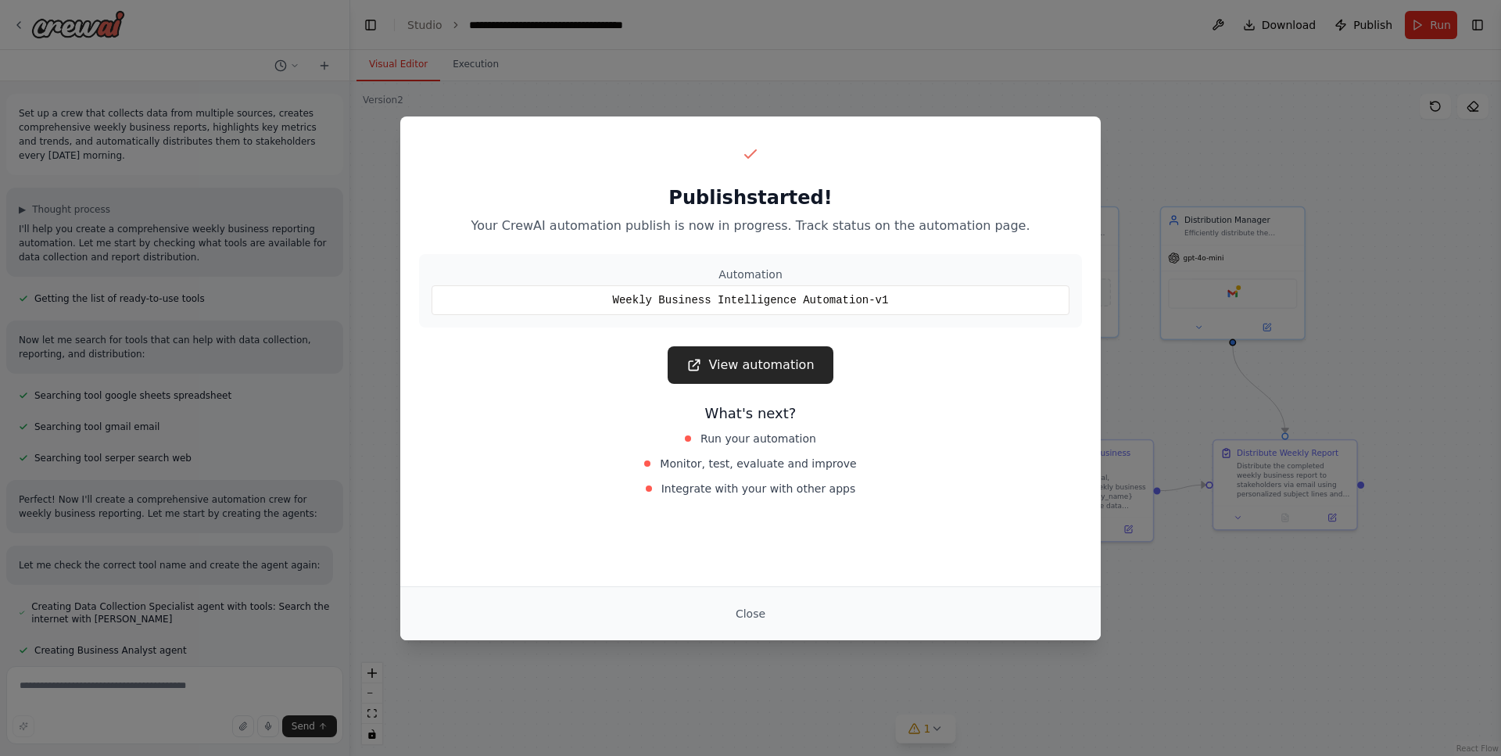
click at [793, 375] on link "View automation" at bounding box center [750, 365] width 165 height 38
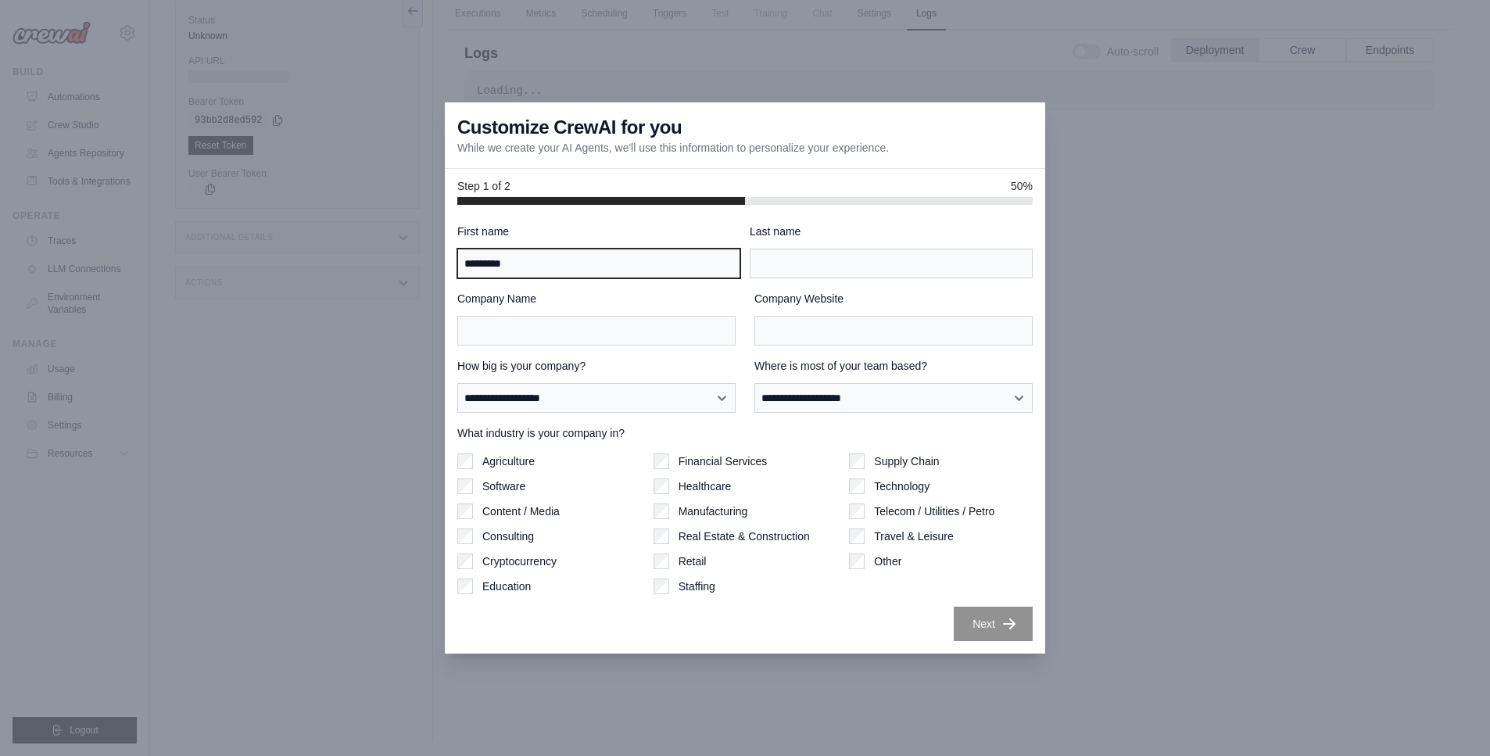
type input "*********"
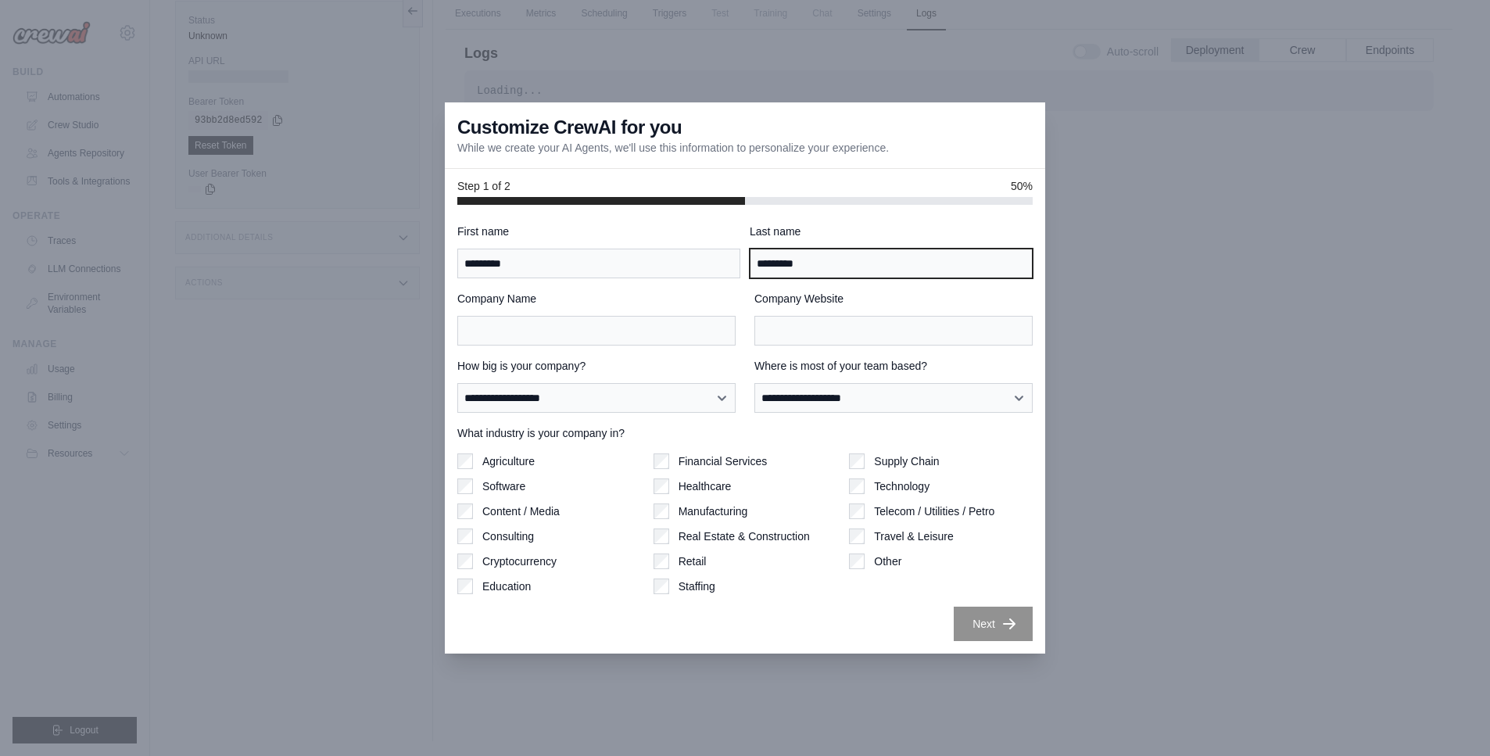
type input "*********"
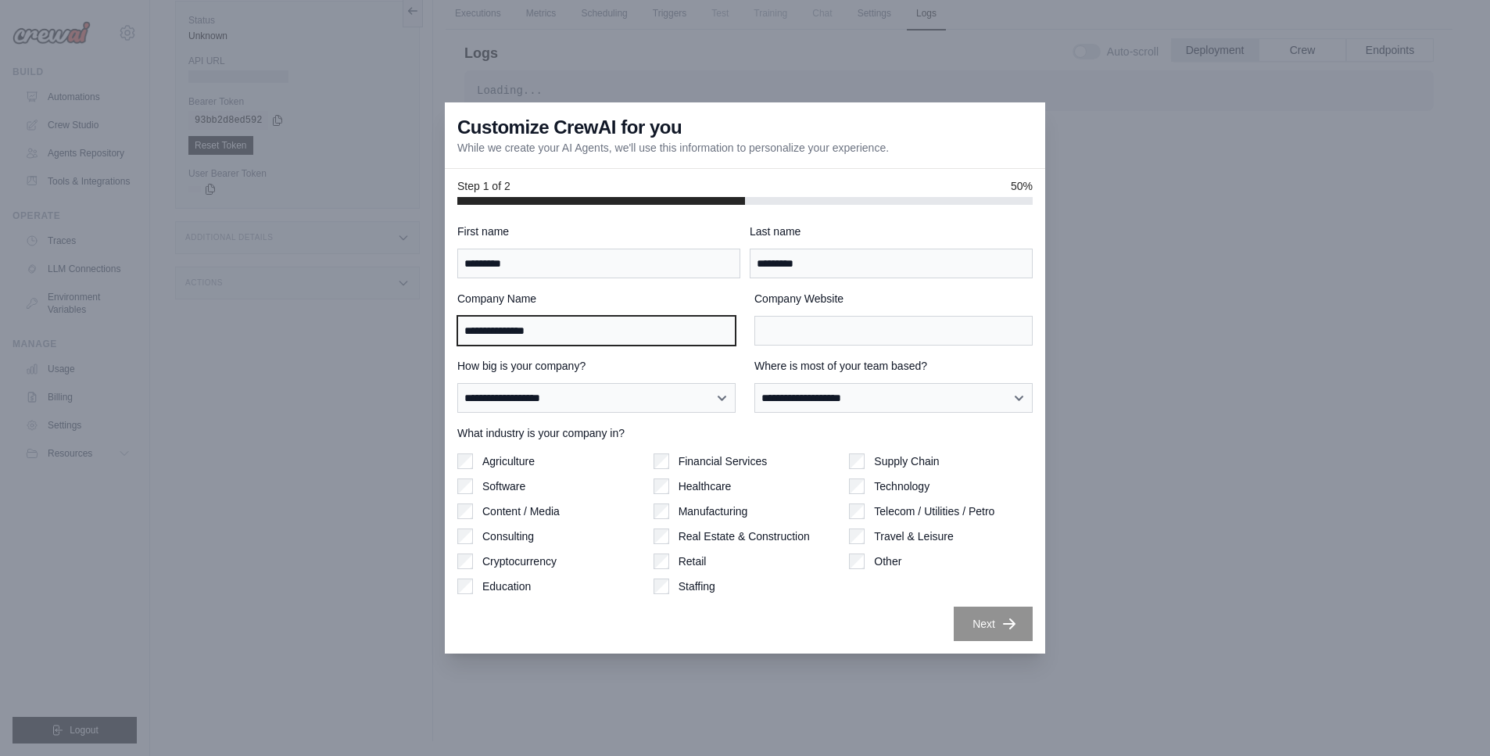
type input "**********"
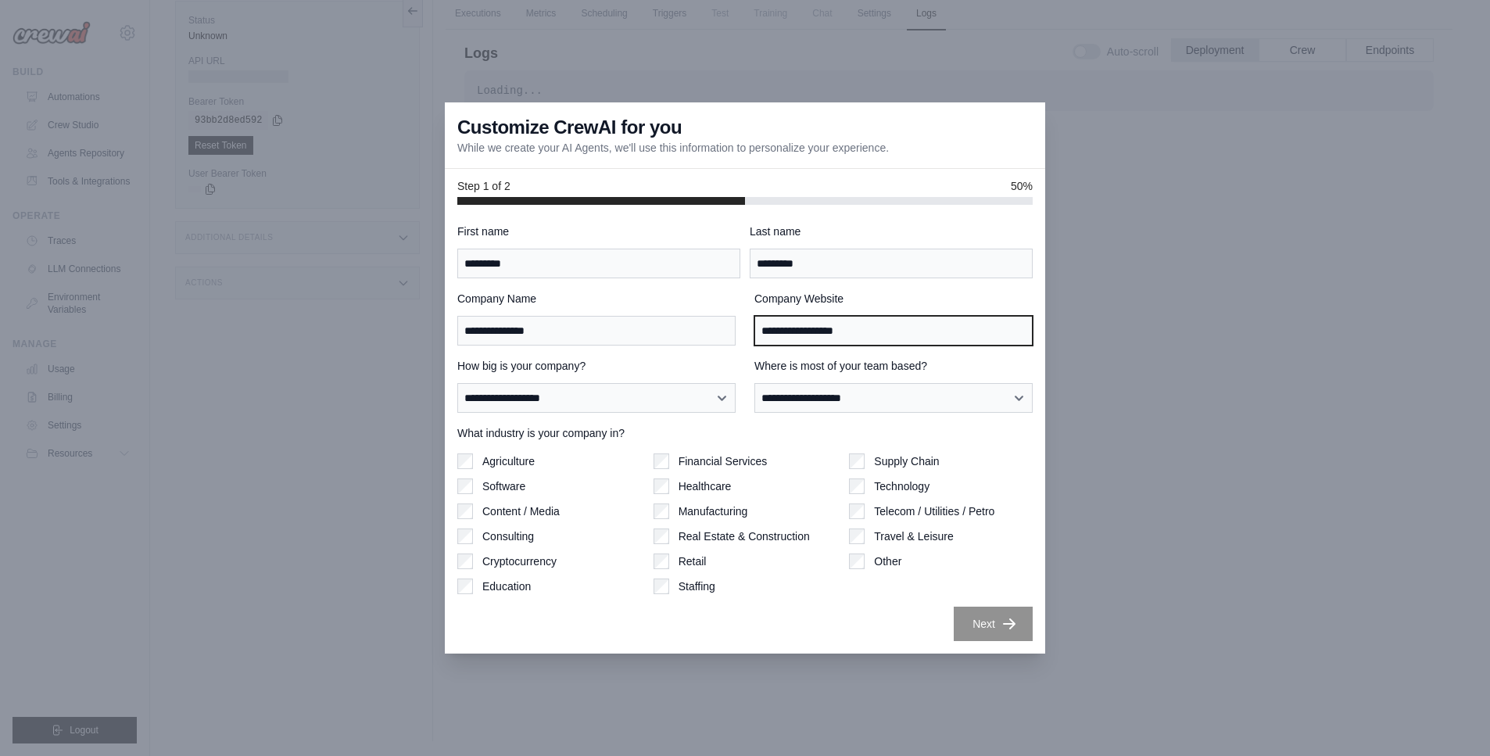
type input "**********"
click at [687, 424] on div "**********" at bounding box center [744, 433] width 575 height 418
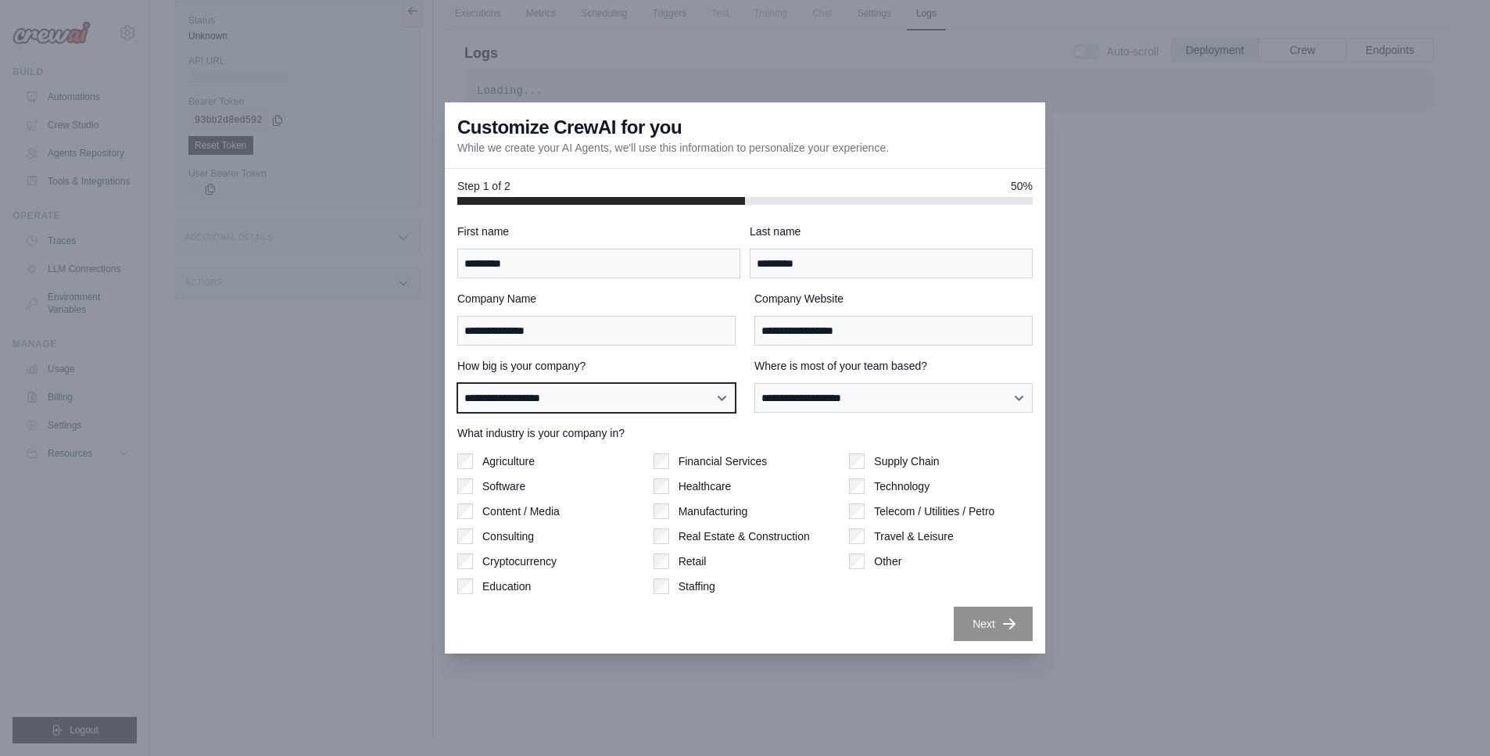
select select "**********"
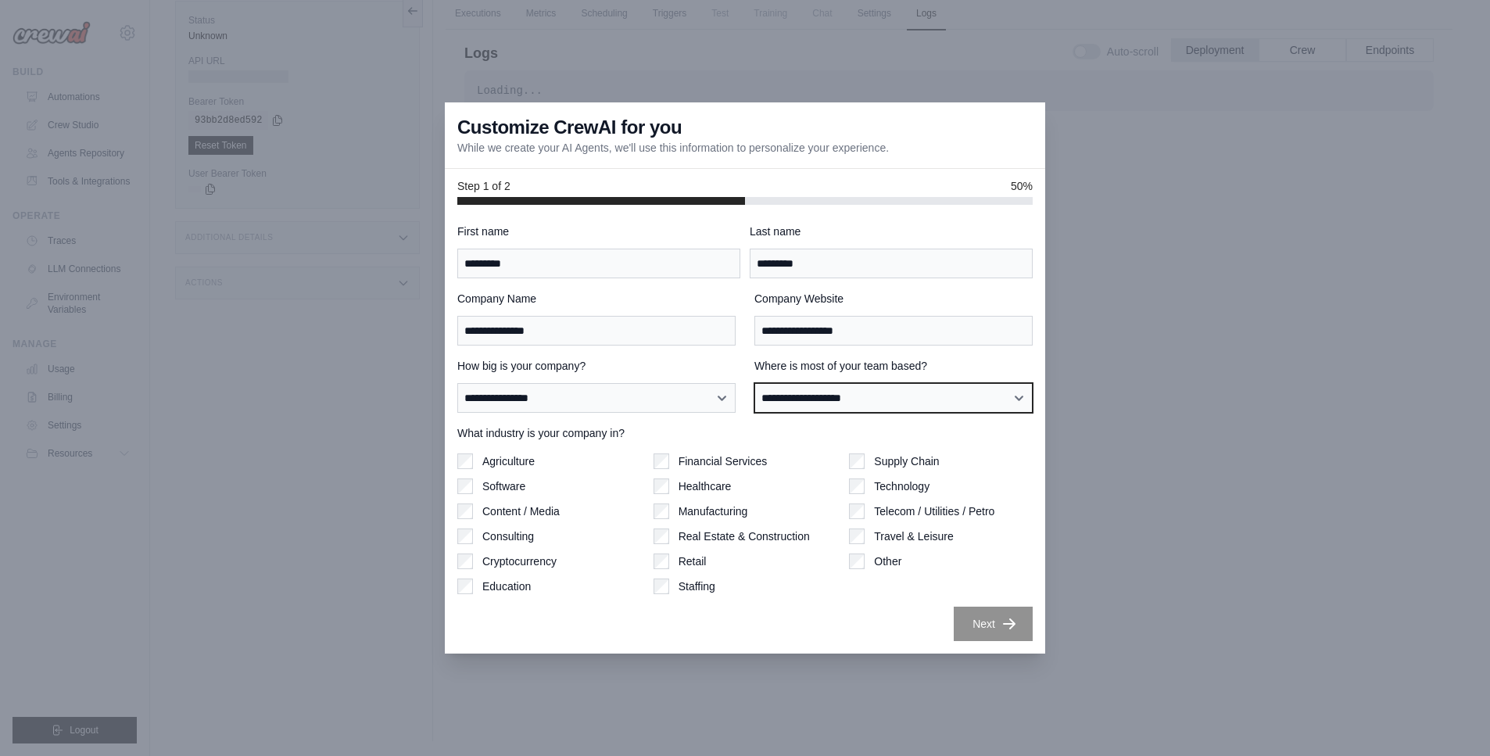
select select "******"
click at [1002, 622] on icon "button" at bounding box center [1010, 623] width 16 height 16
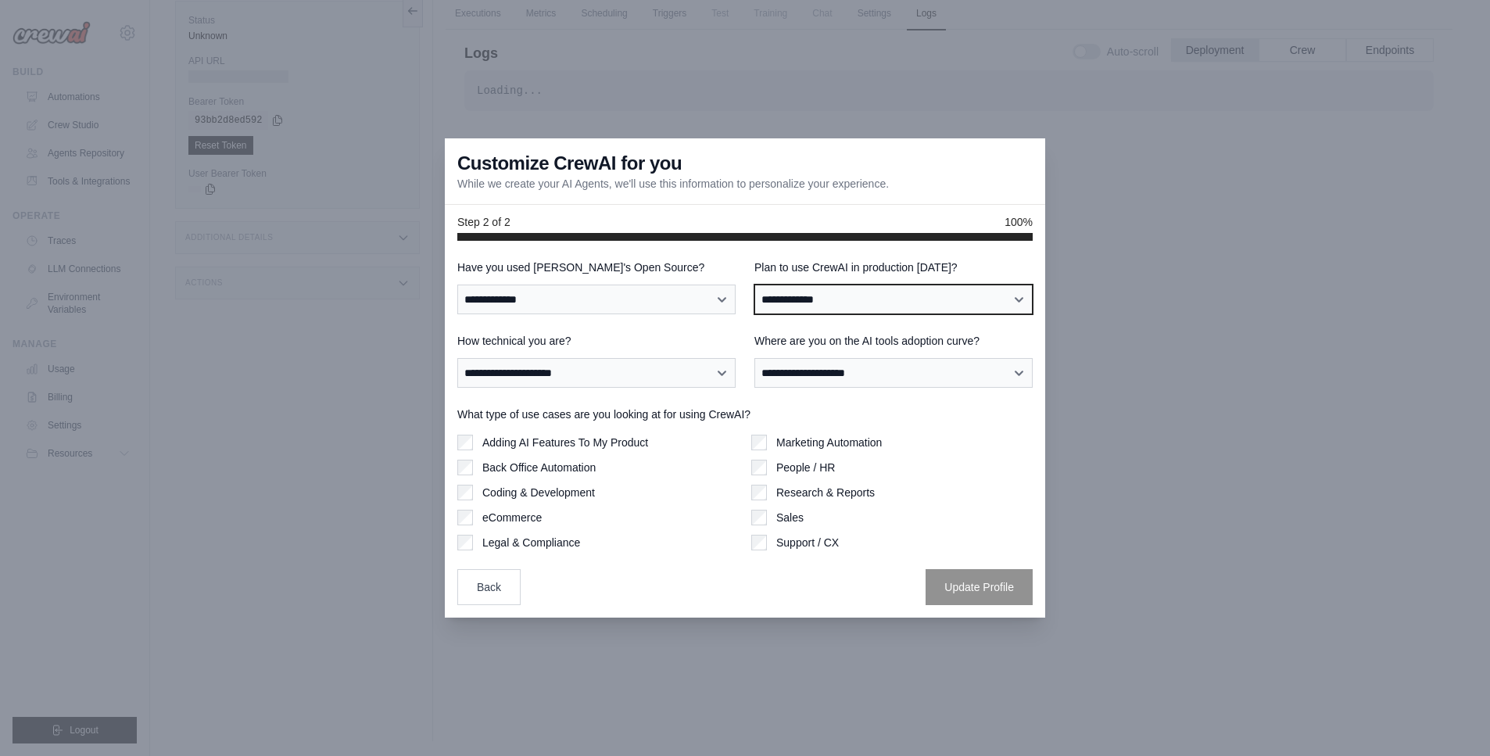
select select "*****"
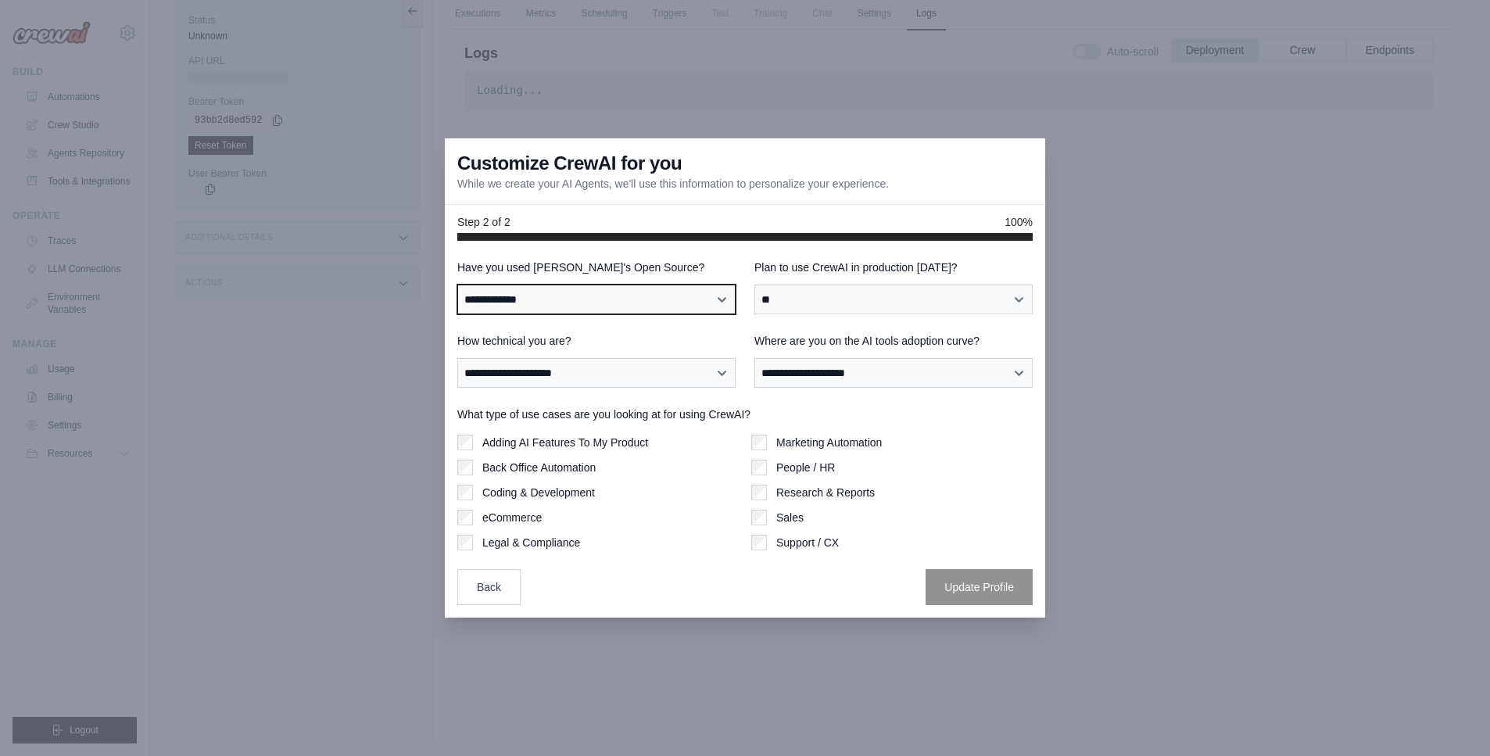
select select "**"
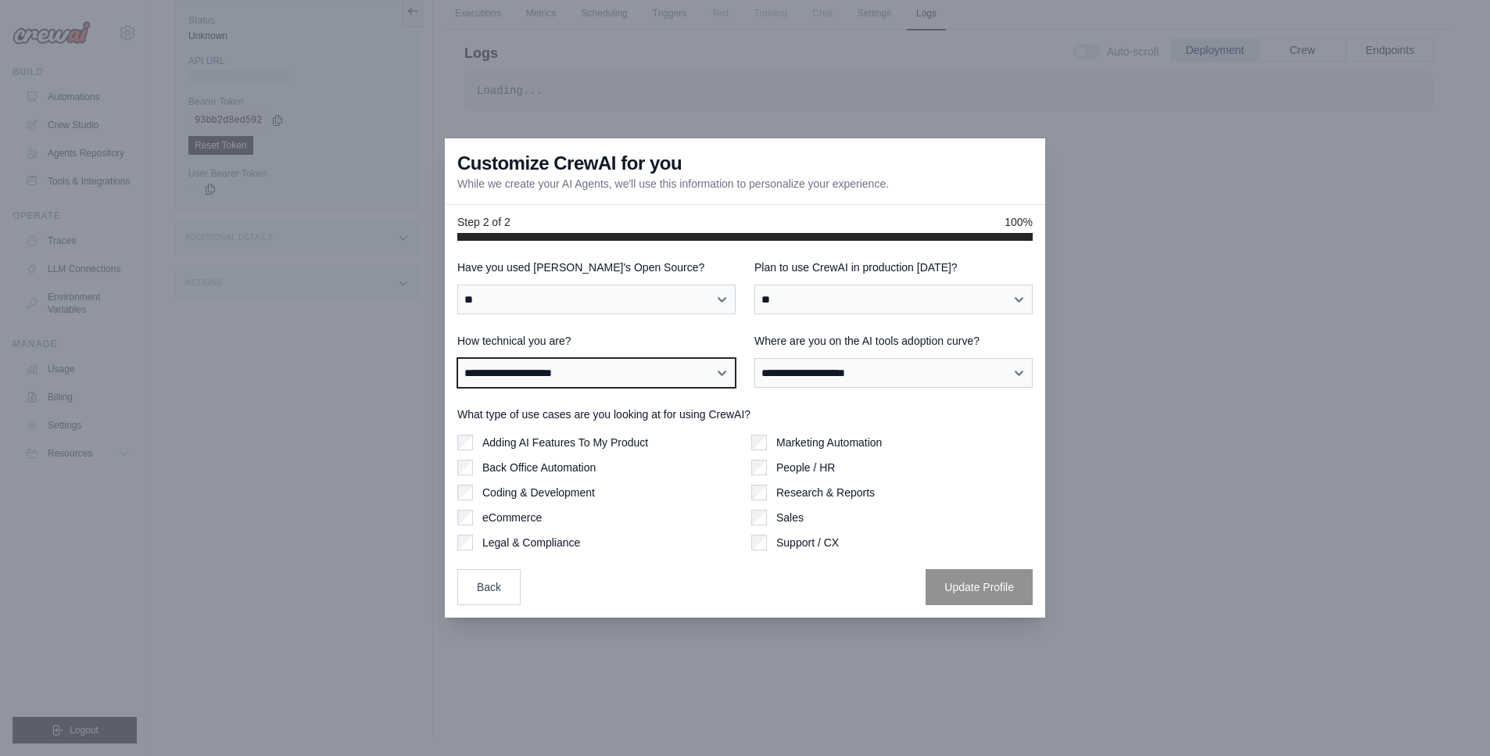
select select "**********"
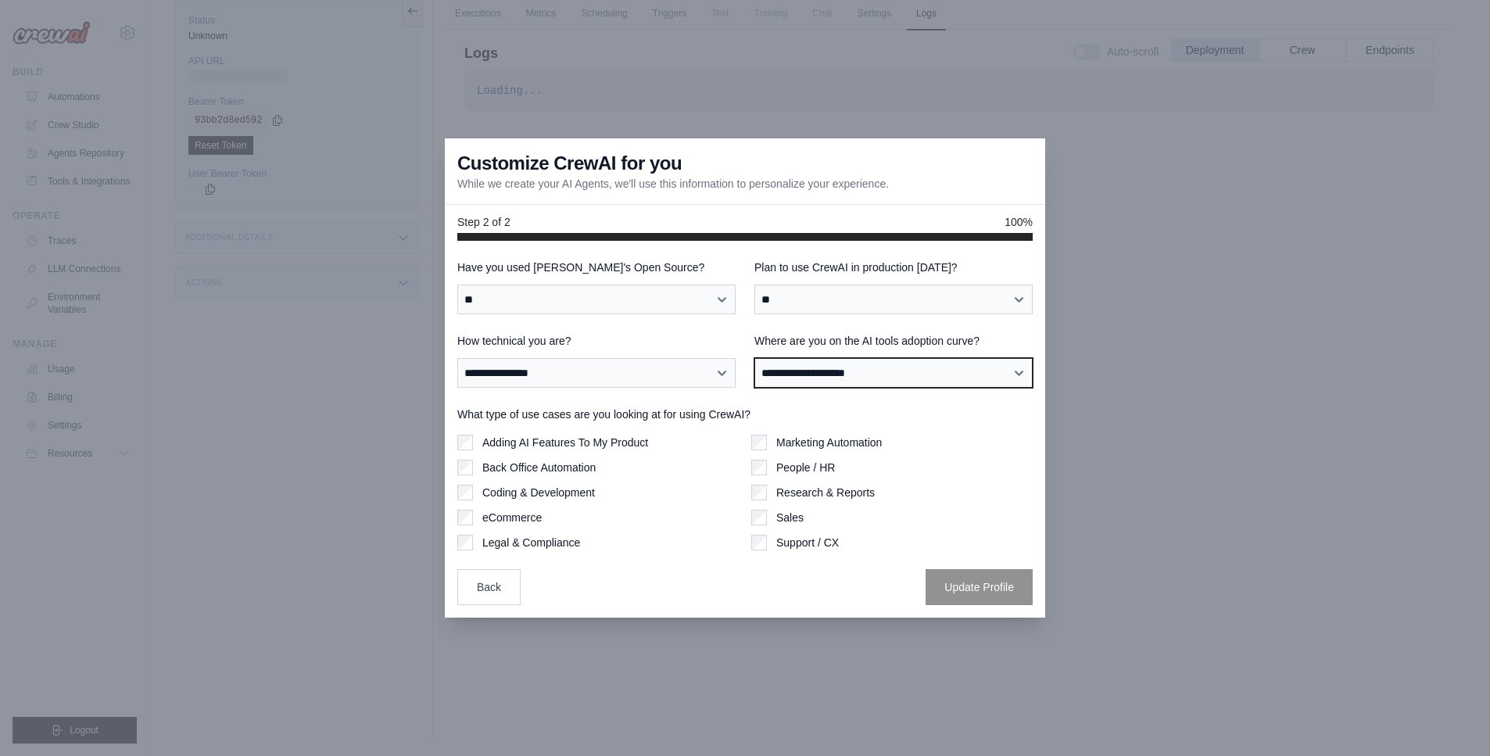
select select "**********"
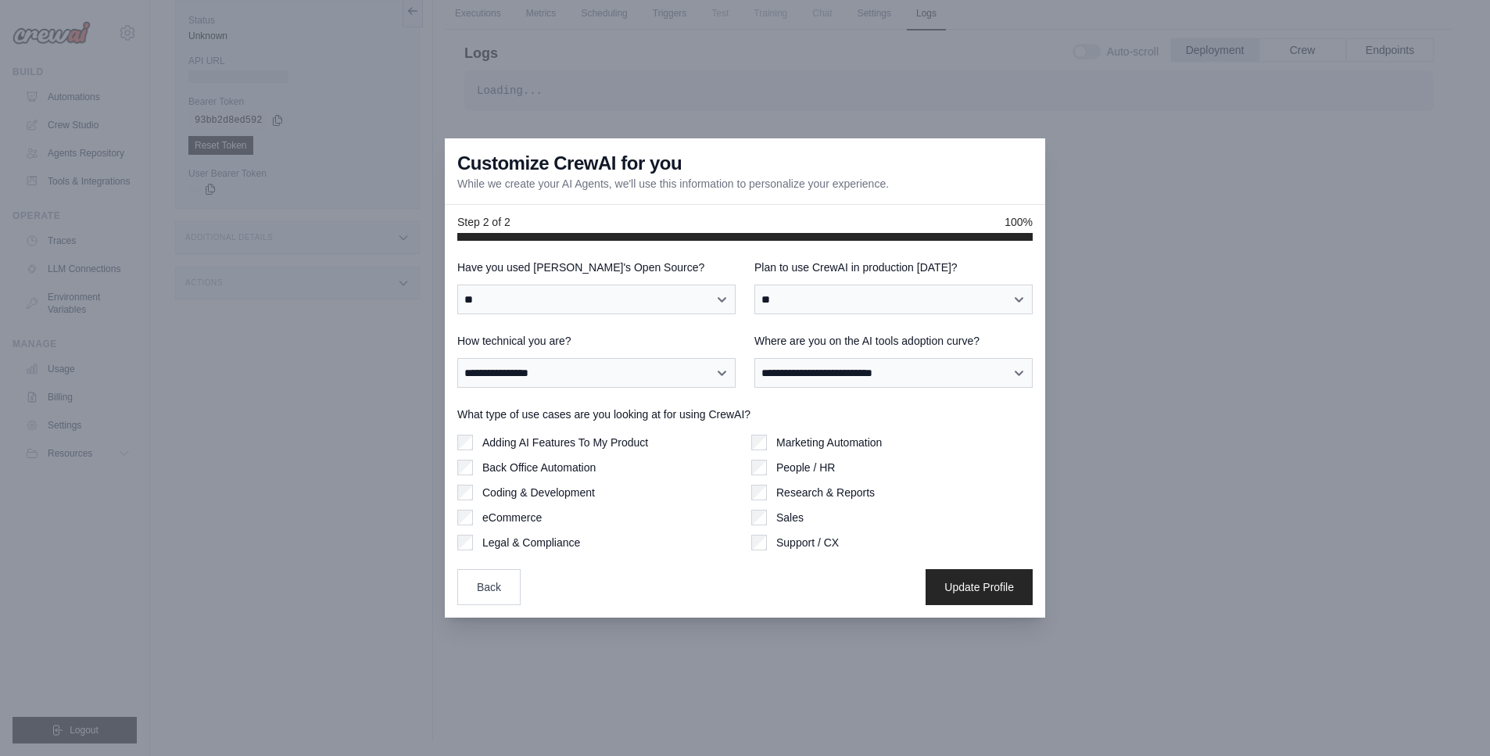
click at [940, 586] on button "Update Profile" at bounding box center [979, 587] width 107 height 36
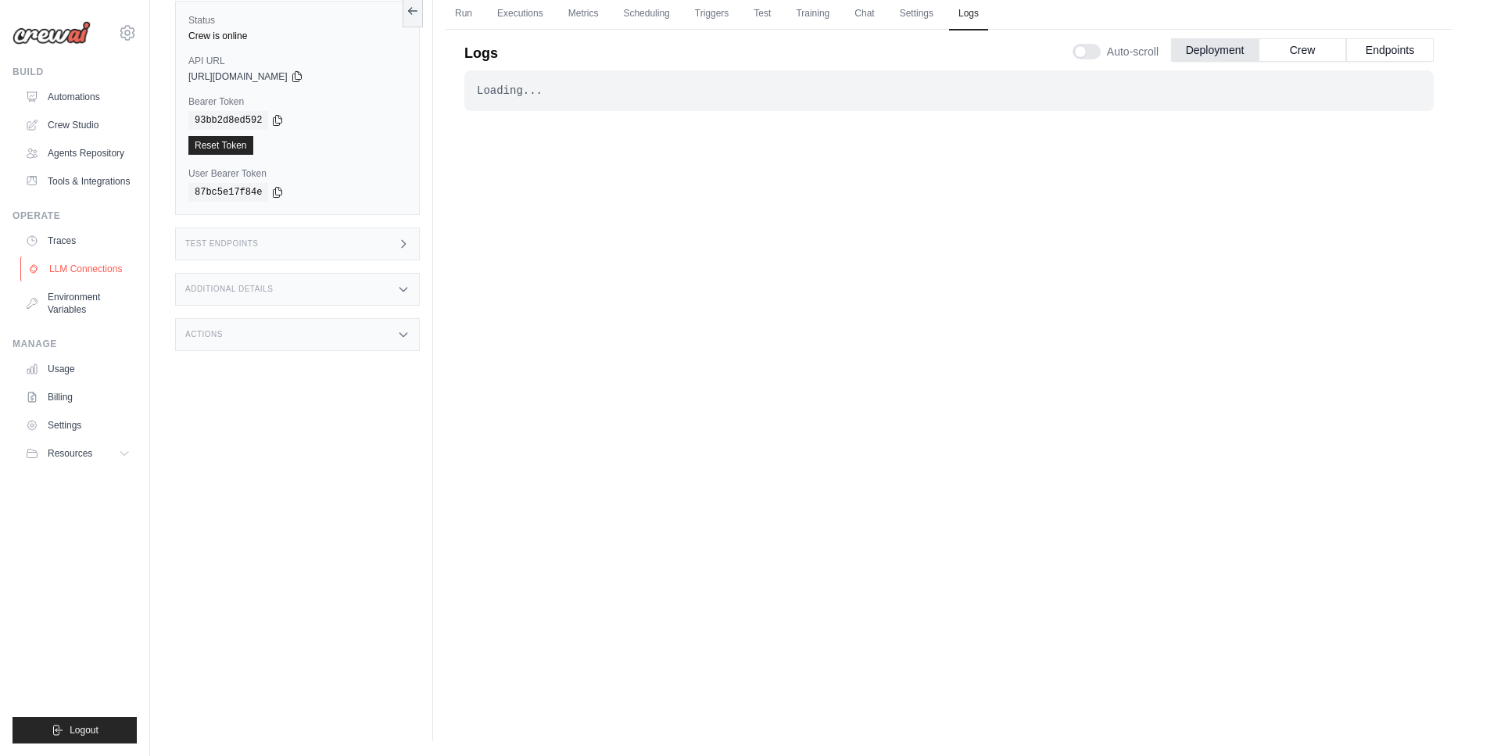
click at [73, 274] on link "LLM Connections" at bounding box center [79, 268] width 118 height 25
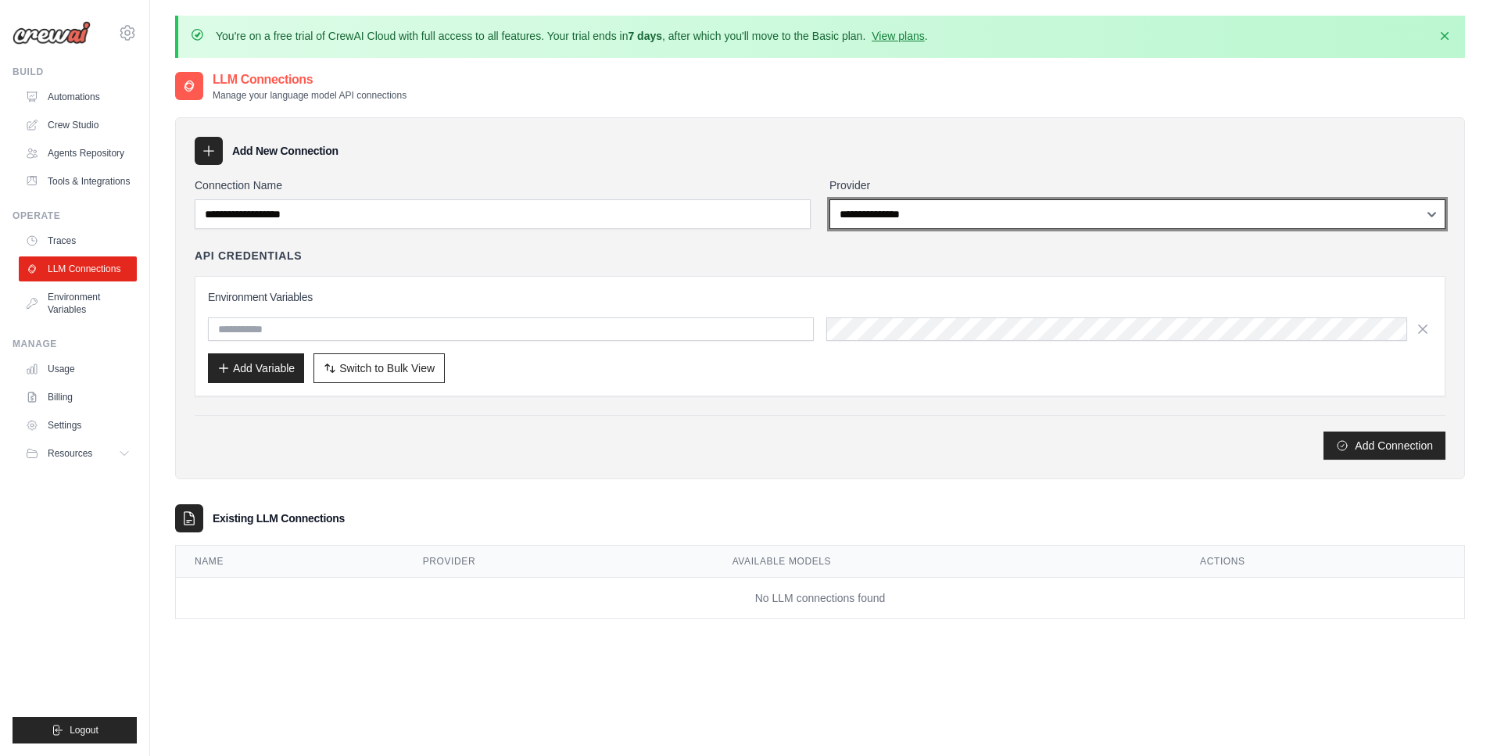
select select "******"
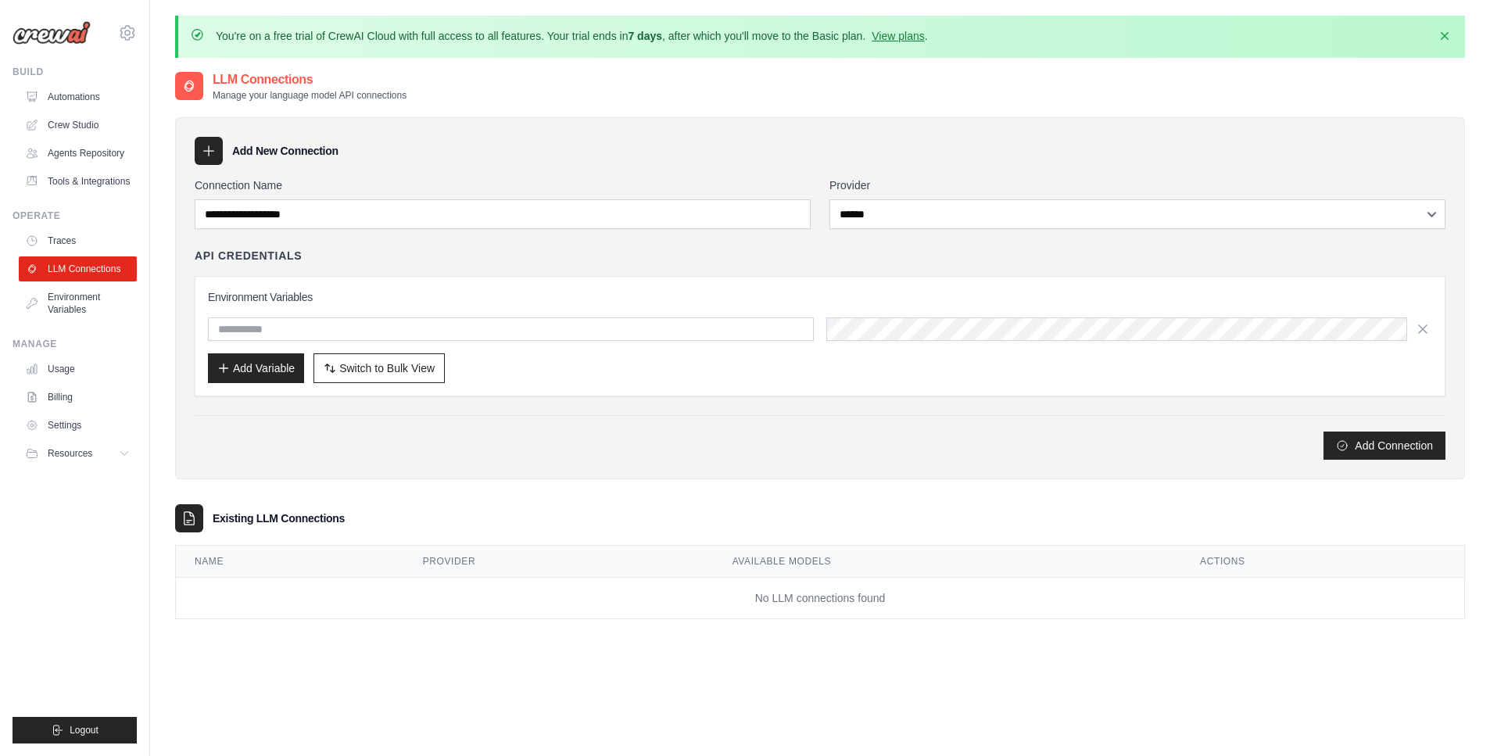
click at [912, 255] on div "API Credentials" at bounding box center [820, 256] width 1251 height 16
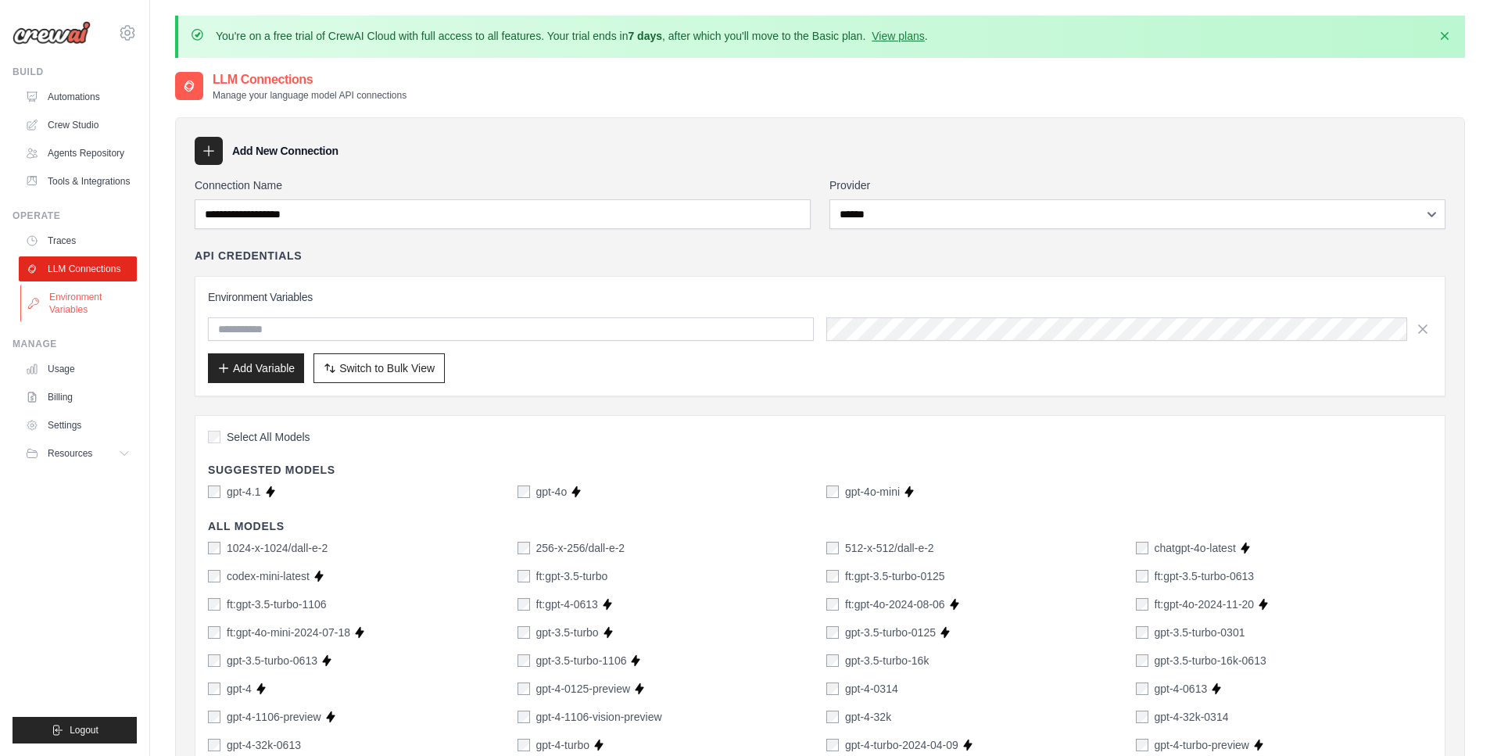
click at [48, 303] on link "Environment Variables" at bounding box center [79, 304] width 118 height 38
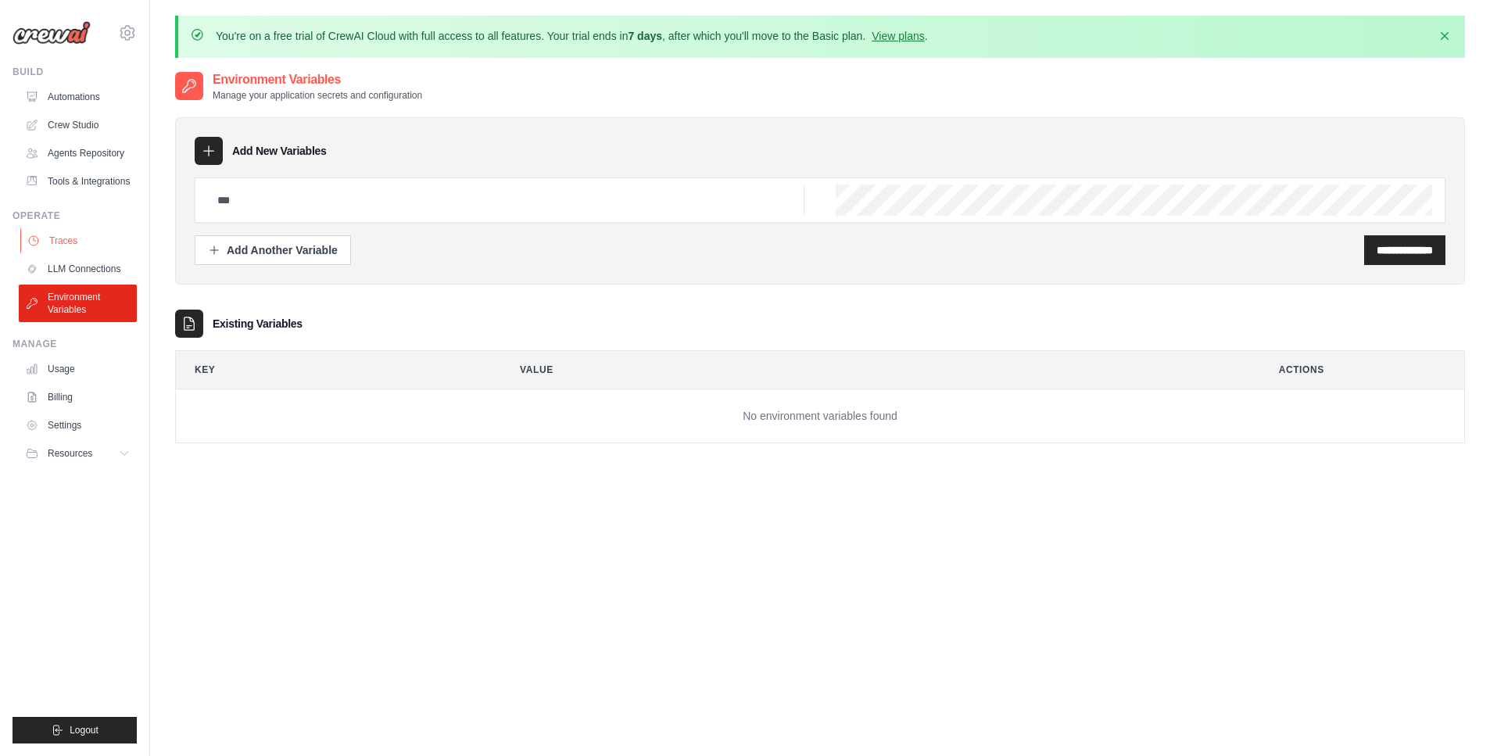
click at [63, 240] on link "Traces" at bounding box center [79, 240] width 118 height 25
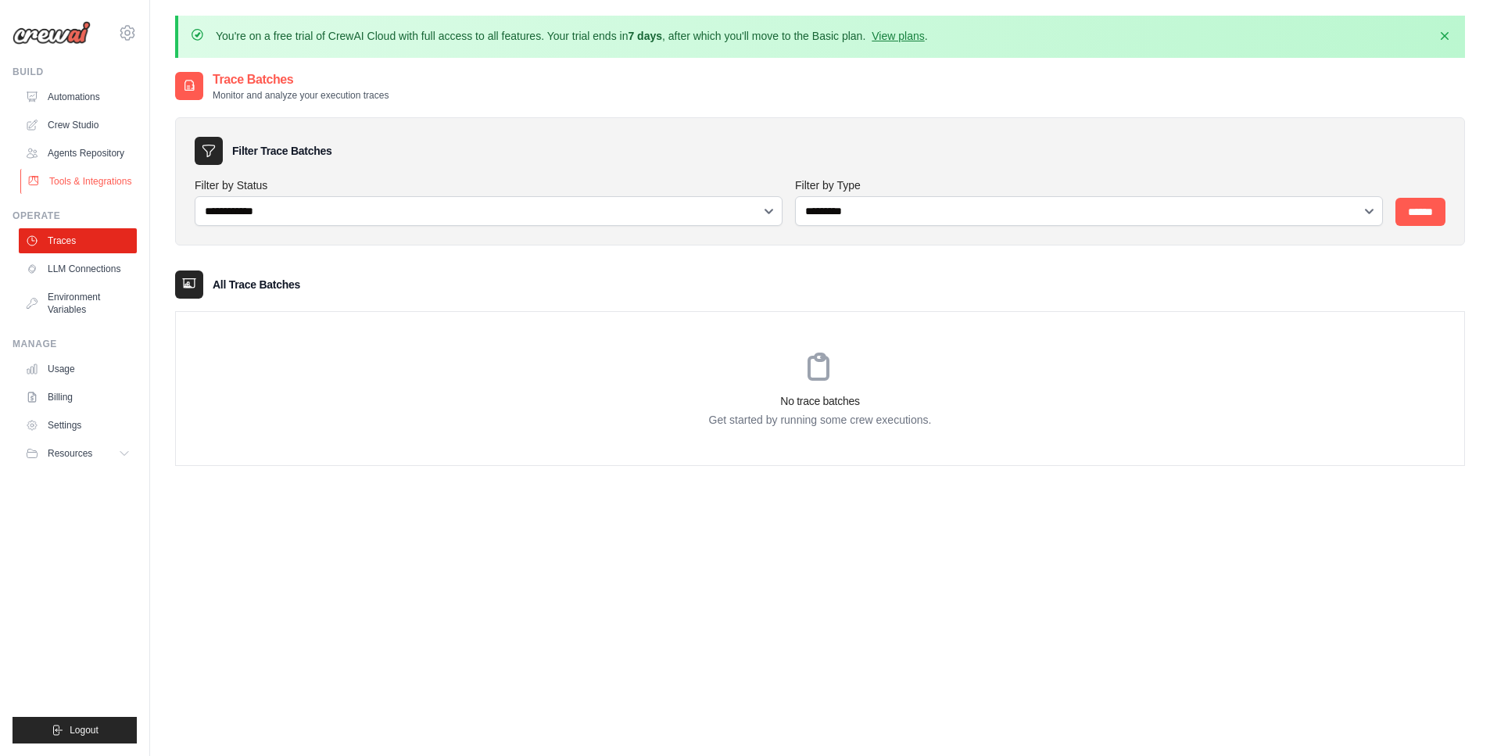
click at [59, 174] on link "Tools & Integrations" at bounding box center [79, 181] width 118 height 25
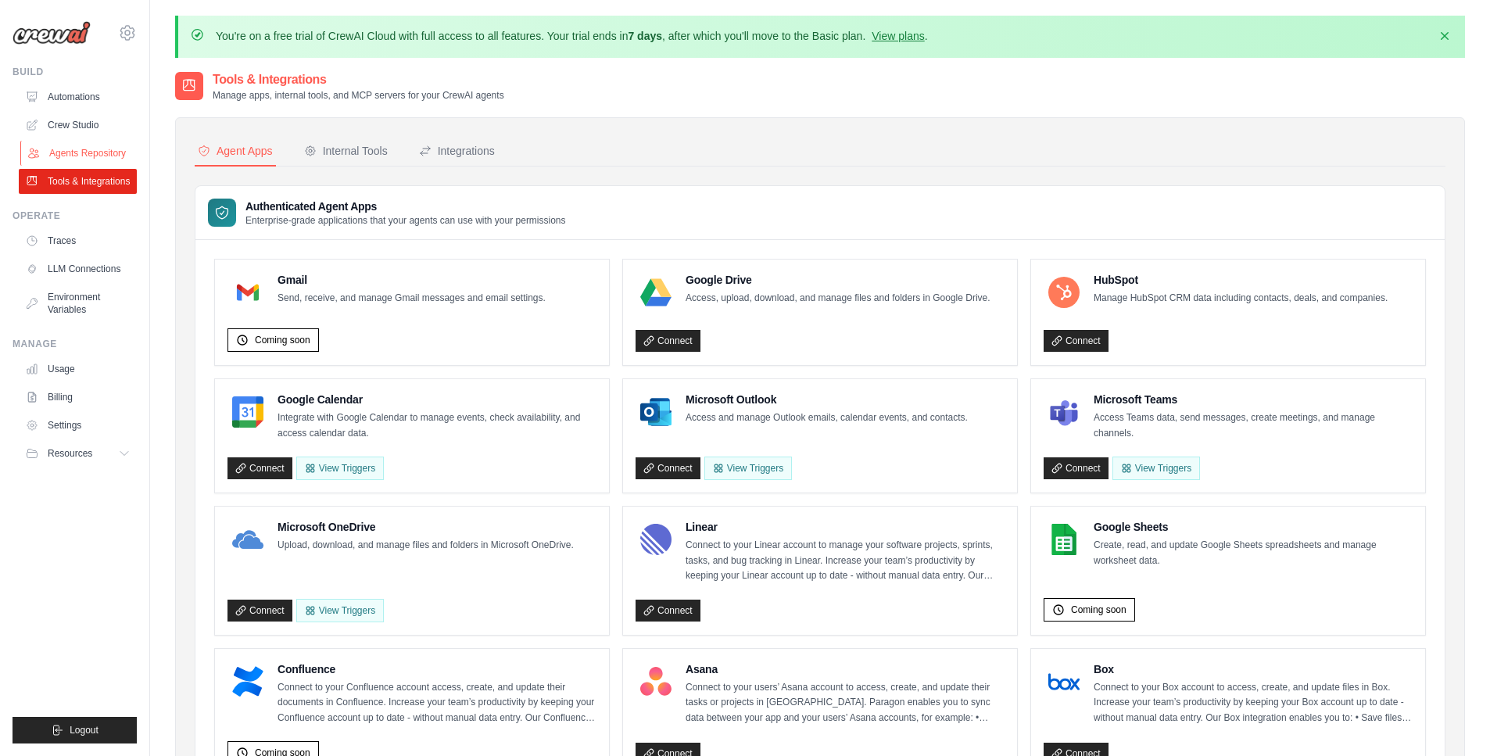
click at [58, 158] on link "Agents Repository" at bounding box center [79, 153] width 118 height 25
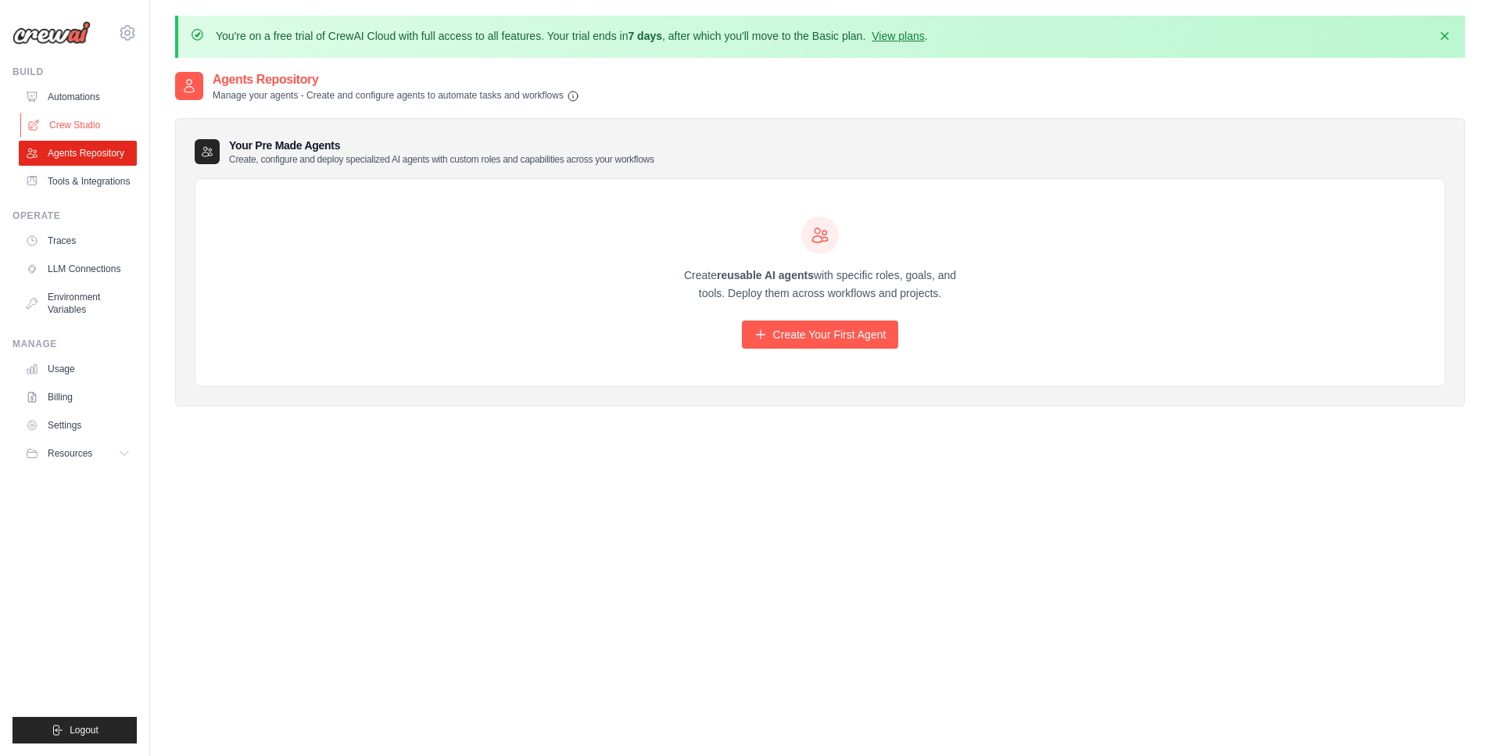
click at [57, 122] on link "Crew Studio" at bounding box center [79, 125] width 118 height 25
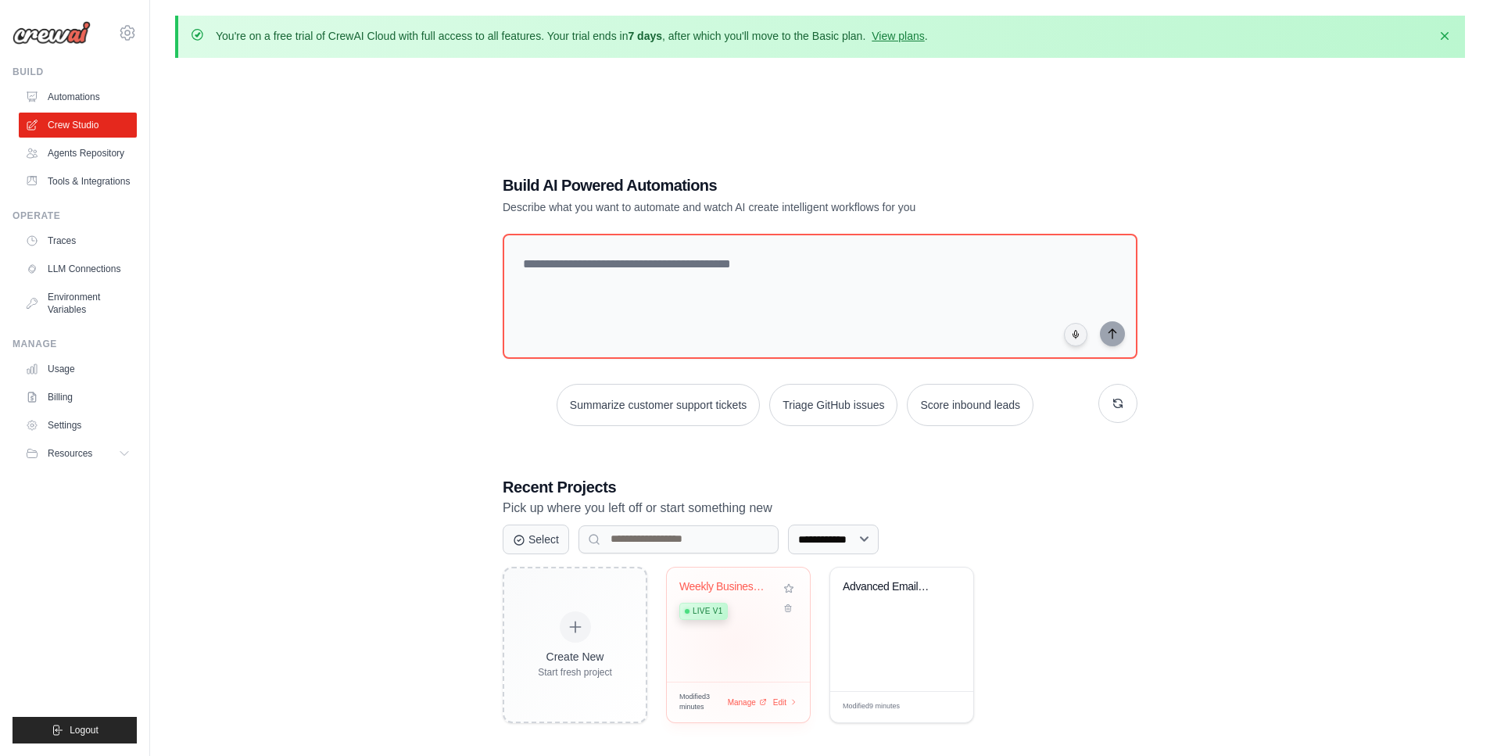
click at [735, 643] on div "Weekly Business Intelligence Automa... Live v1" at bounding box center [738, 625] width 143 height 114
click at [57, 457] on span "Resources" at bounding box center [71, 453] width 45 height 13
click at [85, 156] on link "Agents Repository" at bounding box center [79, 153] width 118 height 25
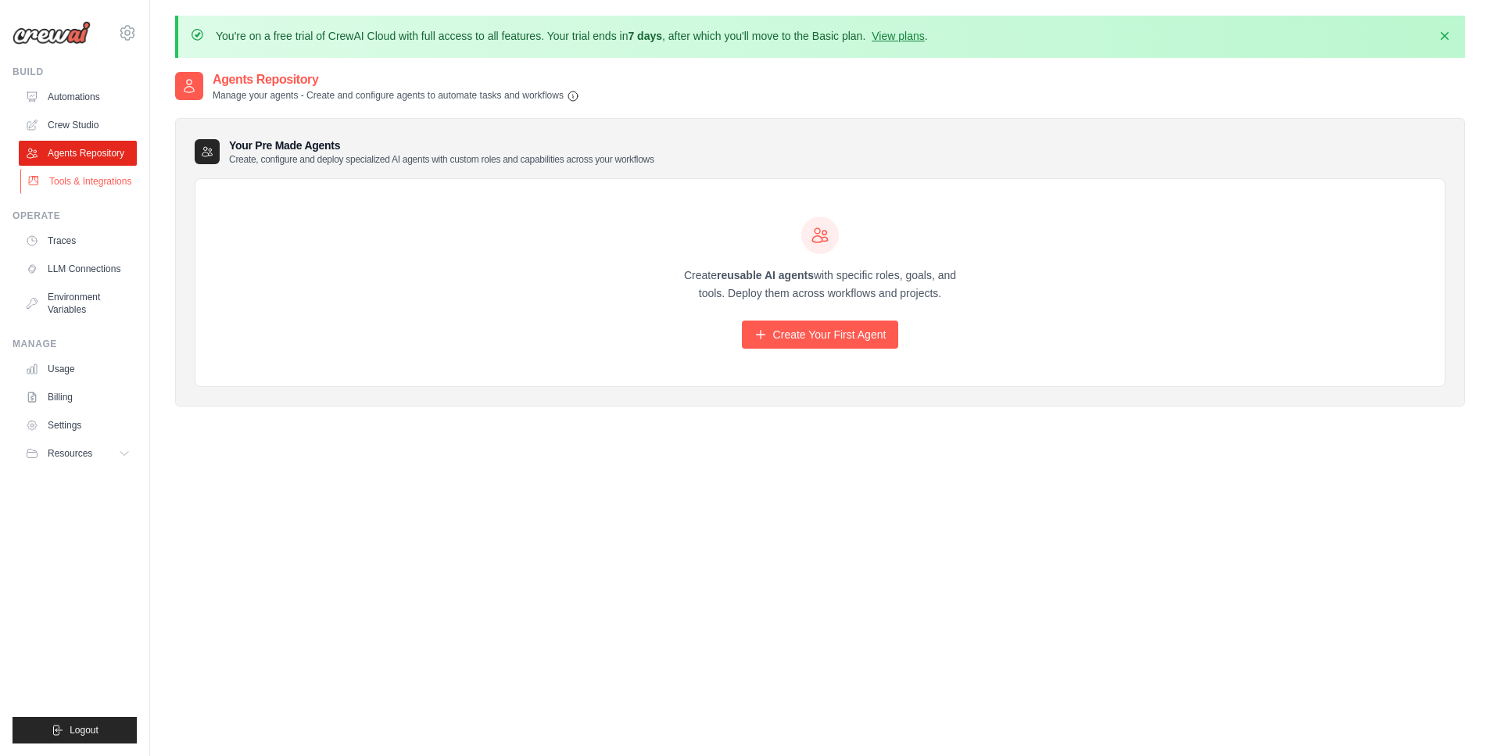
click at [85, 181] on link "Tools & Integrations" at bounding box center [79, 181] width 118 height 25
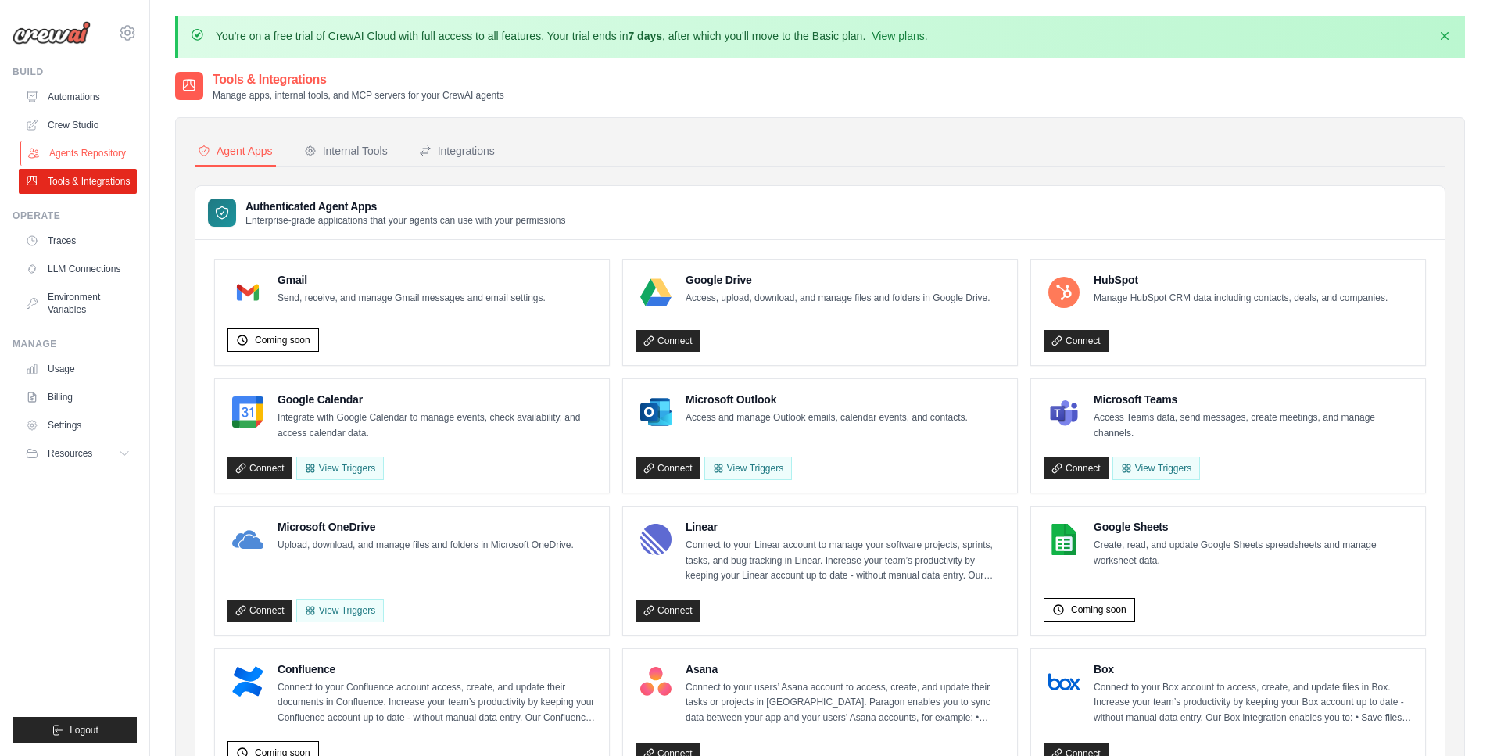
click at [86, 152] on link "Agents Repository" at bounding box center [79, 153] width 118 height 25
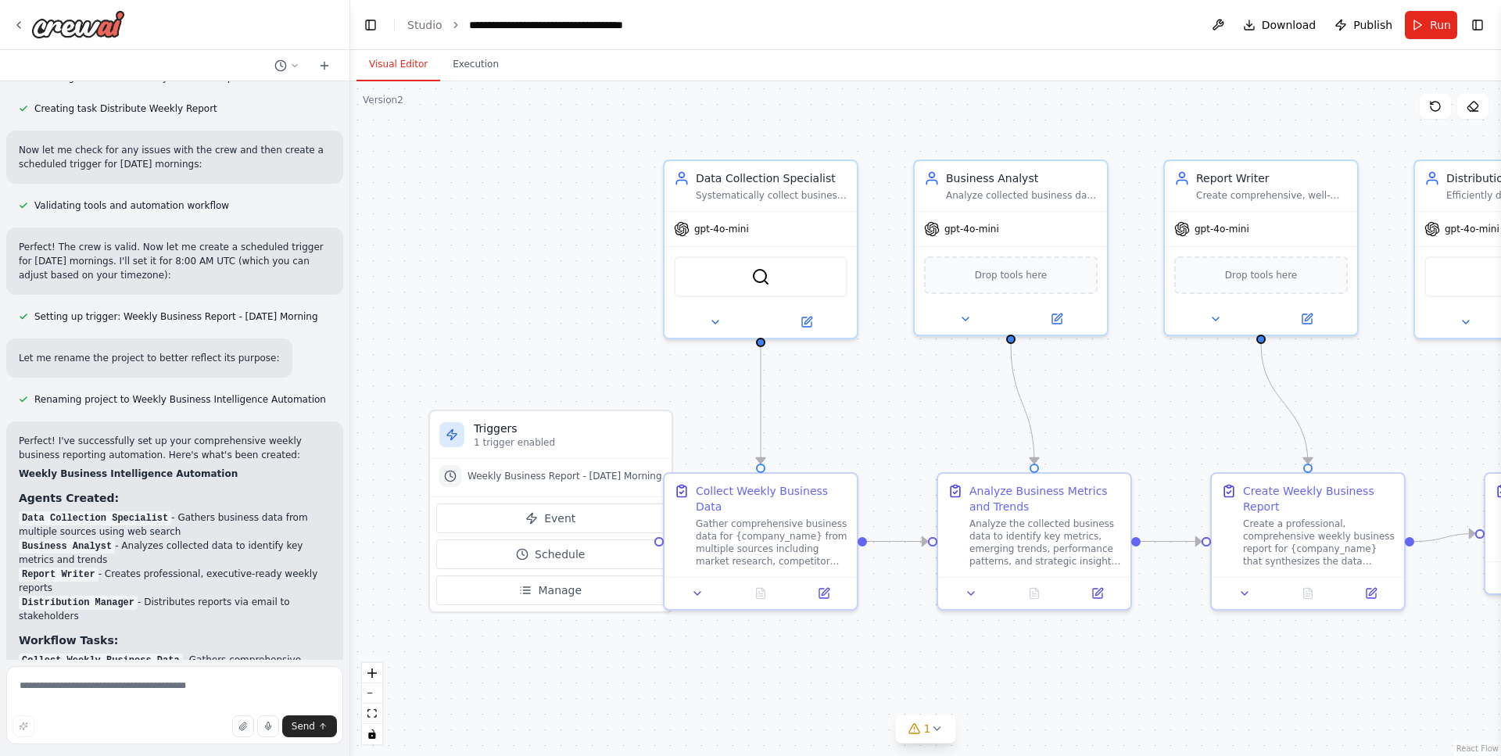
scroll to position [1199, 0]
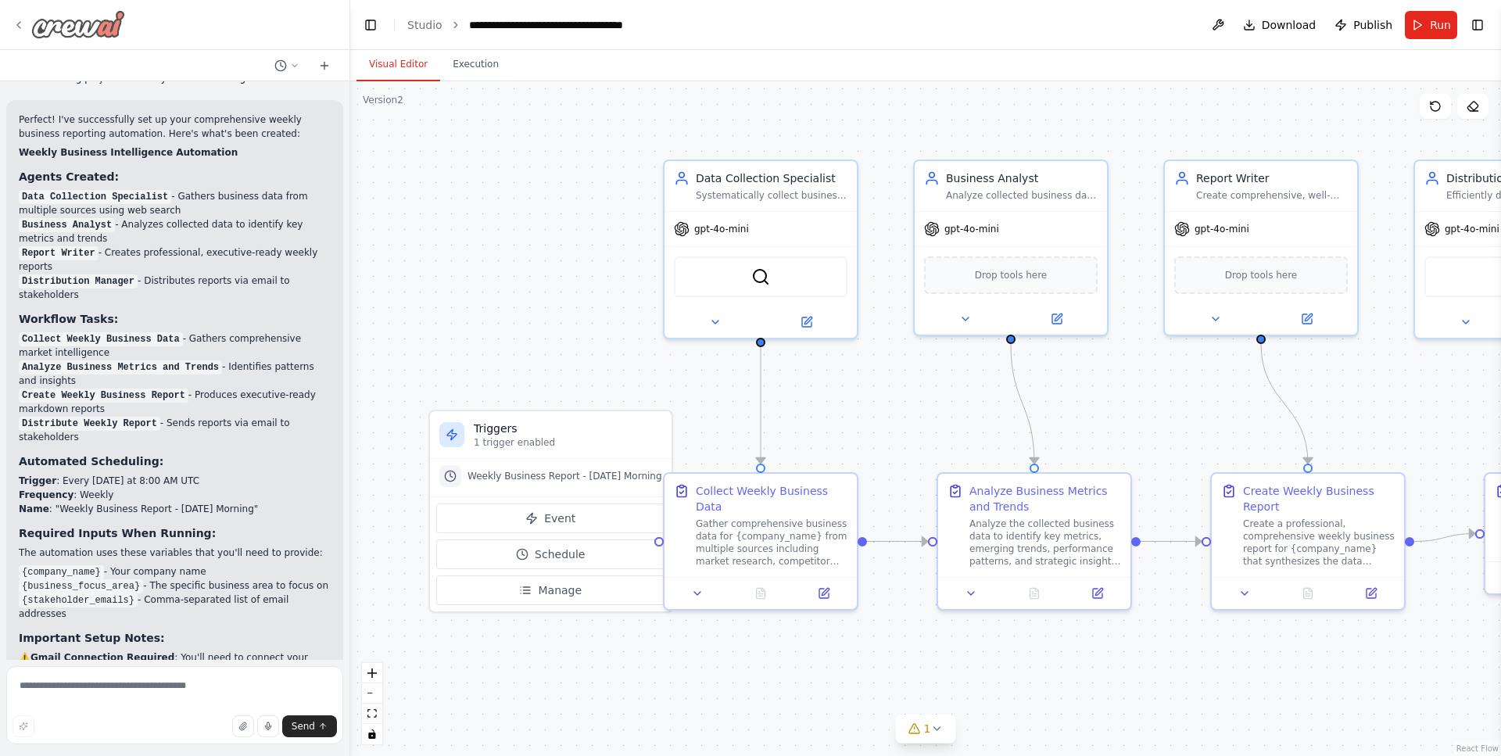
click at [45, 27] on img at bounding box center [78, 24] width 94 height 28
